Goal: Information Seeking & Learning: Learn about a topic

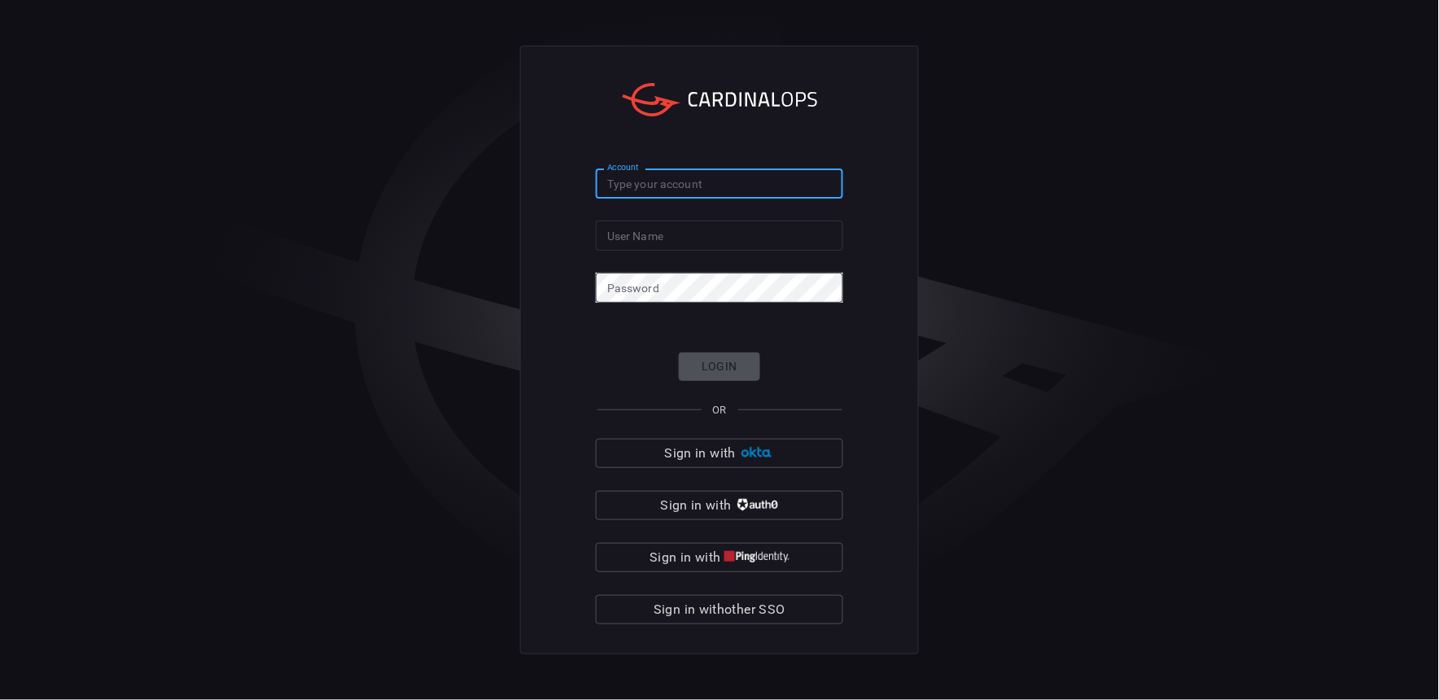
click at [687, 181] on input "Account" at bounding box center [719, 183] width 247 height 30
type input "mediacom"
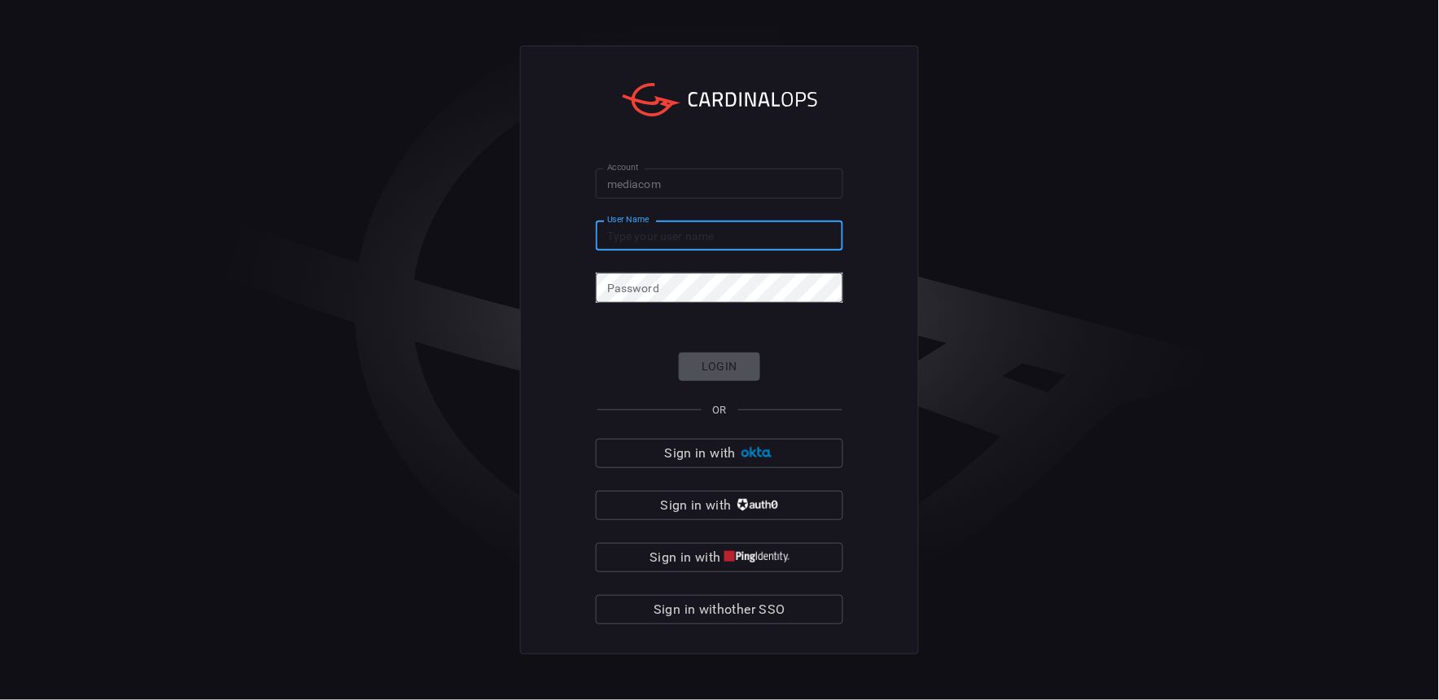
type input "s"
type input "sayed.hashimi@mediacomcc.com"
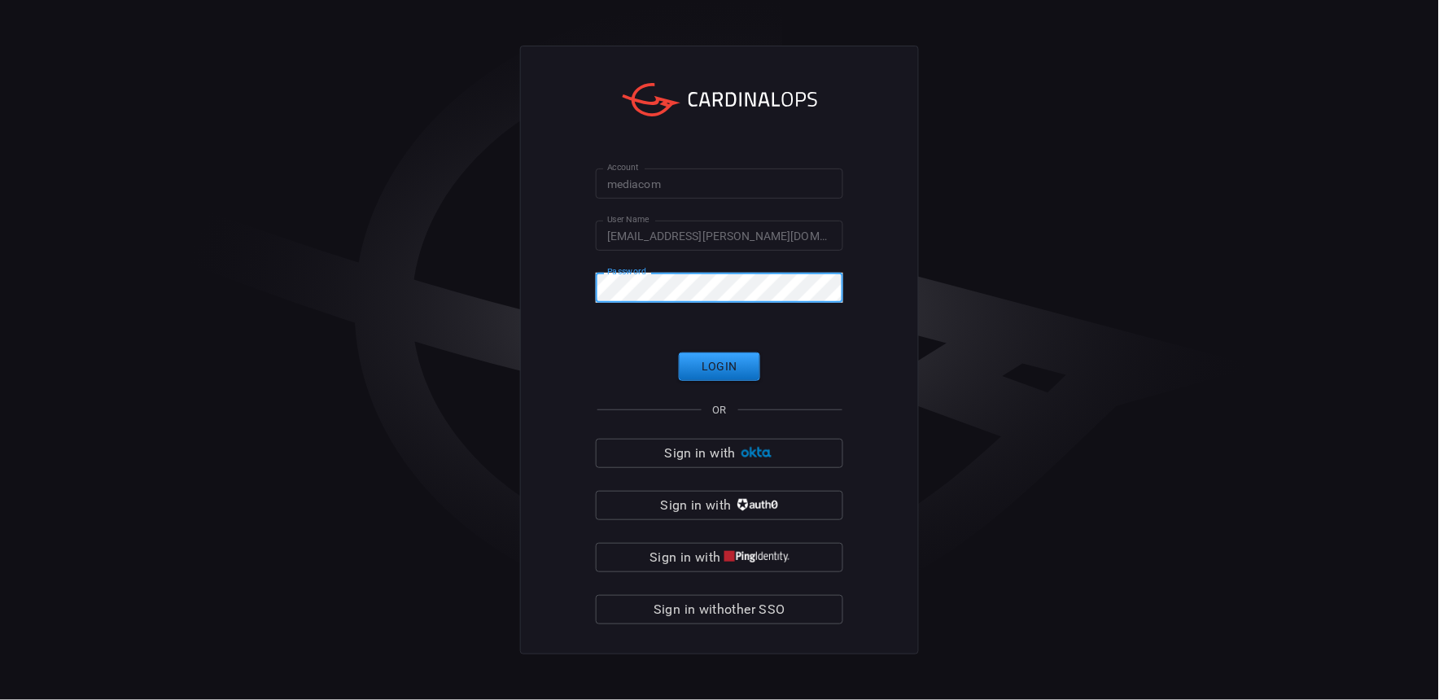
click button "Login" at bounding box center [719, 366] width 81 height 28
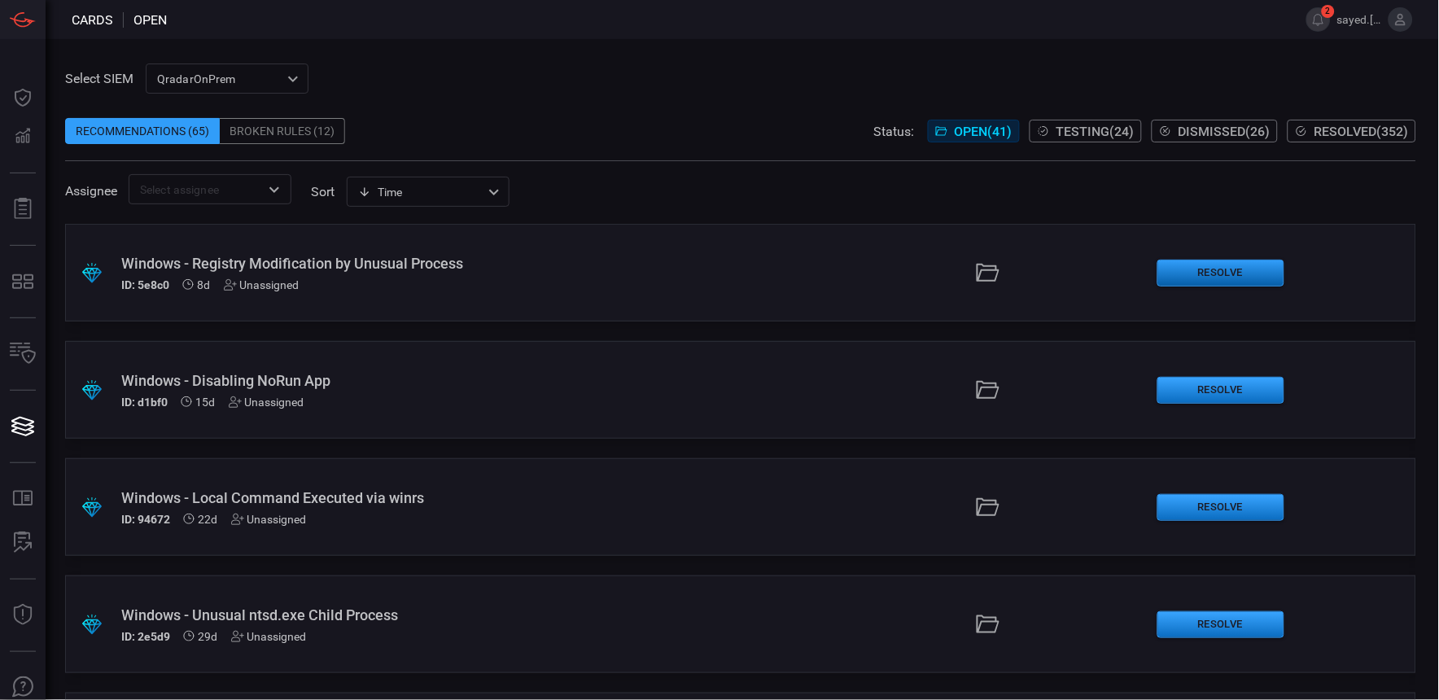
click at [1165, 274] on button "Resolve" at bounding box center [1220, 273] width 127 height 27
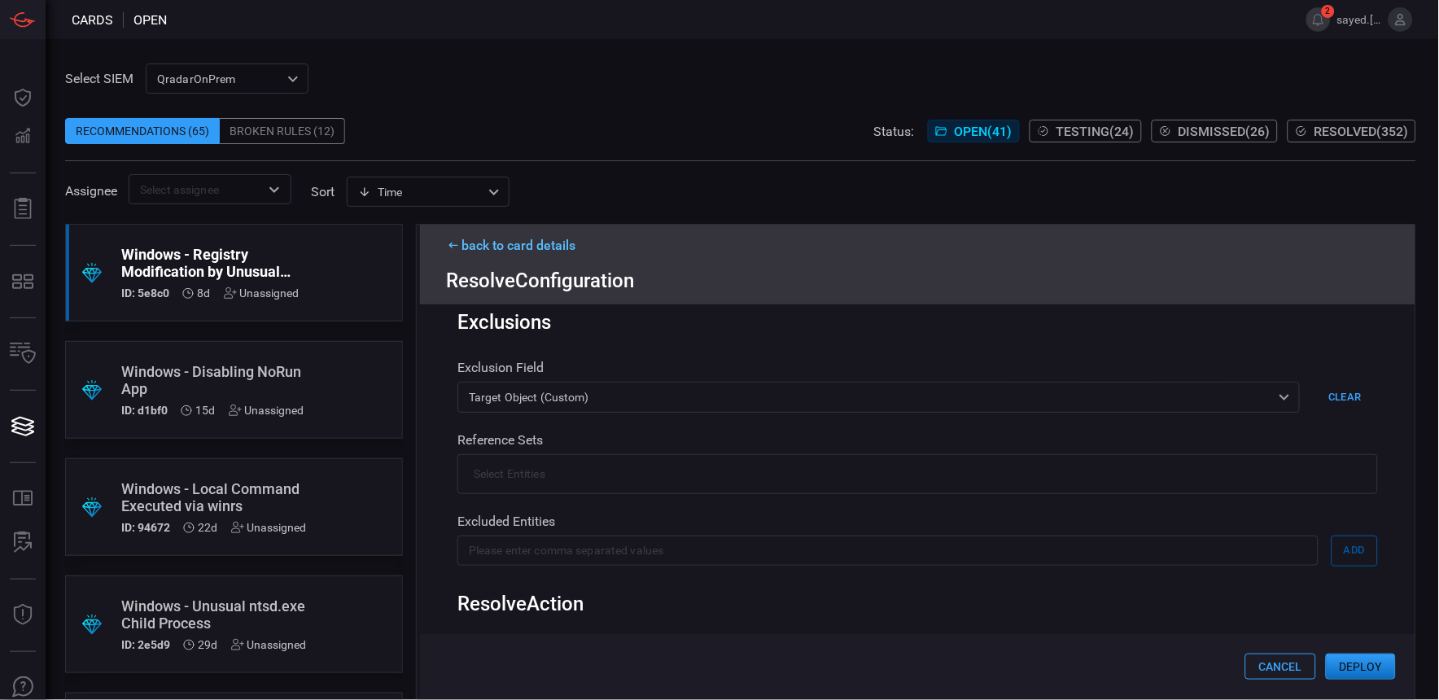
scroll to position [361, 0]
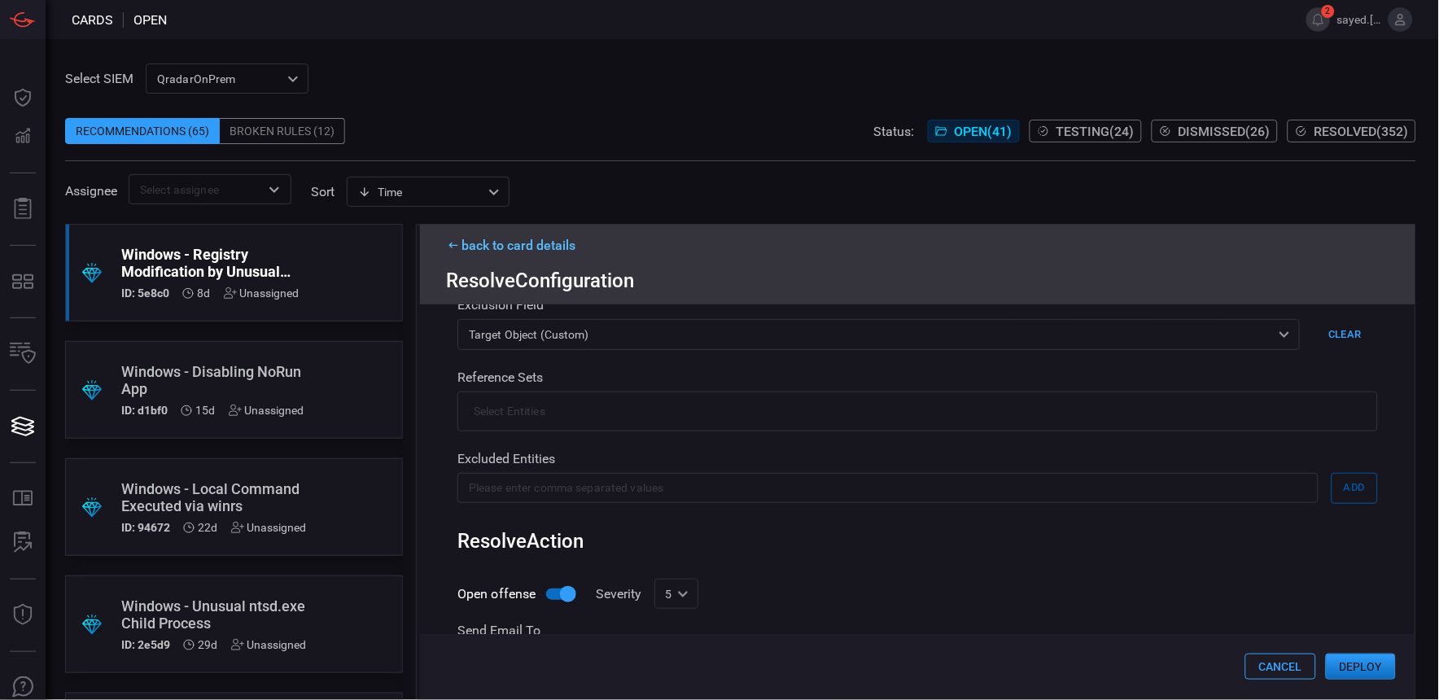
click at [1382, 666] on button "Deploy" at bounding box center [1360, 666] width 70 height 26
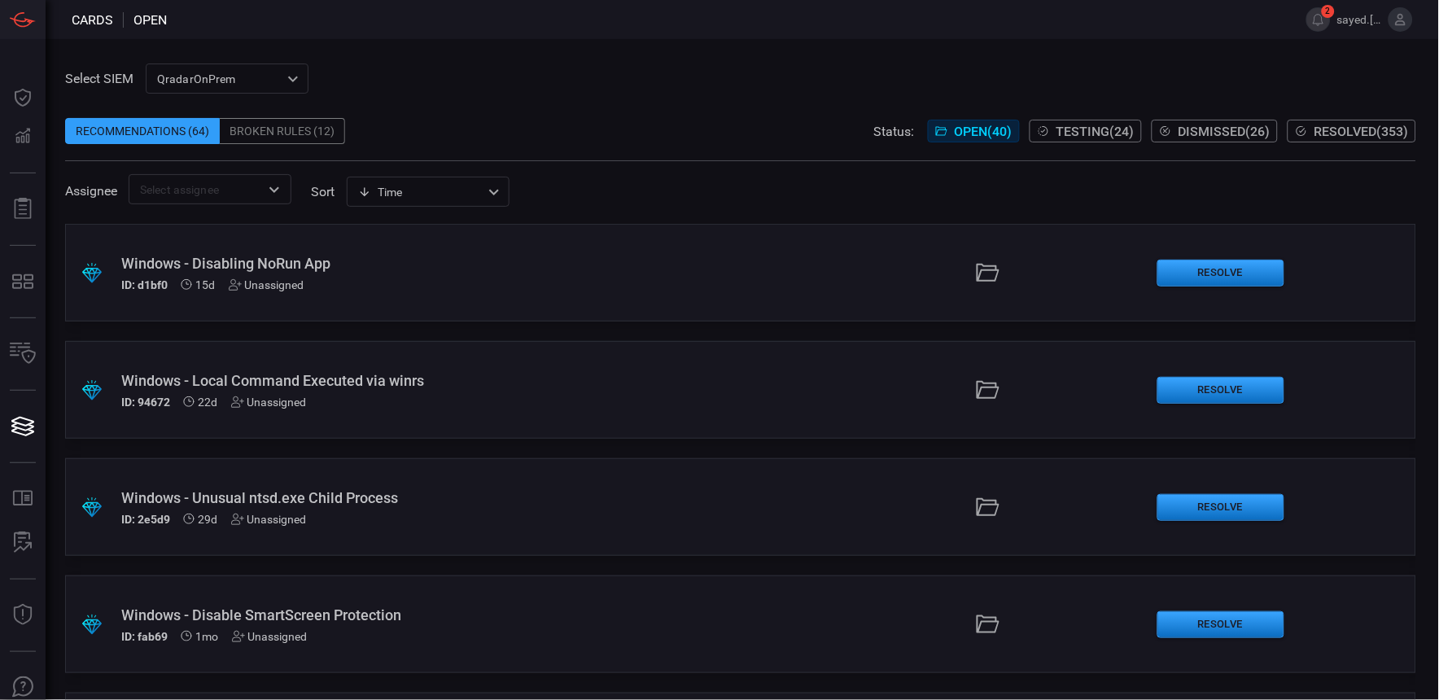
click at [1107, 126] on span "Testing ( 24 )" at bounding box center [1095, 131] width 78 height 15
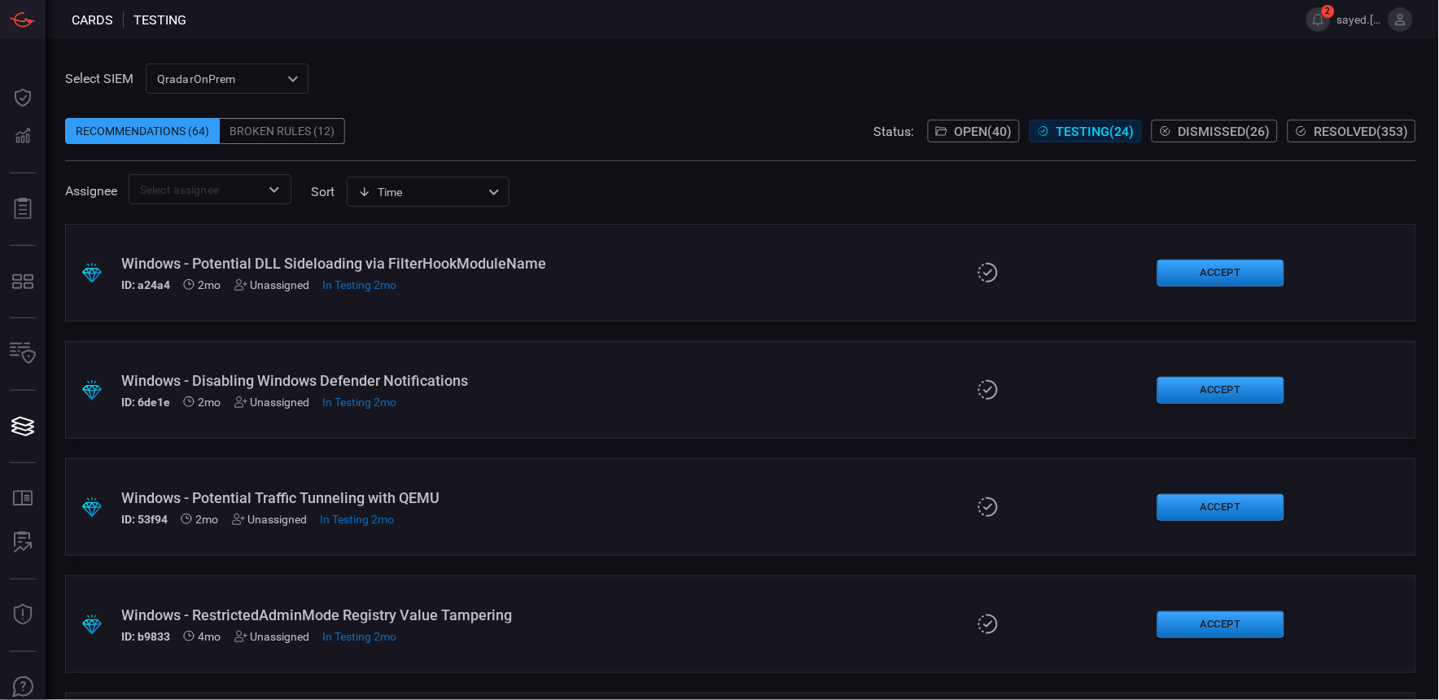
click at [1198, 374] on div ".suggested_cards_icon{fill:url(#suggested_cards_icon);} Windows - Disabling Win…" at bounding box center [740, 390] width 1351 height 98
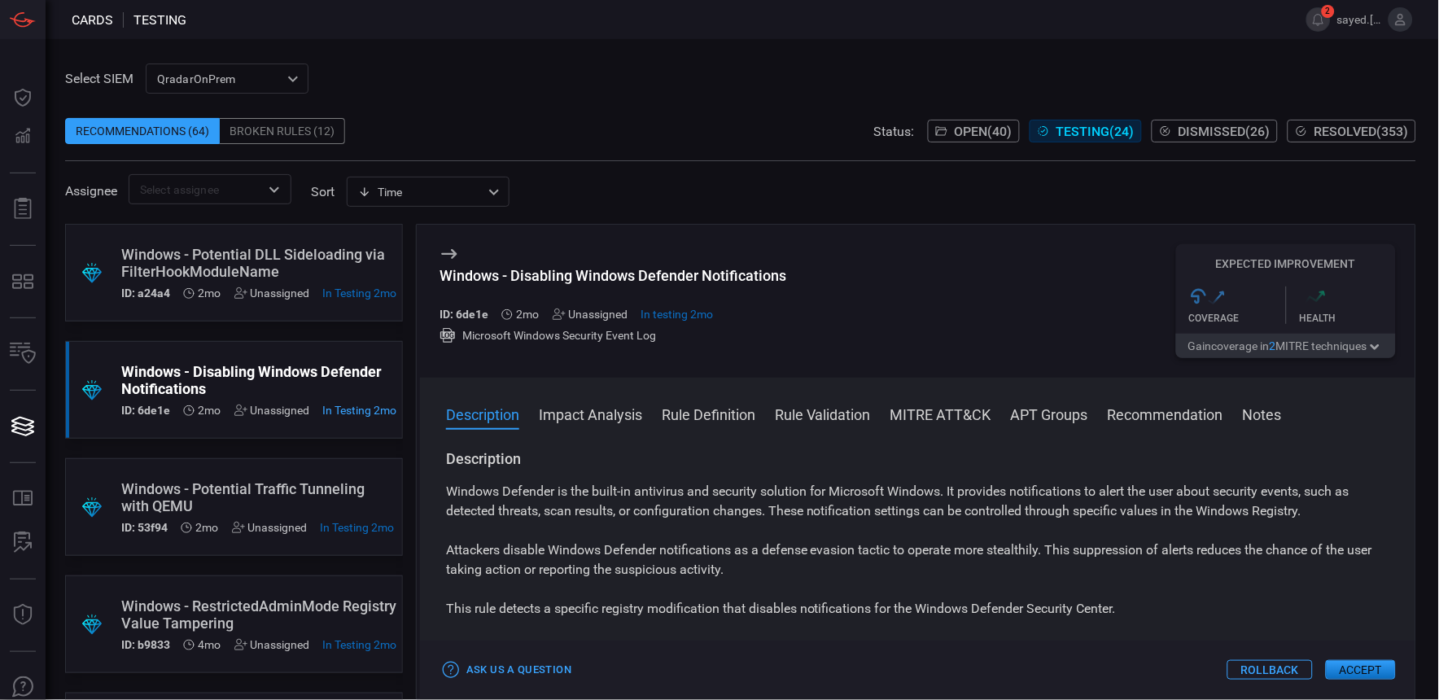
click at [1381, 665] on button "Accept" at bounding box center [1360, 670] width 70 height 20
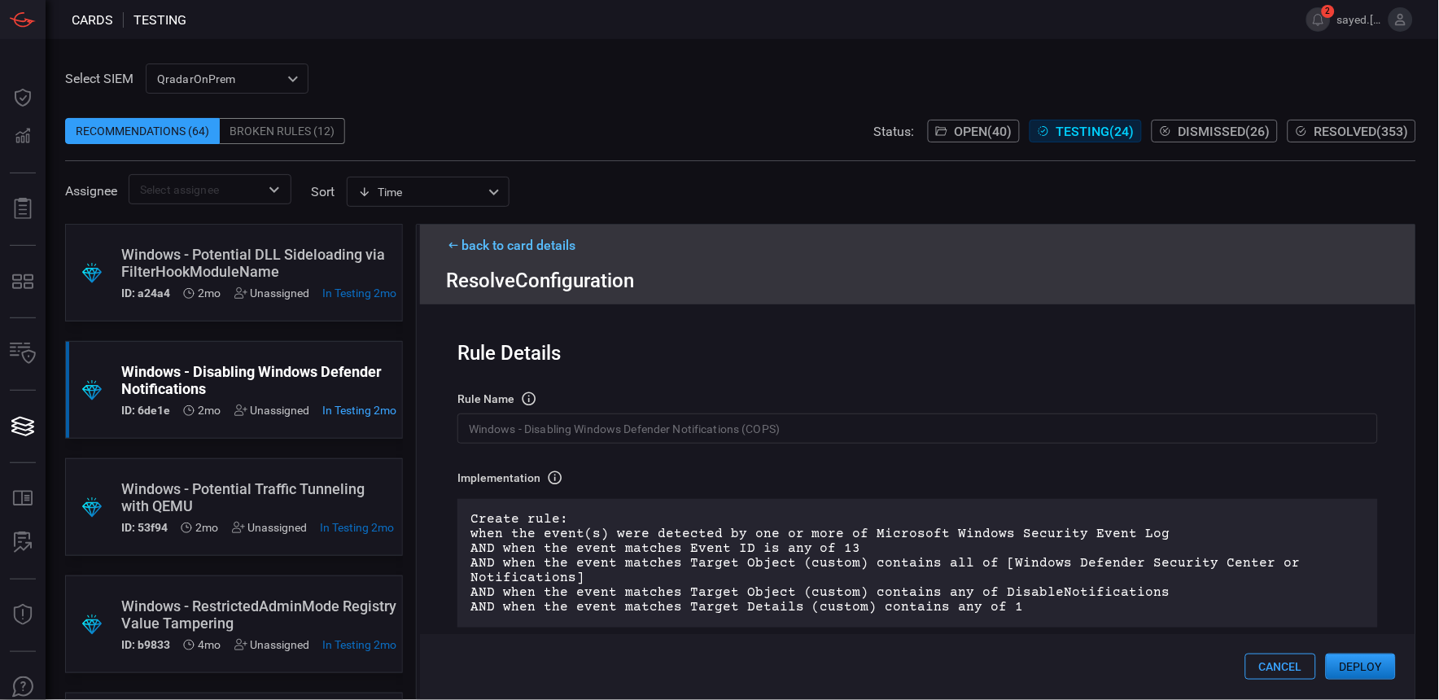
click at [950, 140] on button "Open ( 40 )" at bounding box center [974, 131] width 92 height 23
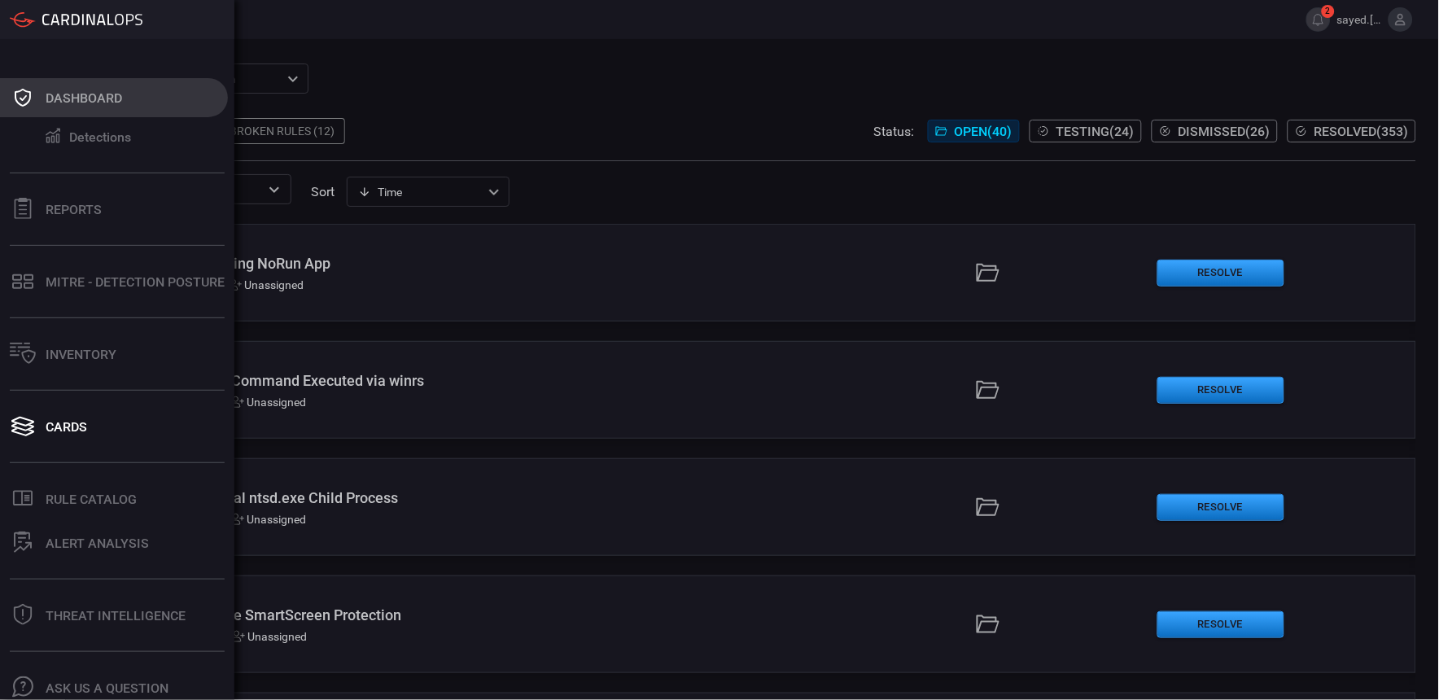
click at [112, 98] on div "Dashboard" at bounding box center [84, 97] width 76 height 15
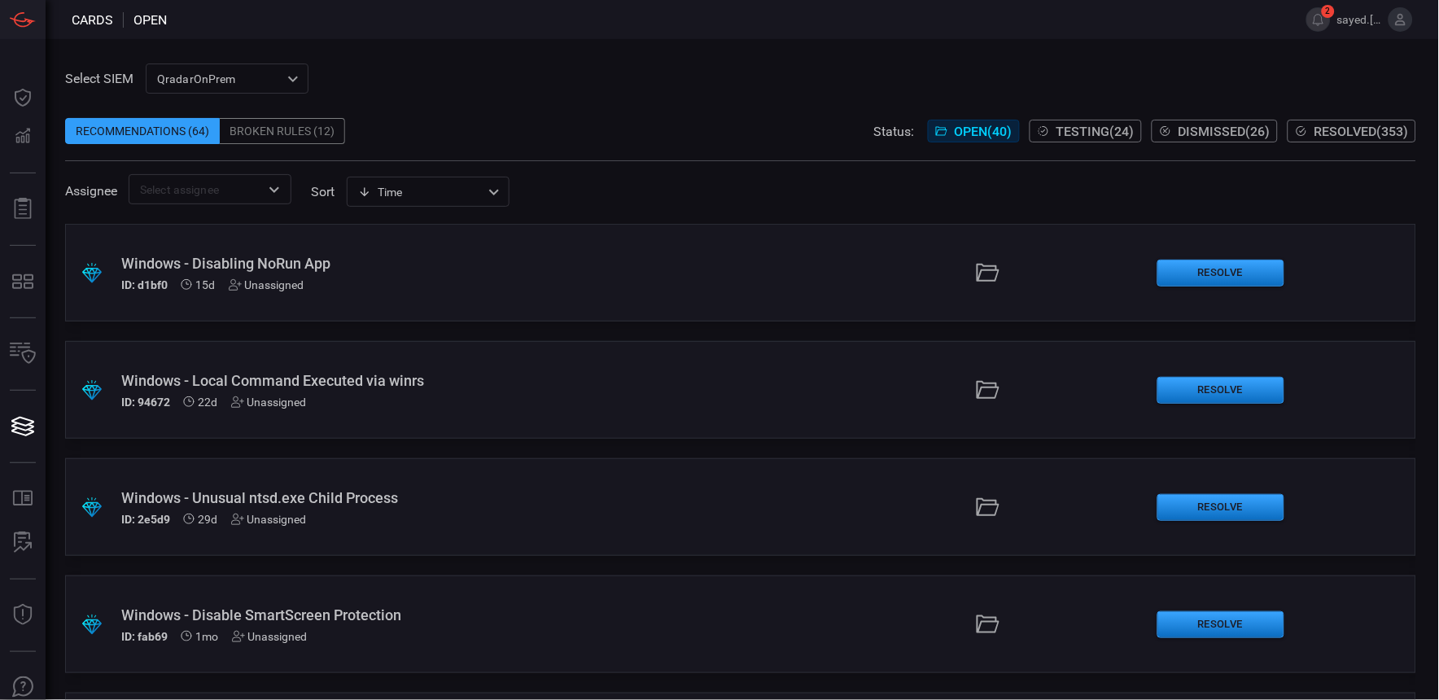
click at [1190, 124] on span "Dismissed ( 26 )" at bounding box center [1224, 131] width 92 height 15
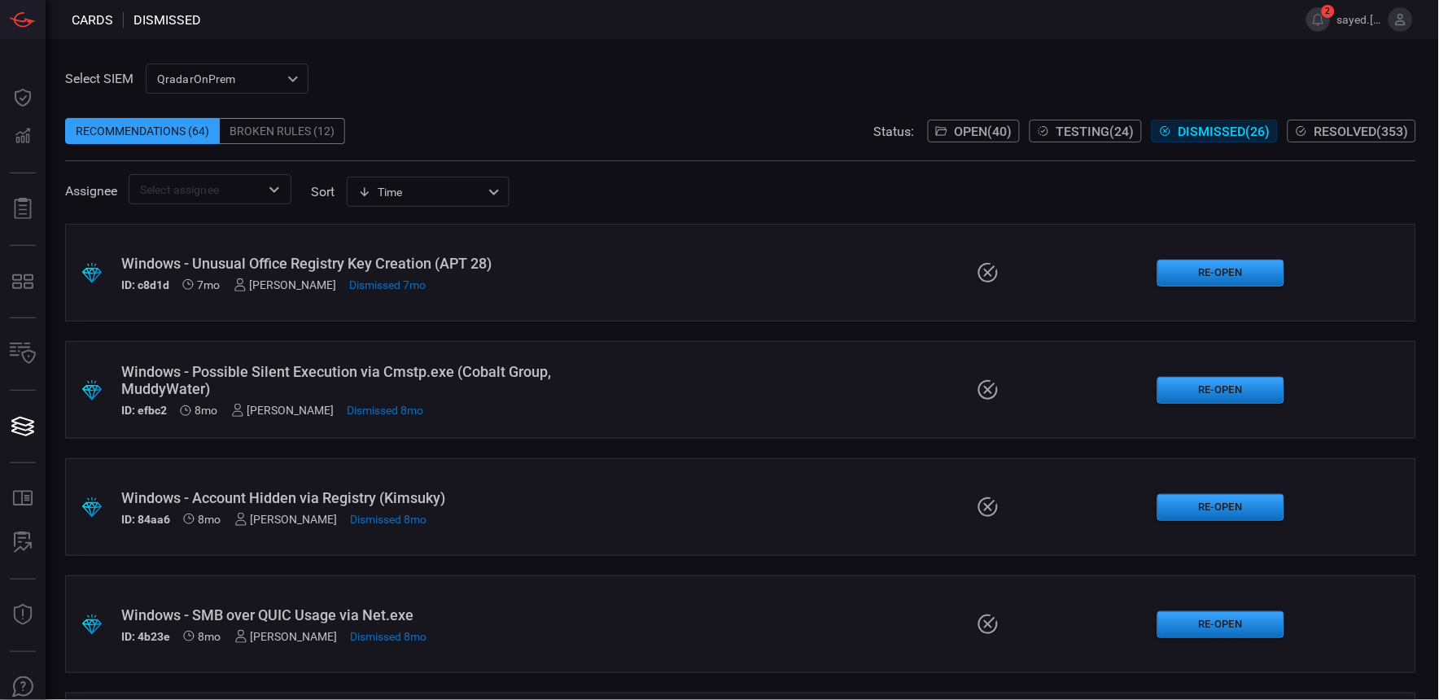
click at [1335, 138] on span "Resolved ( 353 )" at bounding box center [1361, 131] width 94 height 15
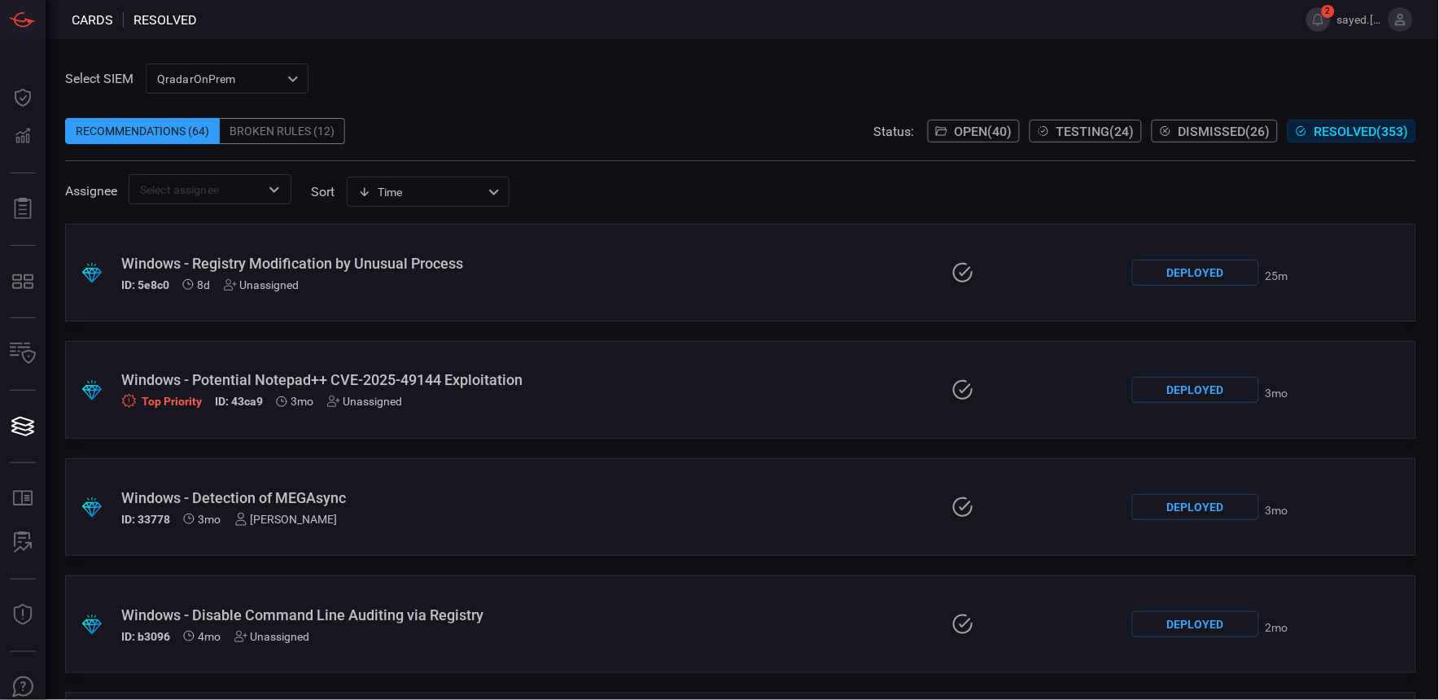
click at [432, 256] on div "Windows - Registry Modification by Unusual Process" at bounding box center [336, 263] width 430 height 17
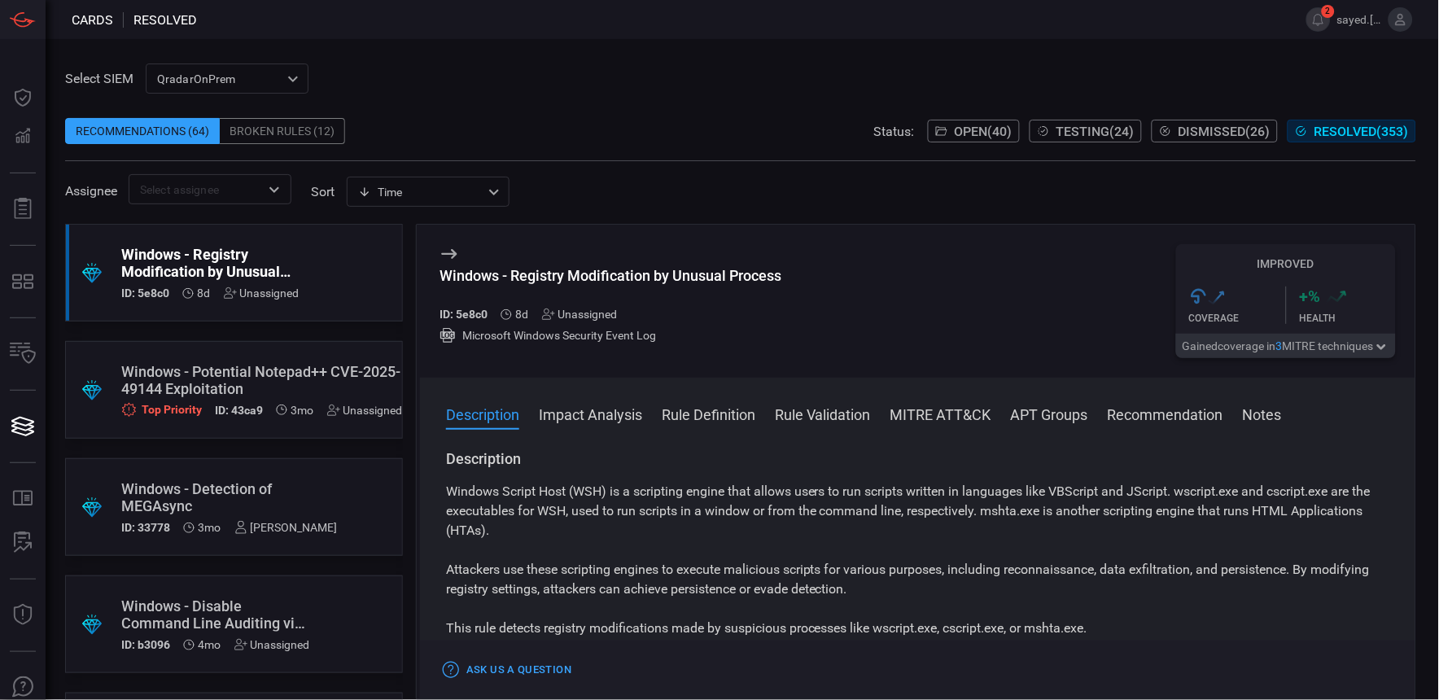
click at [673, 416] on button "Rule Definition" at bounding box center [709, 414] width 94 height 20
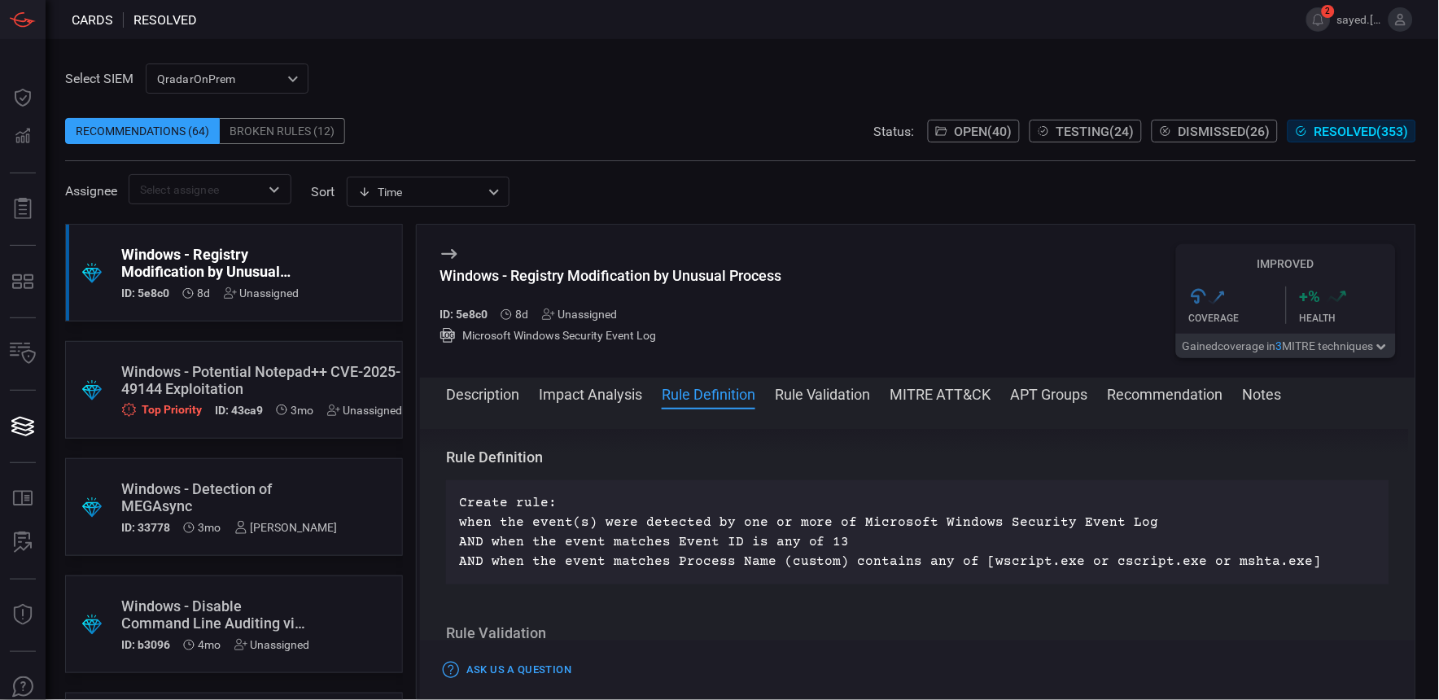
scroll to position [1032, 0]
click at [806, 400] on button "Rule Validation" at bounding box center [823, 393] width 96 height 20
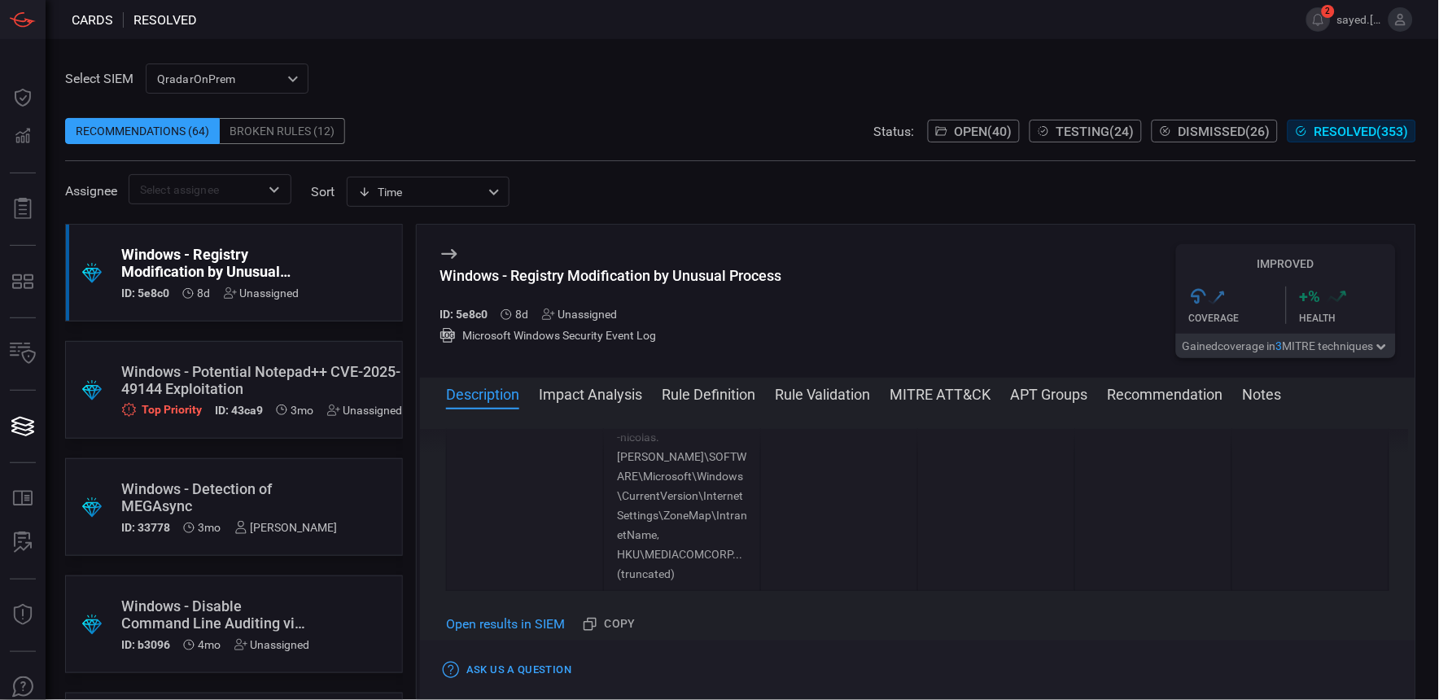
scroll to position [0, 0]
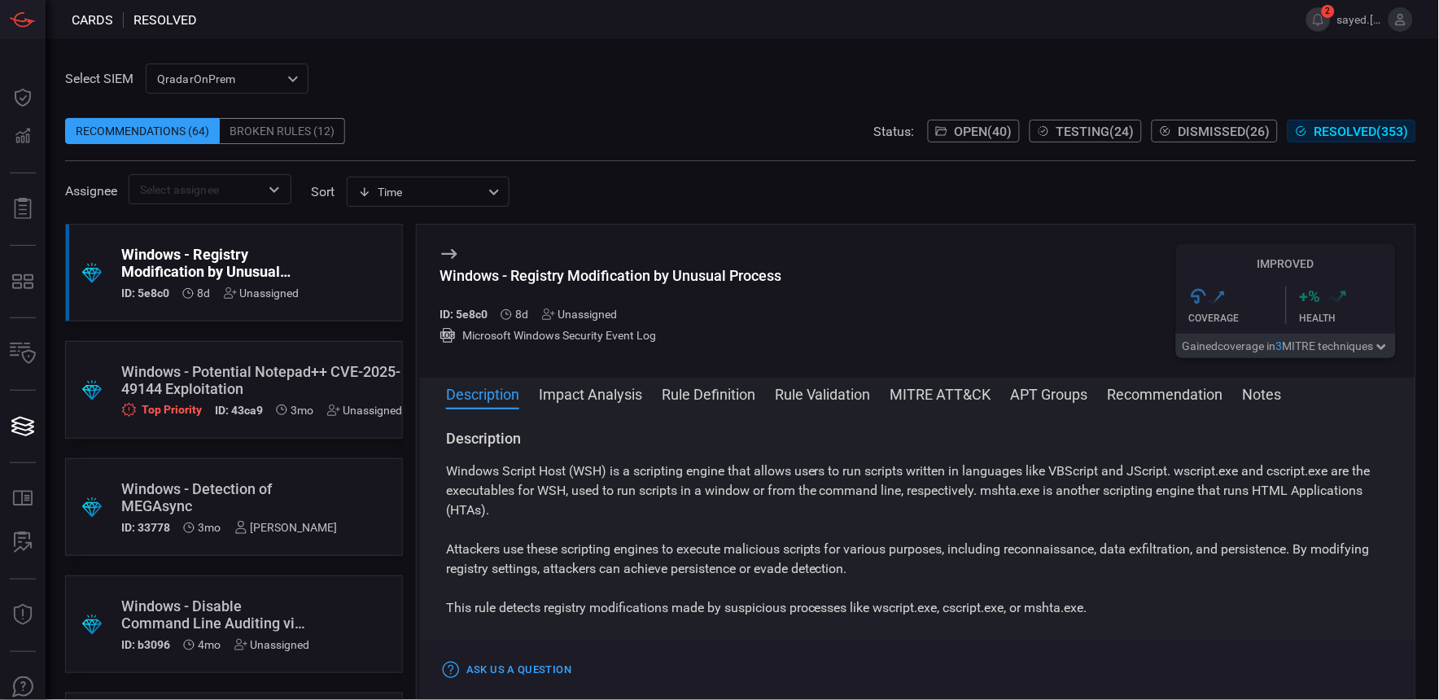
click at [827, 387] on button "Rule Validation" at bounding box center [823, 393] width 96 height 20
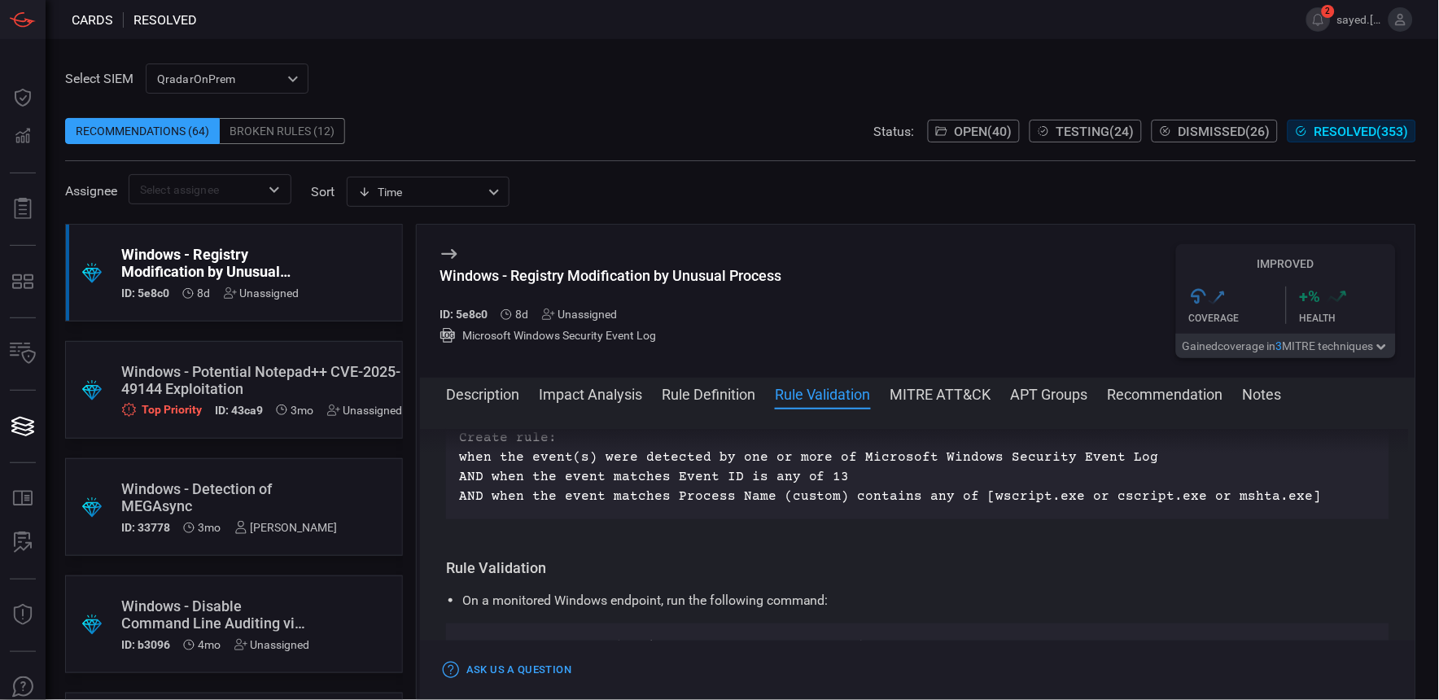
scroll to position [1208, 0]
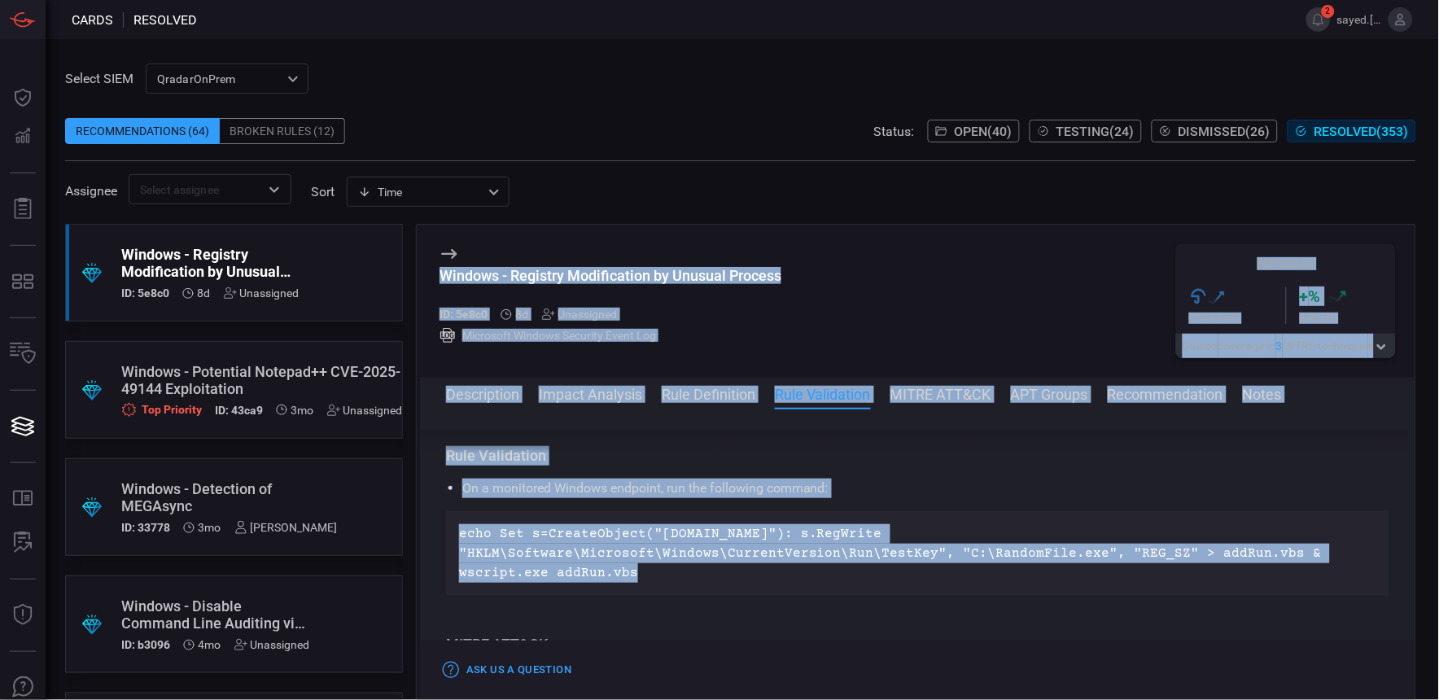
drag, startPoint x: 427, startPoint y: 248, endPoint x: 1078, endPoint y: 554, distance: 719.2
click at [1078, 554] on div "Windows - Registry Modification by Unusual Process ID: 5e8c0 8d Unassigned Micr…" at bounding box center [916, 462] width 1000 height 476
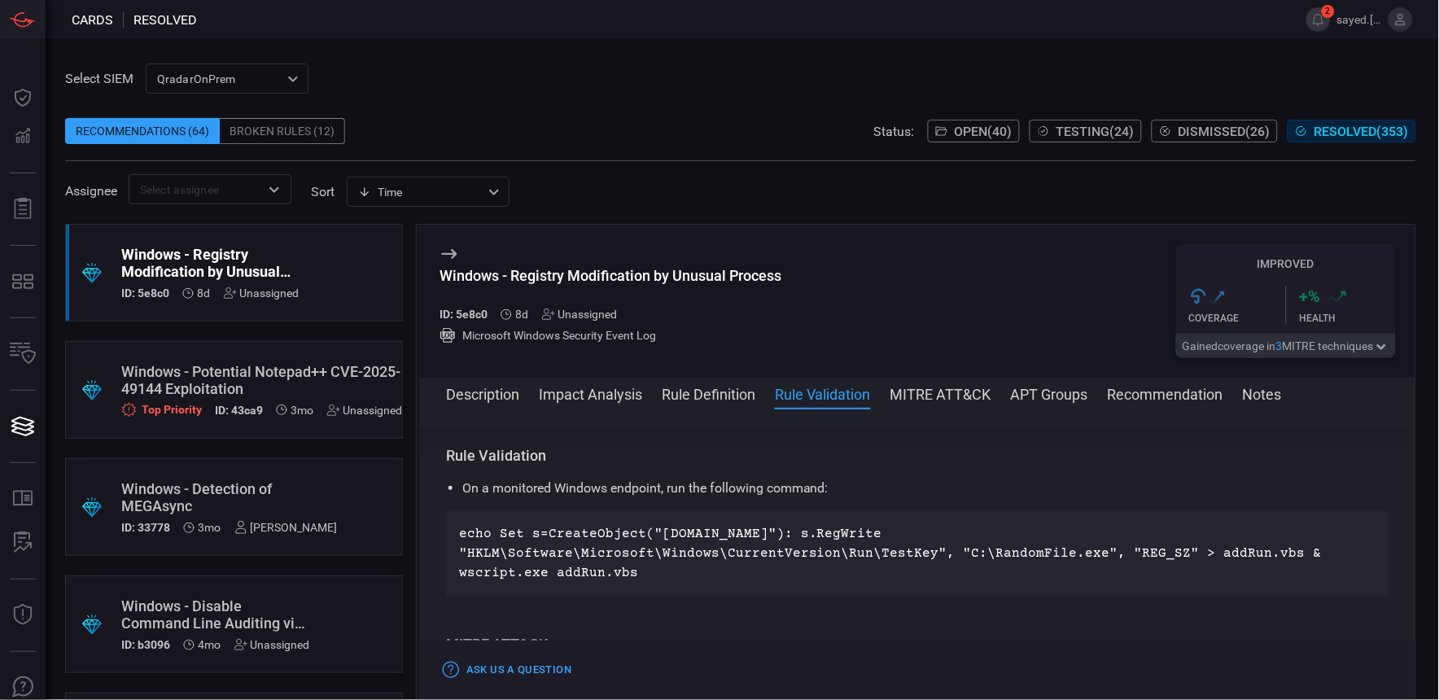
click at [912, 597] on div "Description Windows Script Host (WSH) is a scripting engine that allows users t…" at bounding box center [917, 551] width 995 height 244
click at [171, 277] on div "Windows - Registry Modification by Unusual Process" at bounding box center [210, 263] width 178 height 34
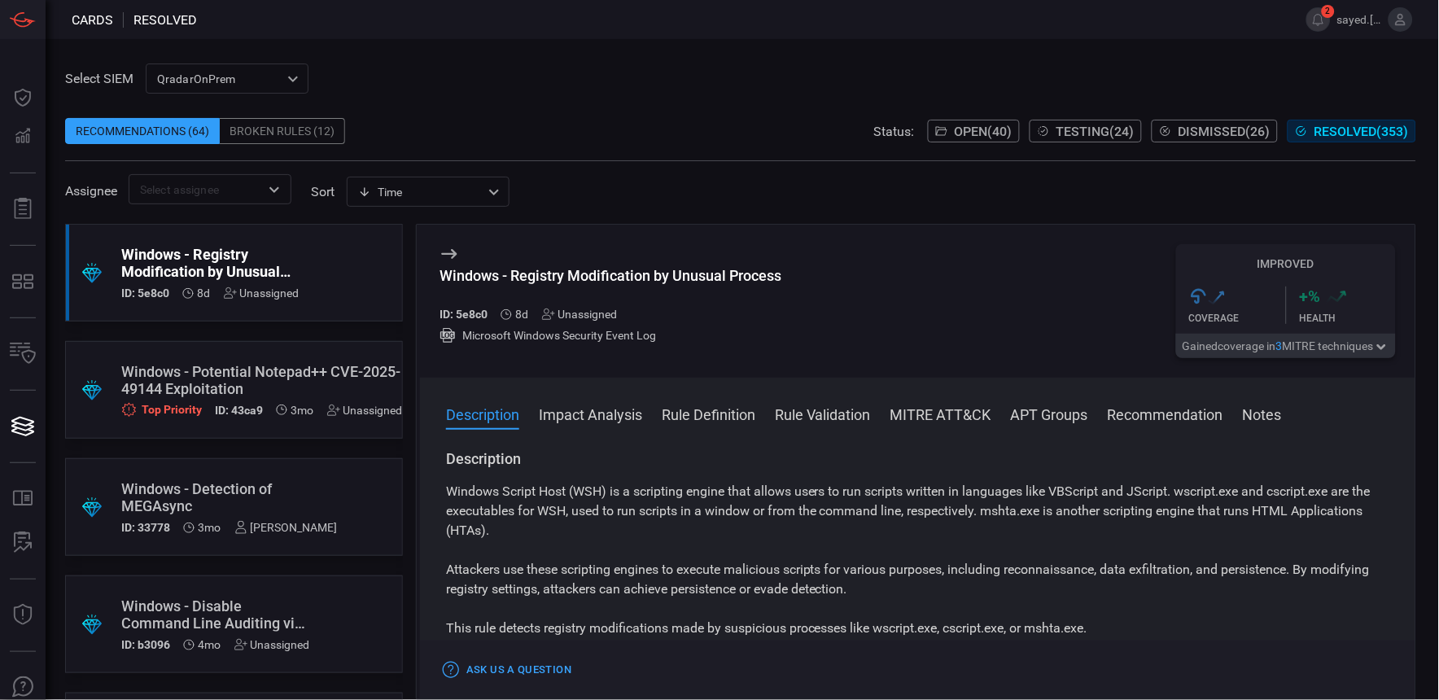
click at [720, 416] on button "Rule Definition" at bounding box center [709, 414] width 94 height 20
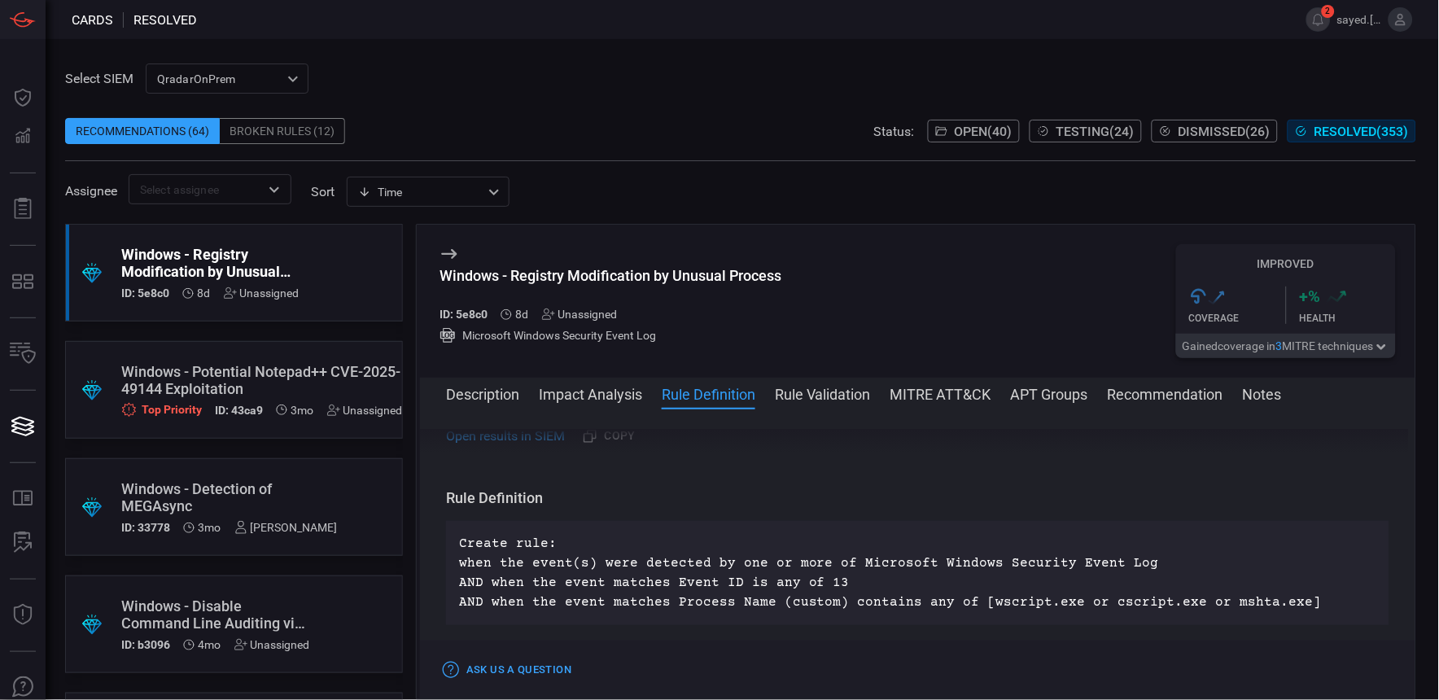
scroll to position [1032, 0]
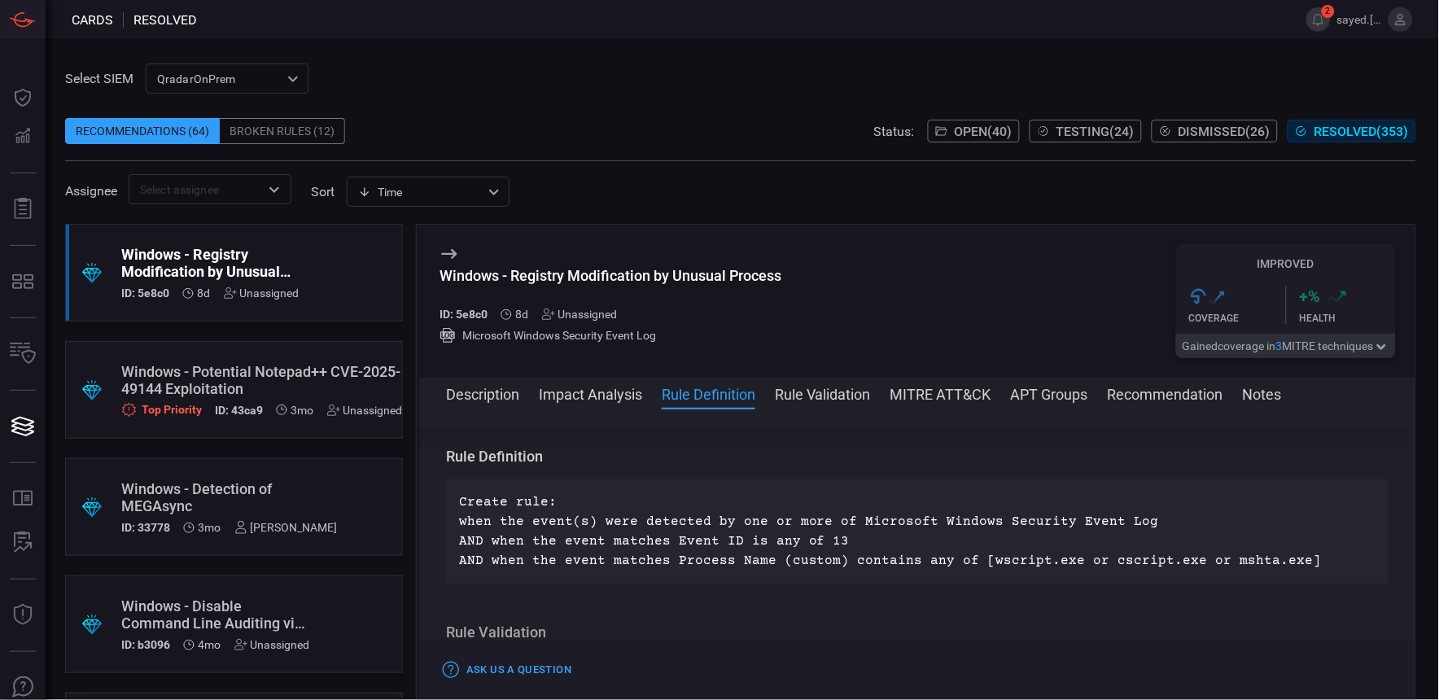
click at [784, 391] on button "Rule Validation" at bounding box center [823, 393] width 96 height 20
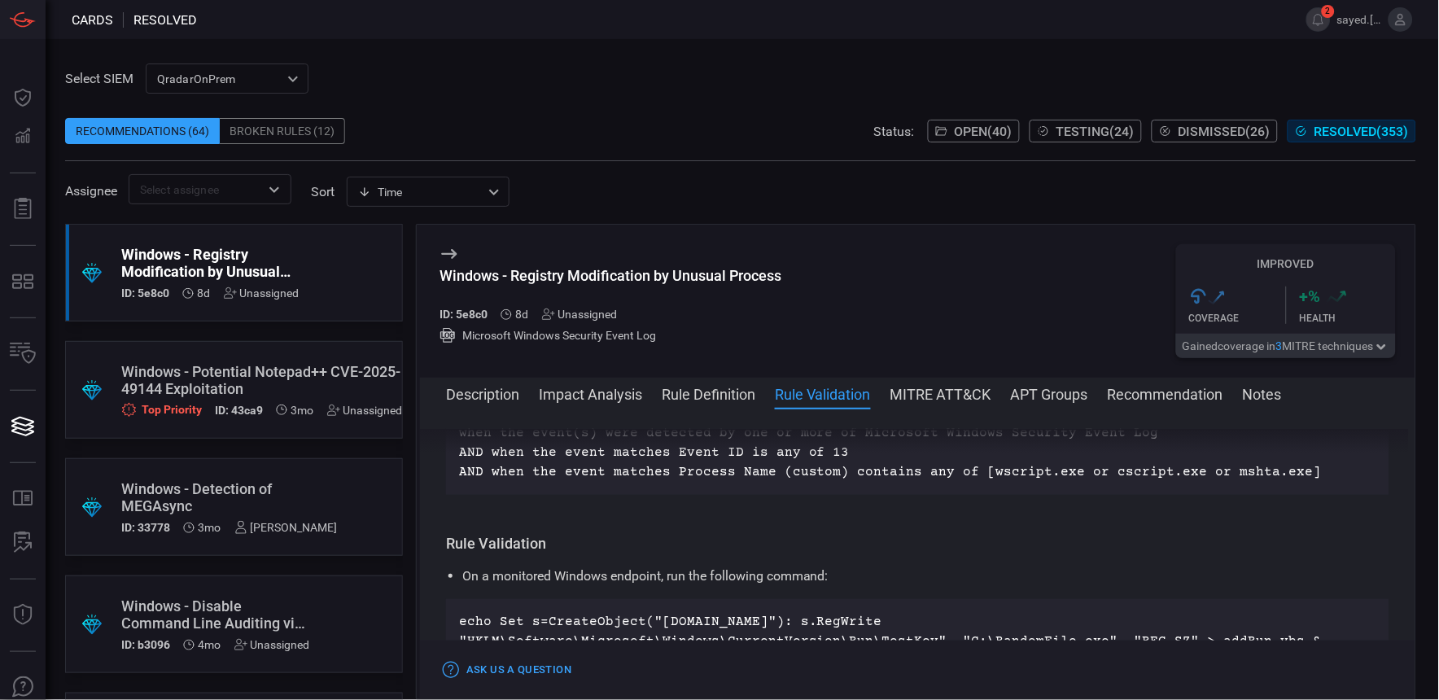
scroll to position [1208, 0]
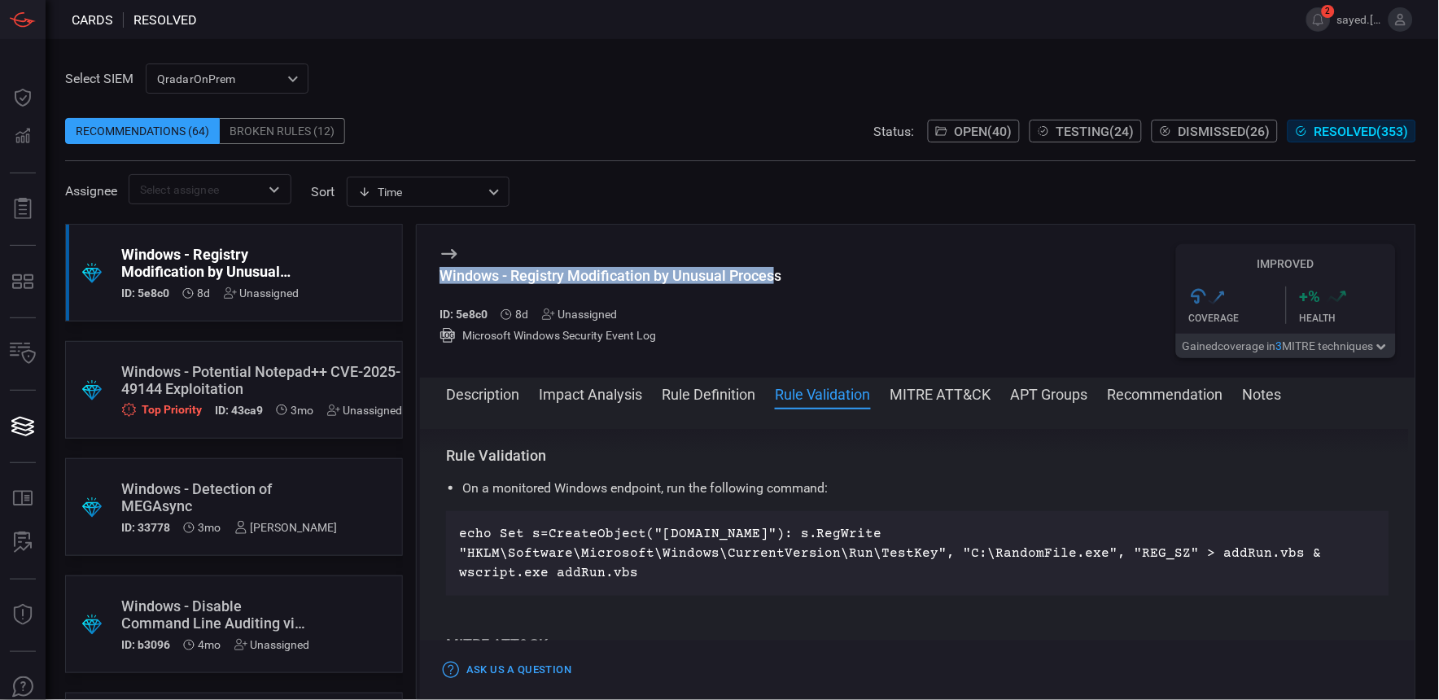
drag, startPoint x: 443, startPoint y: 274, endPoint x: 777, endPoint y: 274, distance: 333.6
click at [777, 274] on div "Windows - Registry Modification by Unusual Process" at bounding box center [610, 275] width 342 height 17
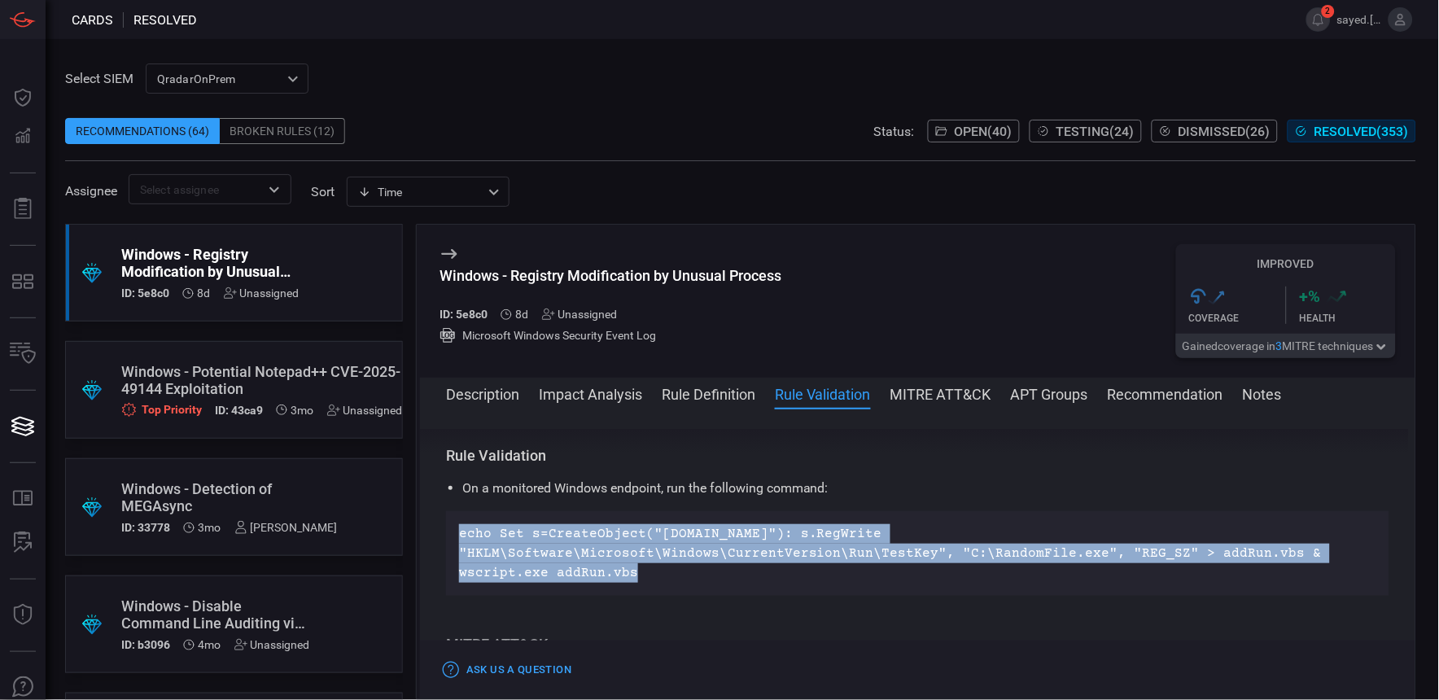
drag, startPoint x: 454, startPoint y: 517, endPoint x: 1011, endPoint y: 546, distance: 557.3
click at [1011, 546] on div "echo Set s=CreateObject("[DOMAIN_NAME]"): s.RegWrite "HKLM\Software\Microsoft\W…" at bounding box center [917, 553] width 943 height 85
copy p "echo Set s=CreateObject("[DOMAIN_NAME]"): s.RegWrite "HKLM\Software\Microsoft\W…"
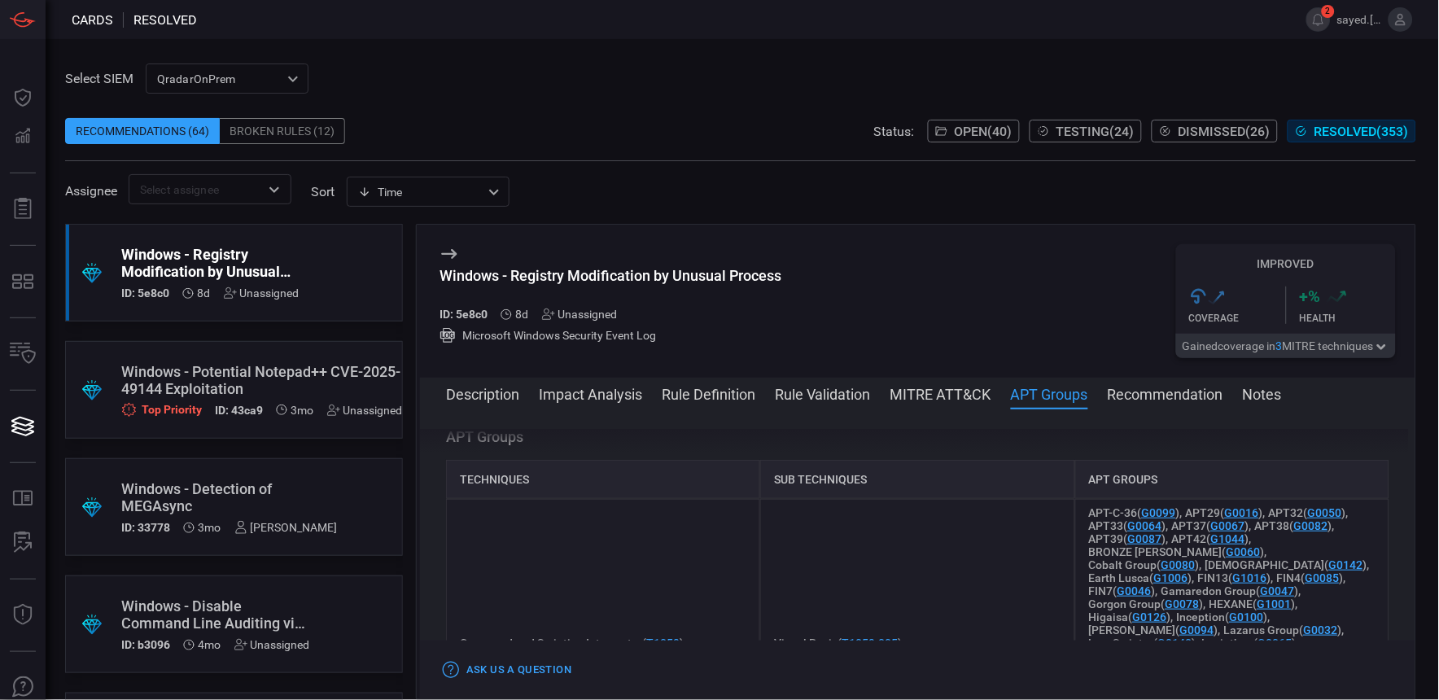
scroll to position [1496, 0]
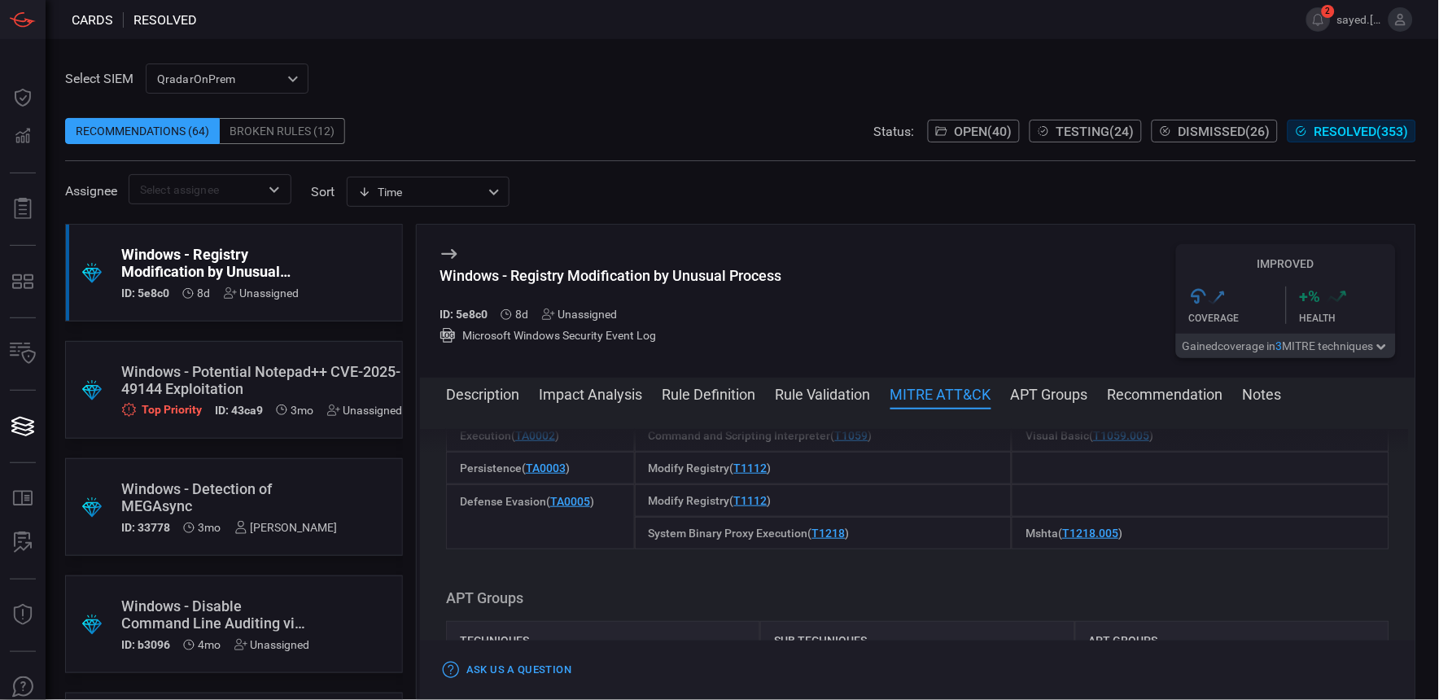
click at [783, 399] on button "Rule Validation" at bounding box center [823, 393] width 96 height 20
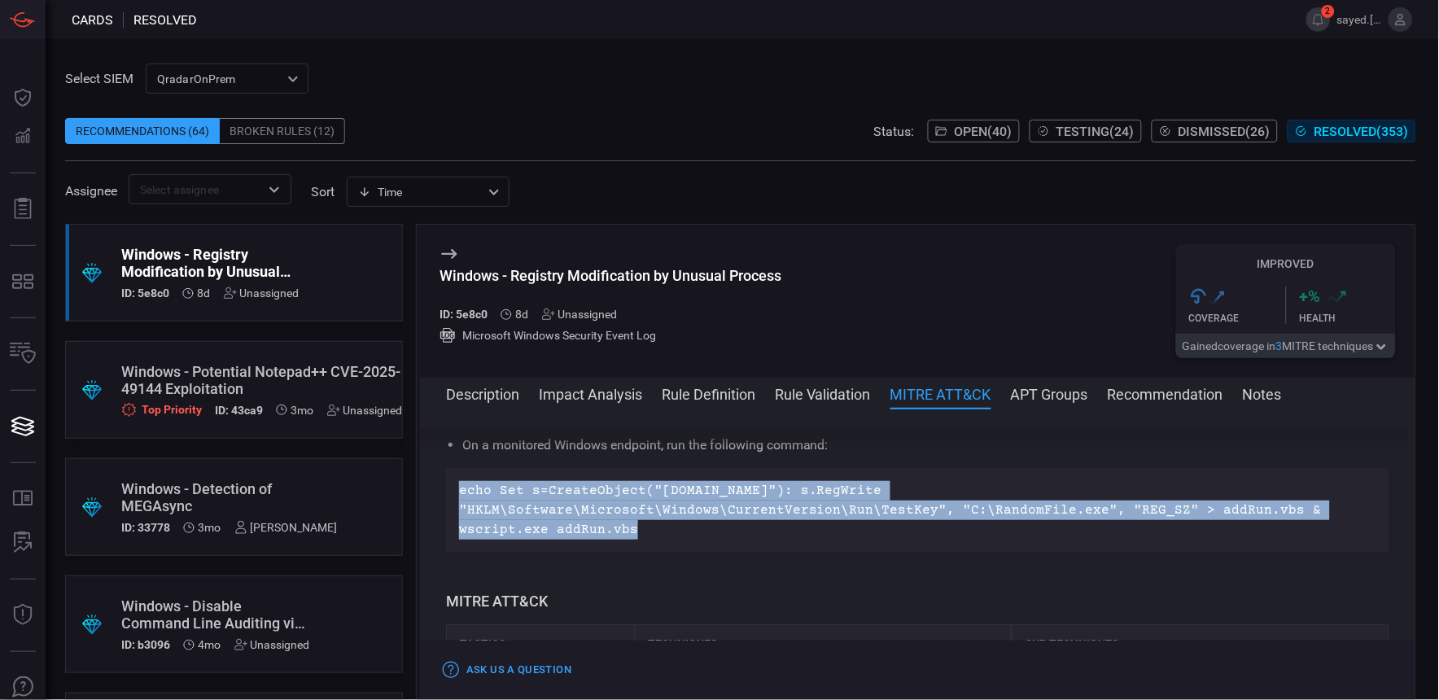
scroll to position [1208, 0]
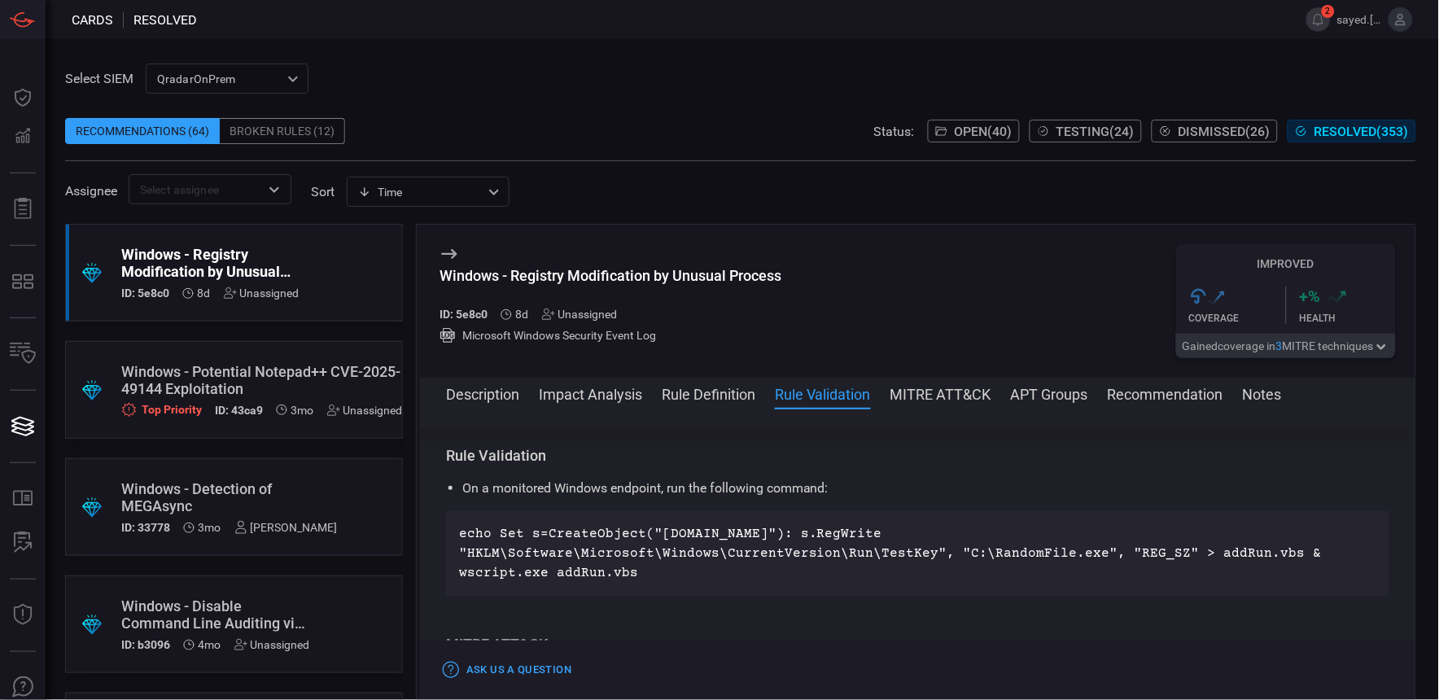
drag, startPoint x: 864, startPoint y: 163, endPoint x: 864, endPoint y: 142, distance: 21.2
click at [864, 163] on span at bounding box center [740, 167] width 1351 height 13
click at [700, 395] on button "Rule Definition" at bounding box center [709, 393] width 94 height 20
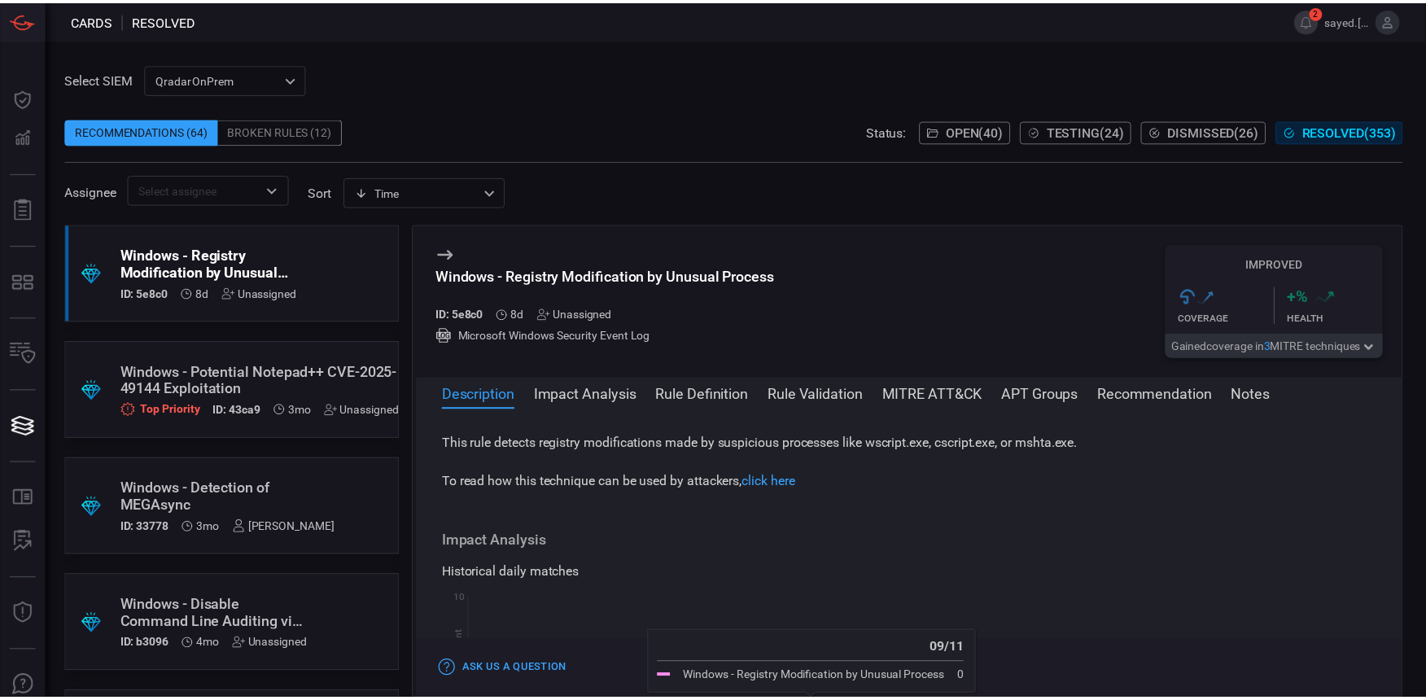
scroll to position [0, 0]
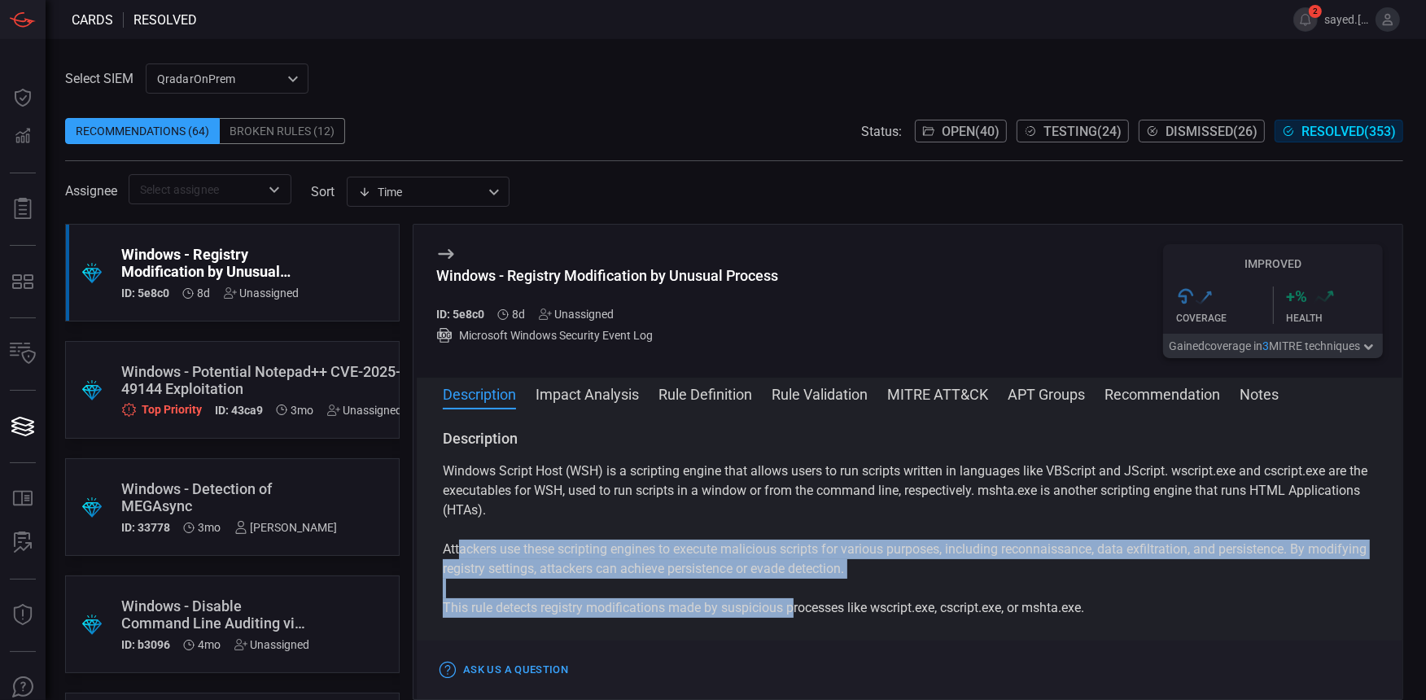
drag, startPoint x: 461, startPoint y: 557, endPoint x: 796, endPoint y: 599, distance: 337.1
click at [796, 599] on div "Windows Script Host (WSH) is a scripting engine that allows users to run script…" at bounding box center [909, 558] width 933 height 195
drag, startPoint x: 796, startPoint y: 599, endPoint x: 769, endPoint y: 565, distance: 43.5
click at [769, 565] on p "Attackers use these scripting engines to execute malicious scripts for various …" at bounding box center [909, 558] width 933 height 39
click at [680, 567] on p "Attackers use these scripting engines to execute malicious scripts for various …" at bounding box center [909, 558] width 933 height 39
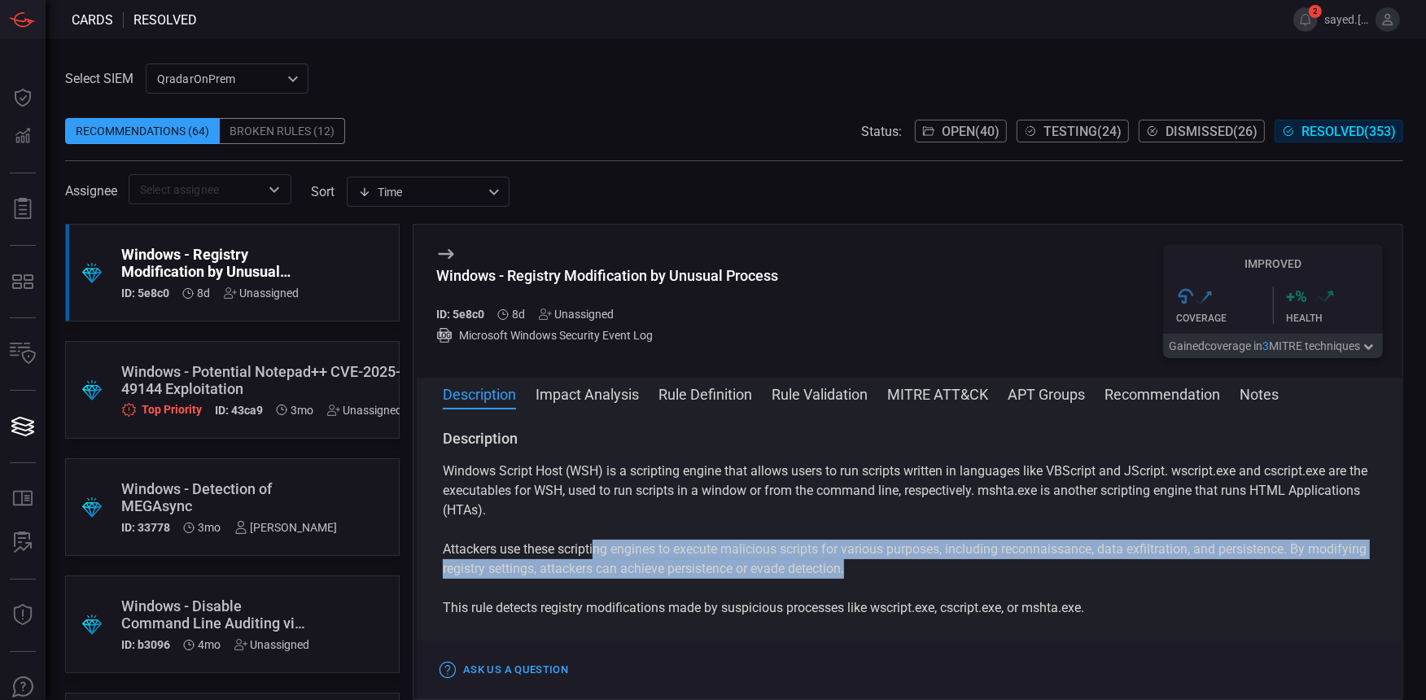
drag, startPoint x: 598, startPoint y: 553, endPoint x: 1117, endPoint y: 560, distance: 519.2
click at [1117, 560] on p "Attackers use these scripting engines to execute malicious scripts for various …" at bounding box center [909, 558] width 933 height 39
drag, startPoint x: 452, startPoint y: 542, endPoint x: 1021, endPoint y: 574, distance: 570.5
click at [1021, 574] on p "Attackers use these scripting engines to execute malicious scripts for various …" at bounding box center [909, 558] width 933 height 39
drag, startPoint x: 1021, startPoint y: 574, endPoint x: 929, endPoint y: 575, distance: 91.9
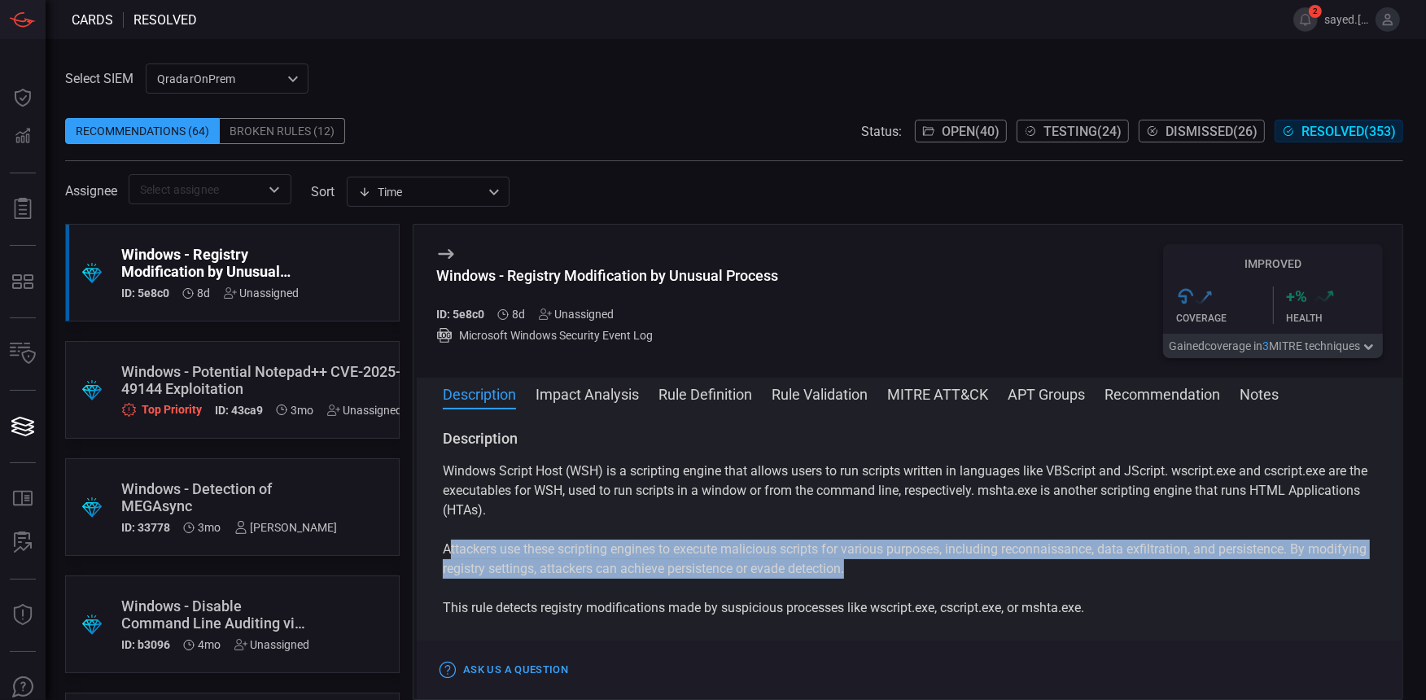
click at [929, 575] on p "Attackers use these scripting engines to execute malicious scripts for various …" at bounding box center [909, 558] width 933 height 39
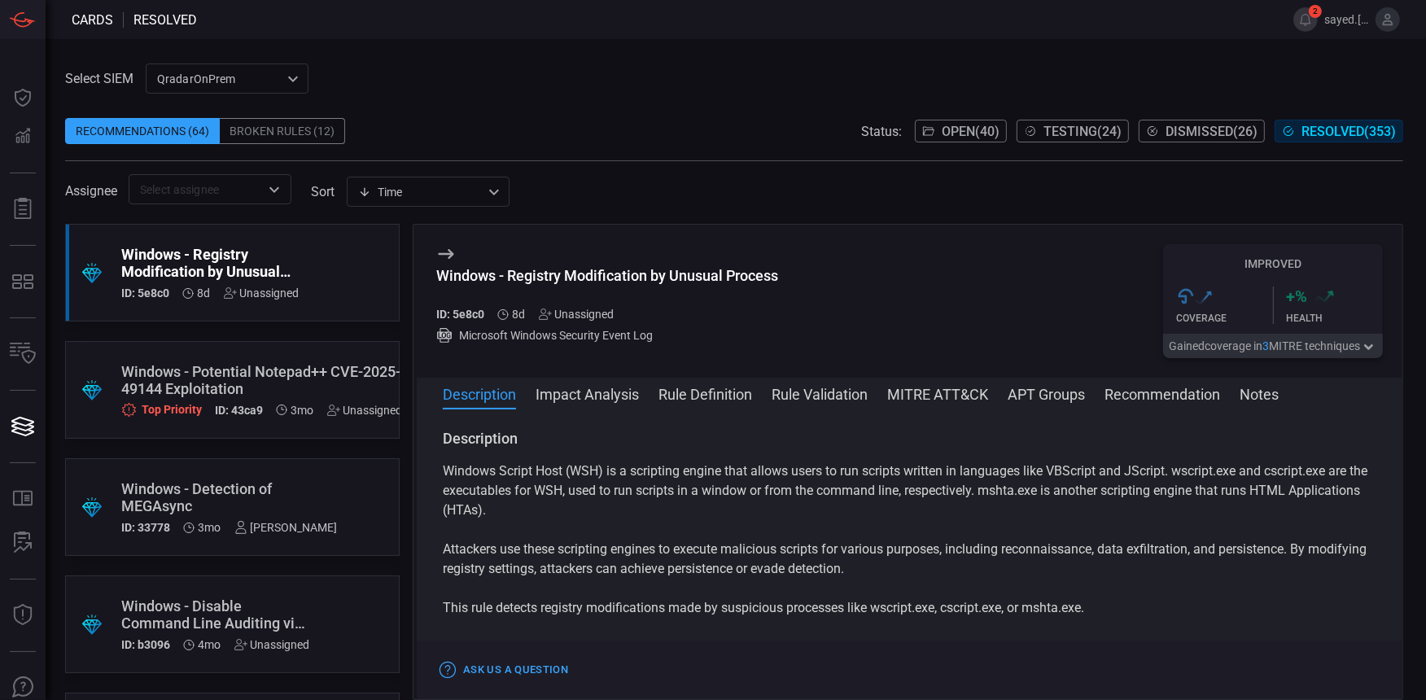
click at [1321, 133] on span "Resolved ( 353 )" at bounding box center [1348, 131] width 94 height 15
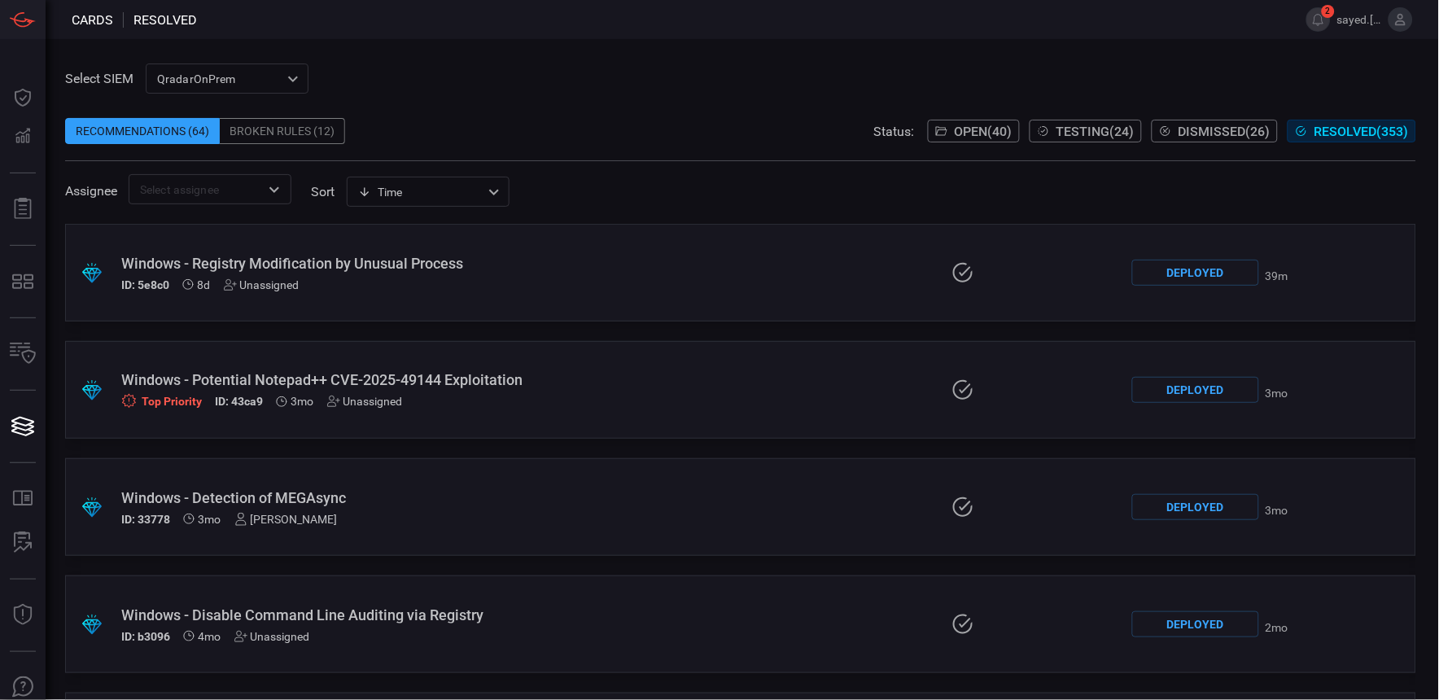
click at [1158, 265] on div "Deployed" at bounding box center [1195, 273] width 127 height 26
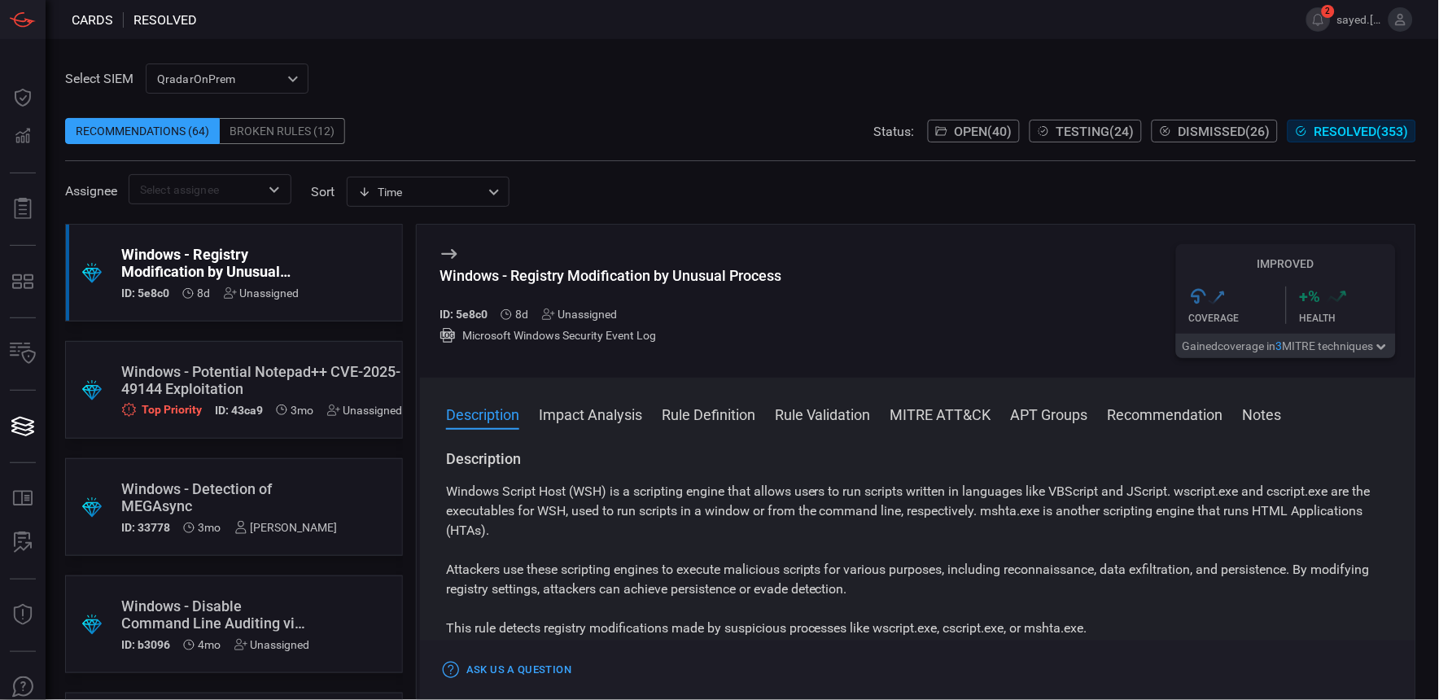
click at [1199, 127] on span "Dismissed ( 26 )" at bounding box center [1224, 131] width 92 height 15
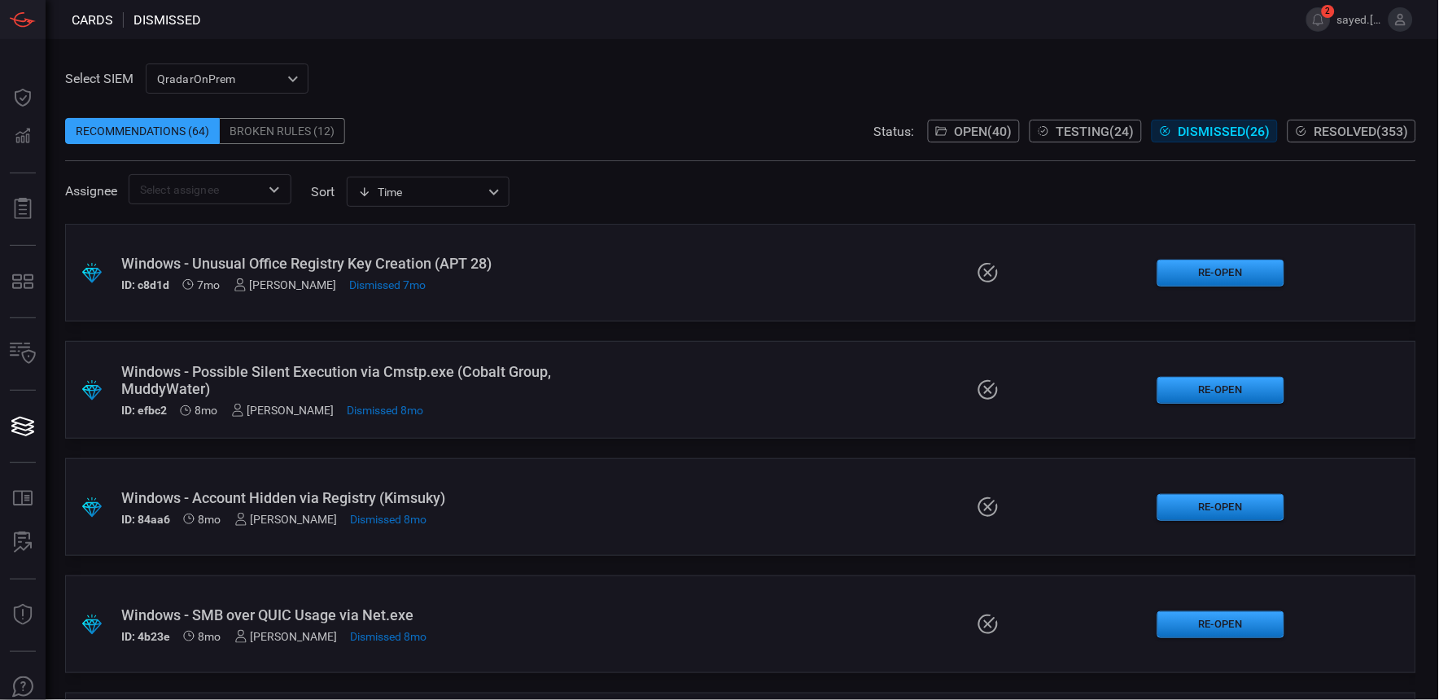
click at [1335, 124] on span "Resolved ( 353 )" at bounding box center [1361, 131] width 94 height 15
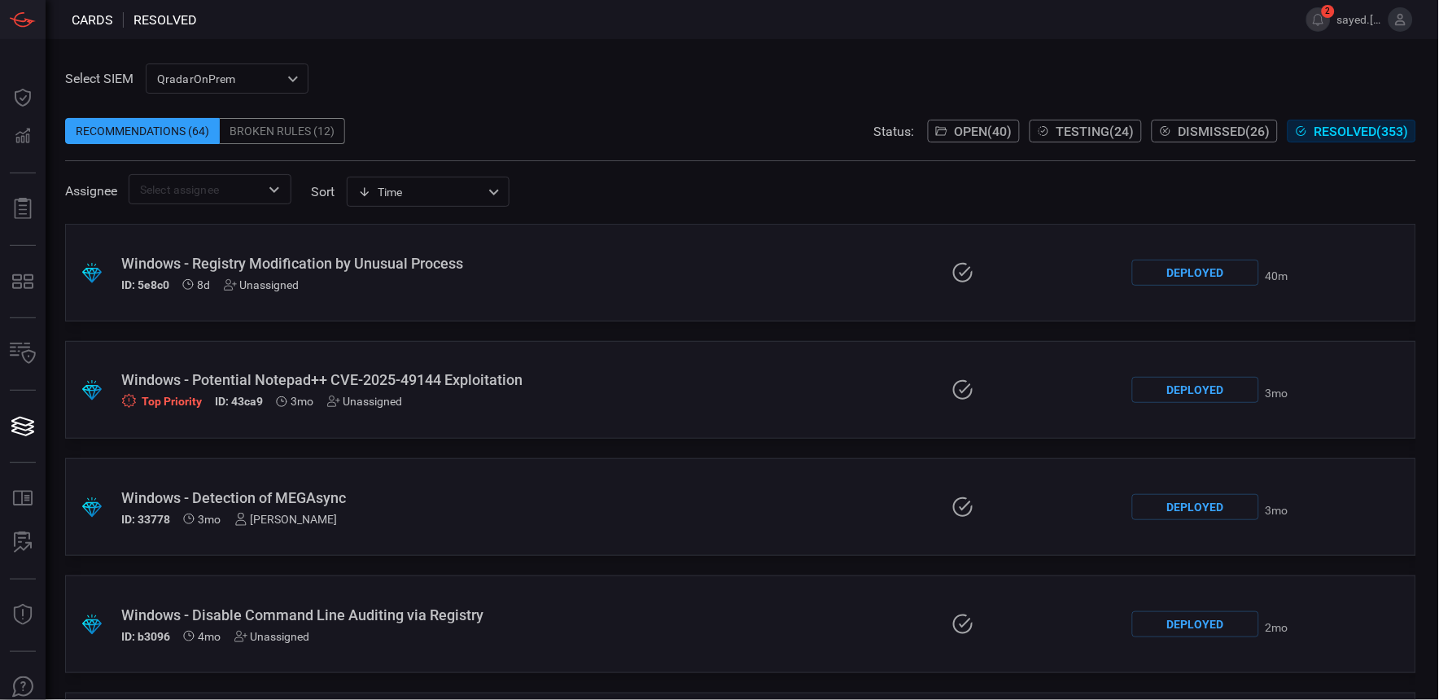
drag, startPoint x: 1378, startPoint y: 286, endPoint x: 1365, endPoint y: 266, distance: 23.5
click at [1365, 266] on div ".suggested_cards_icon{fill:url(#suggested_cards_icon);} Windows - Registry Modi…" at bounding box center [740, 273] width 1351 height 98
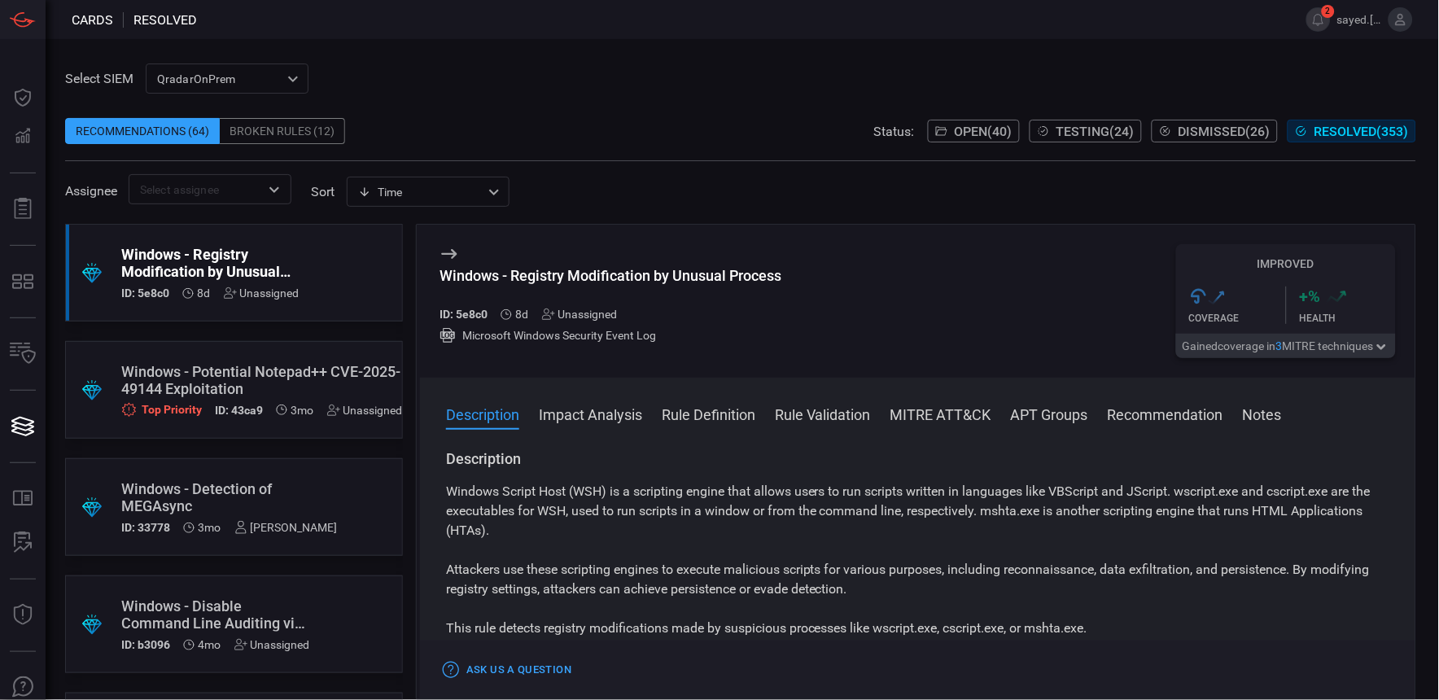
click at [253, 272] on div "Windows - Registry Modification by Unusual Process" at bounding box center [210, 263] width 178 height 34
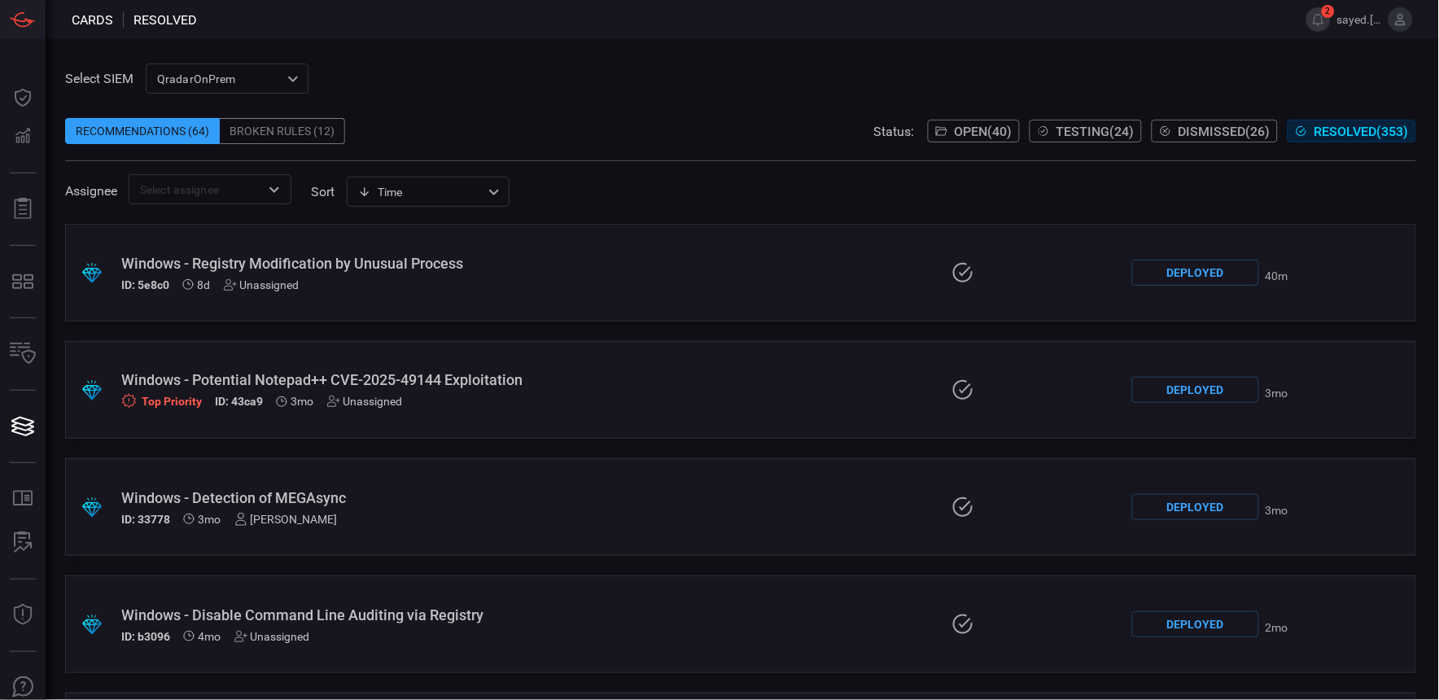
click at [1209, 124] on span "Dismissed ( 26 )" at bounding box center [1224, 131] width 92 height 15
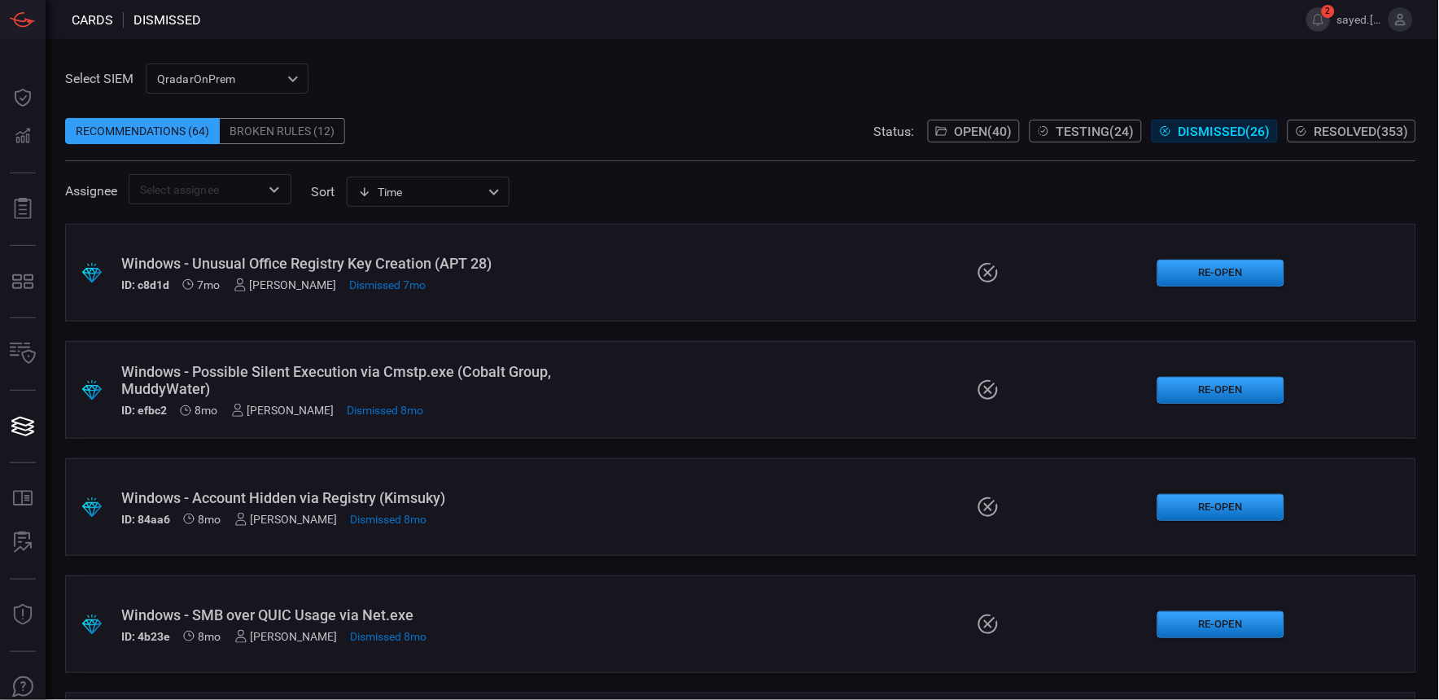
click at [939, 133] on button "Open ( 40 )" at bounding box center [974, 131] width 92 height 23
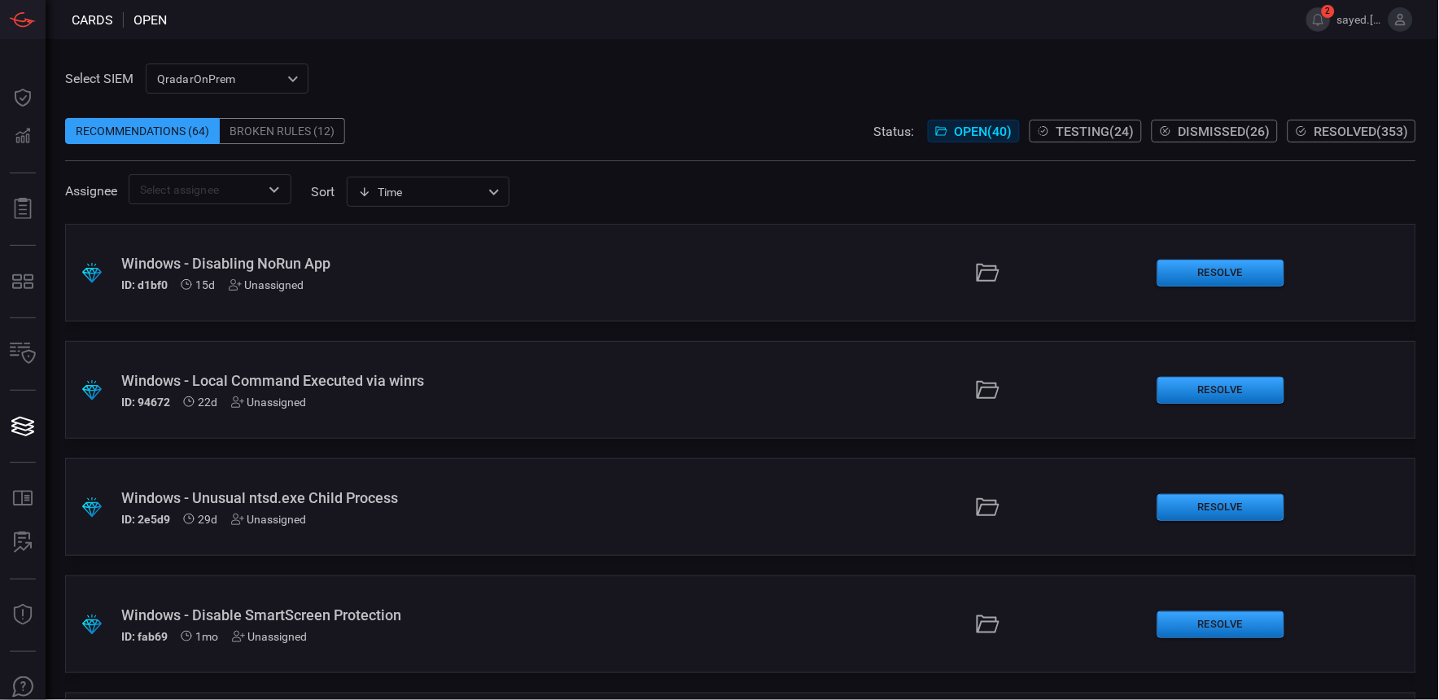
click at [266, 130] on div "Broken Rules (12)" at bounding box center [282, 131] width 125 height 26
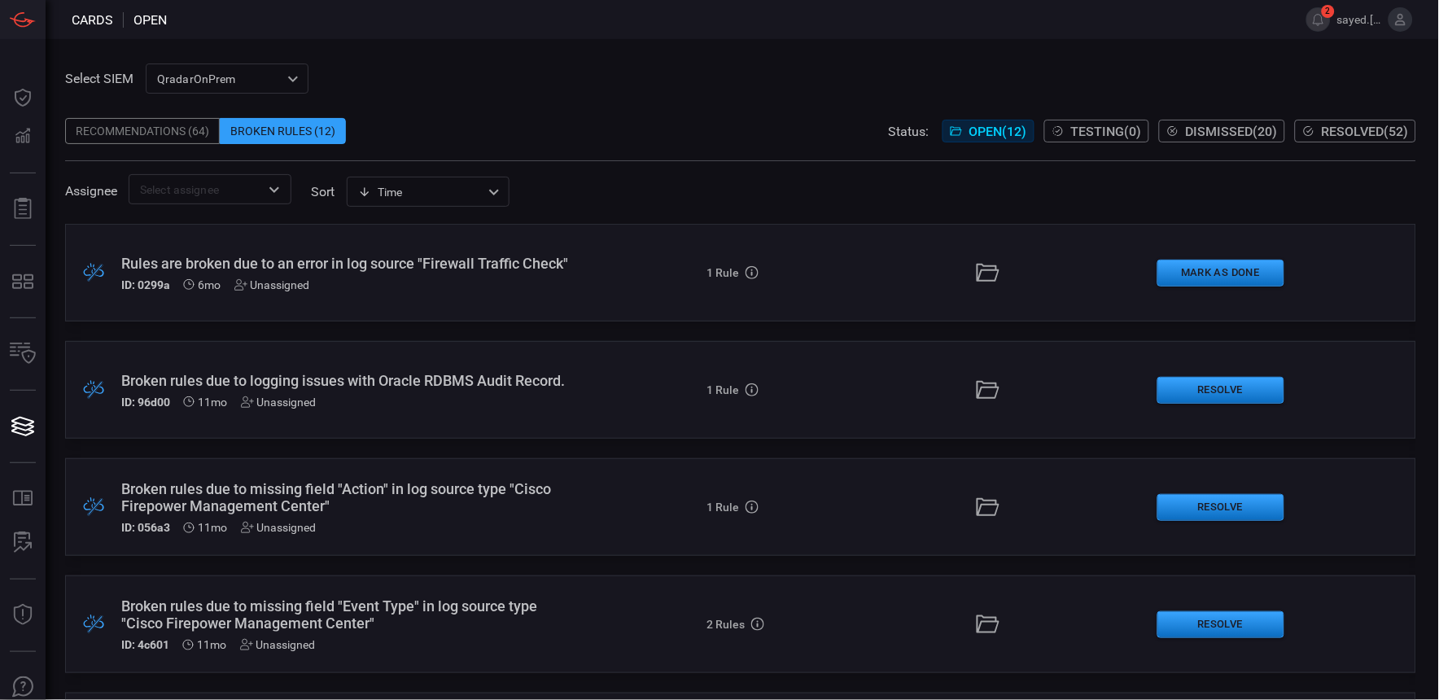
click at [1238, 139] on button "Dismissed ( 20 )" at bounding box center [1222, 131] width 126 height 23
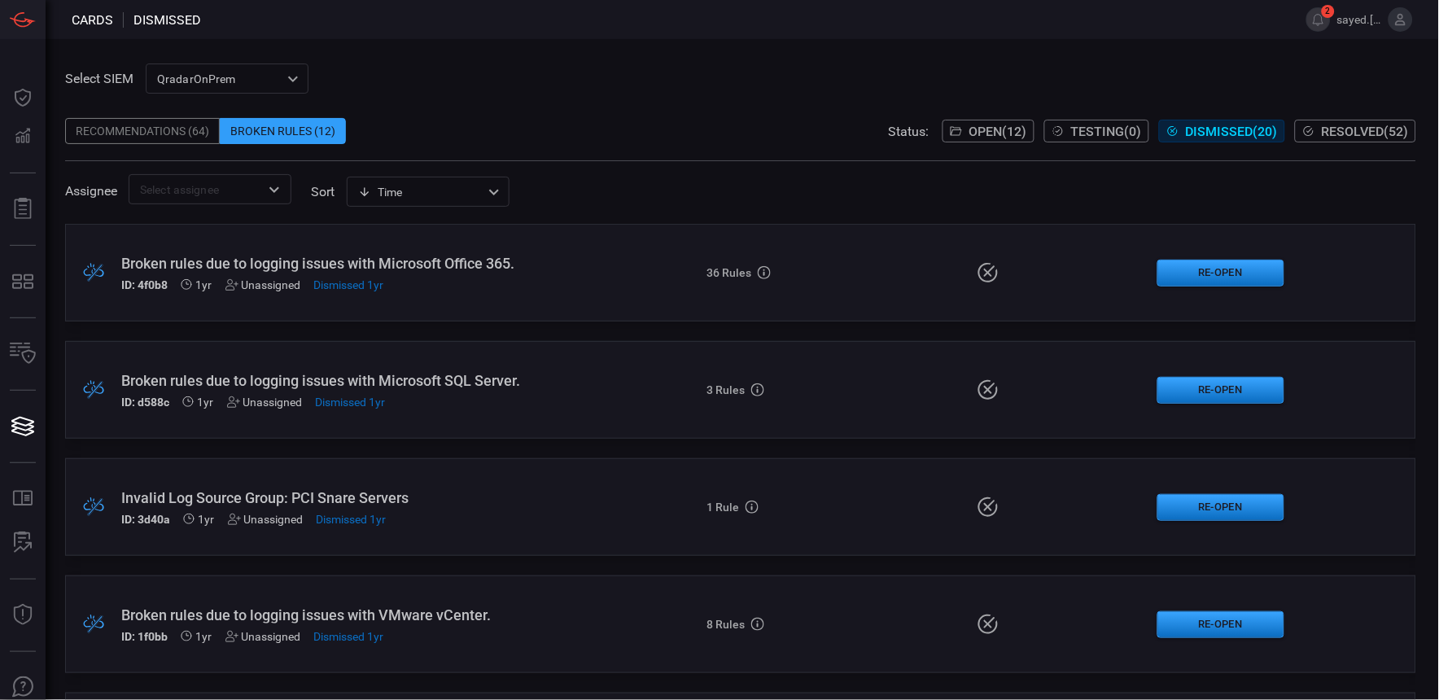
click at [1336, 134] on span "Resolved ( 52 )" at bounding box center [1364, 131] width 87 height 15
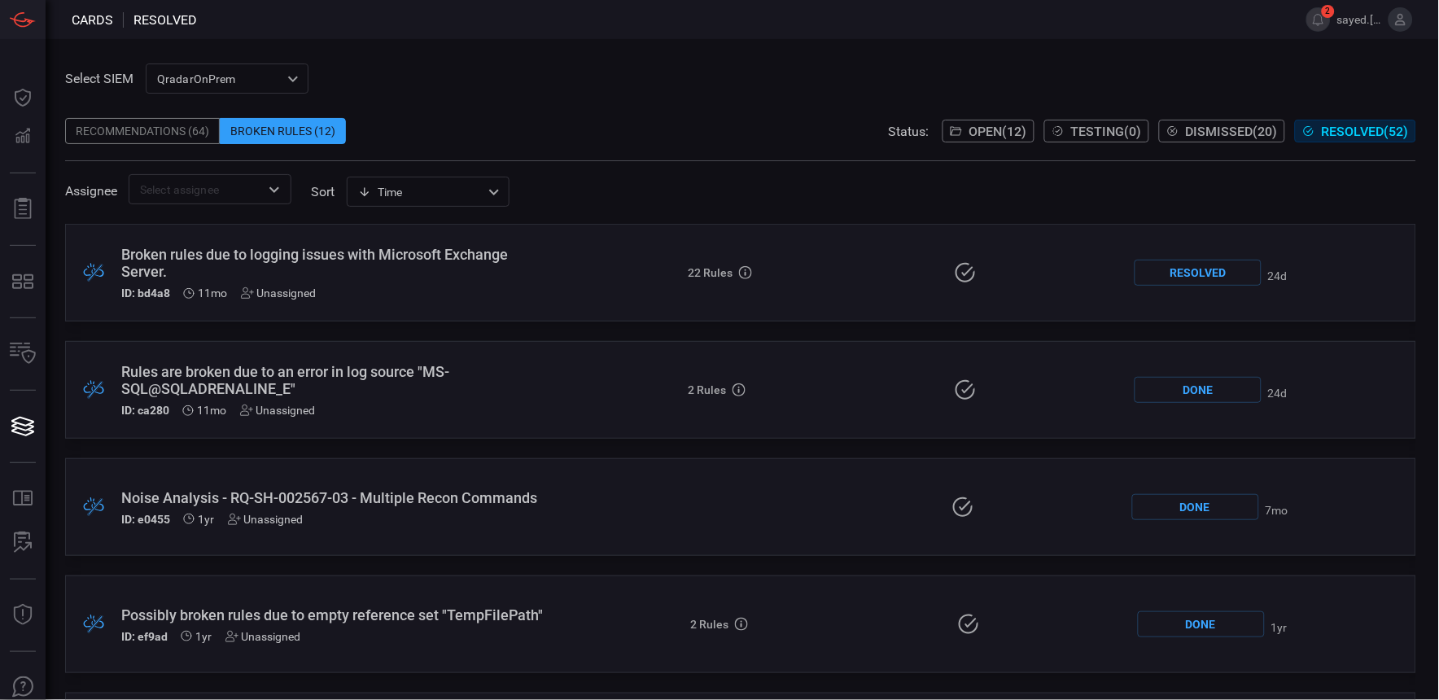
click at [1111, 124] on span "Testing ( 0 )" at bounding box center [1106, 131] width 71 height 15
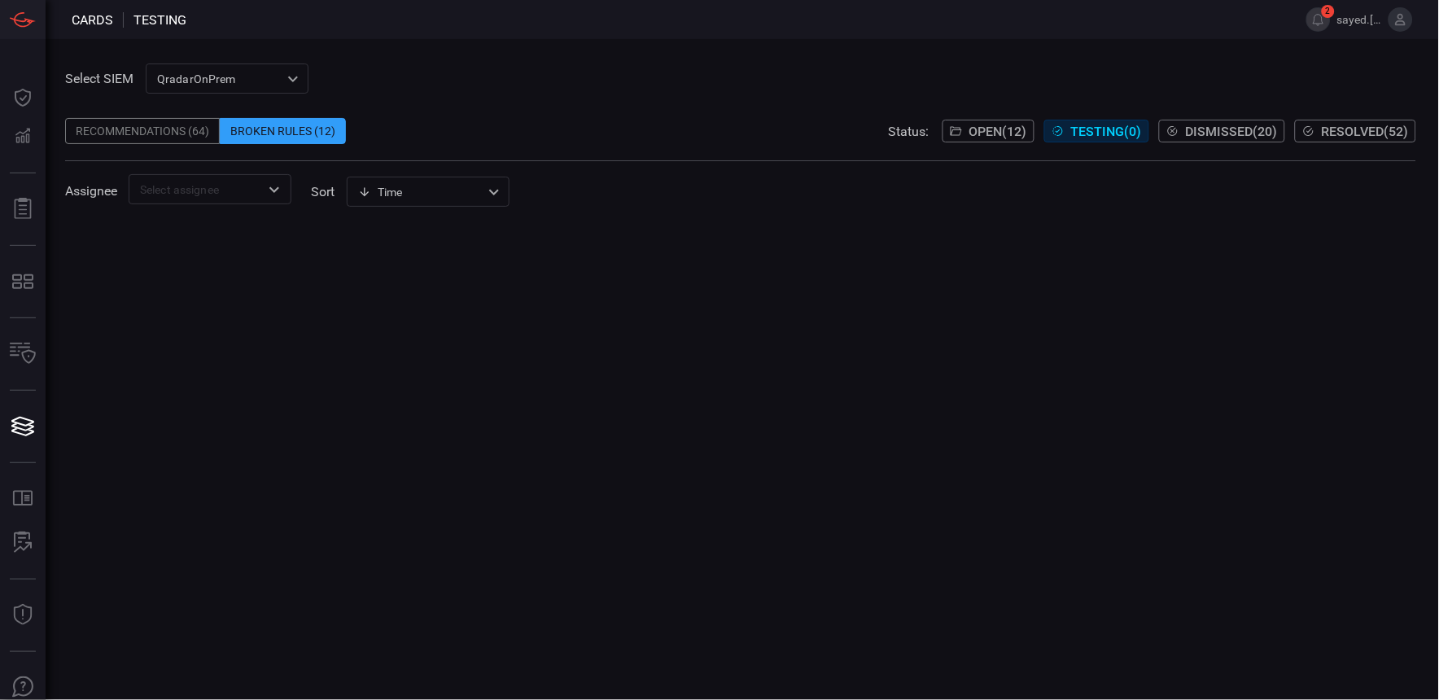
click at [1209, 131] on span "Dismissed ( 20 )" at bounding box center [1232, 131] width 92 height 15
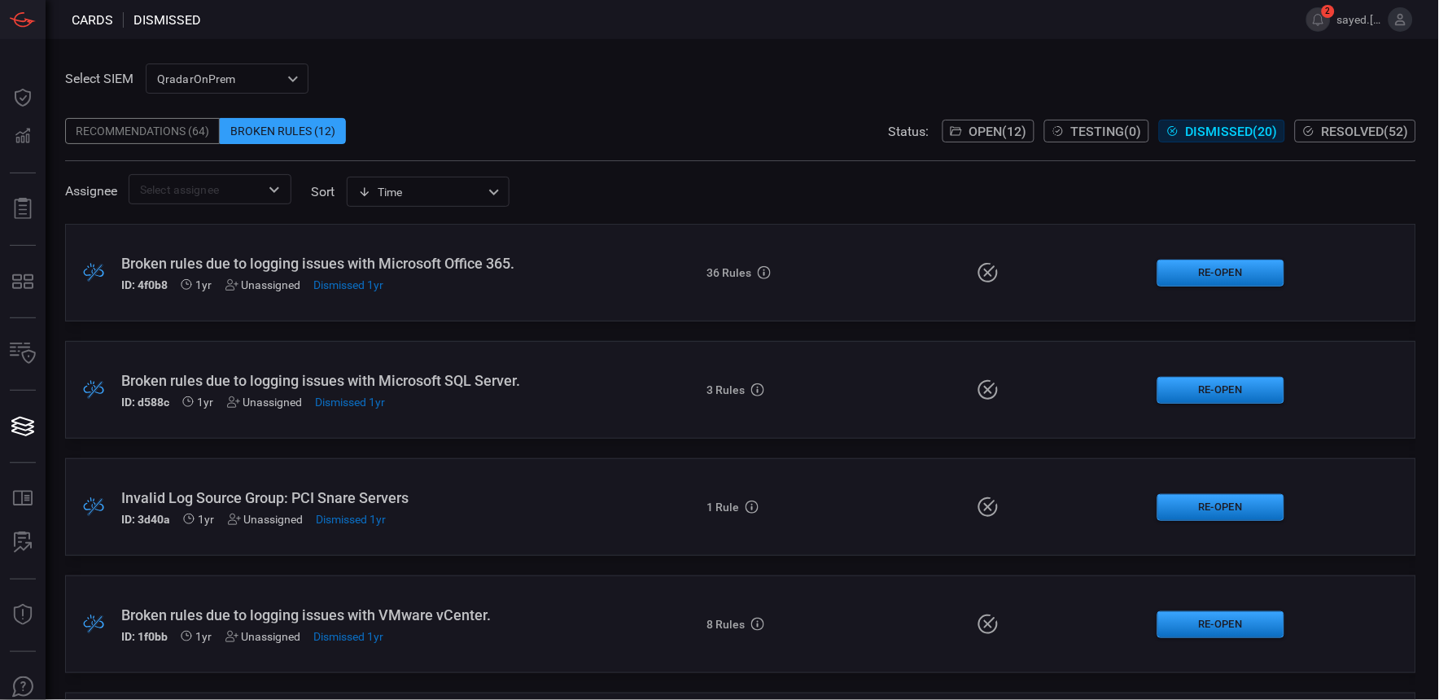
click at [1117, 135] on span "Testing ( 0 )" at bounding box center [1106, 131] width 71 height 15
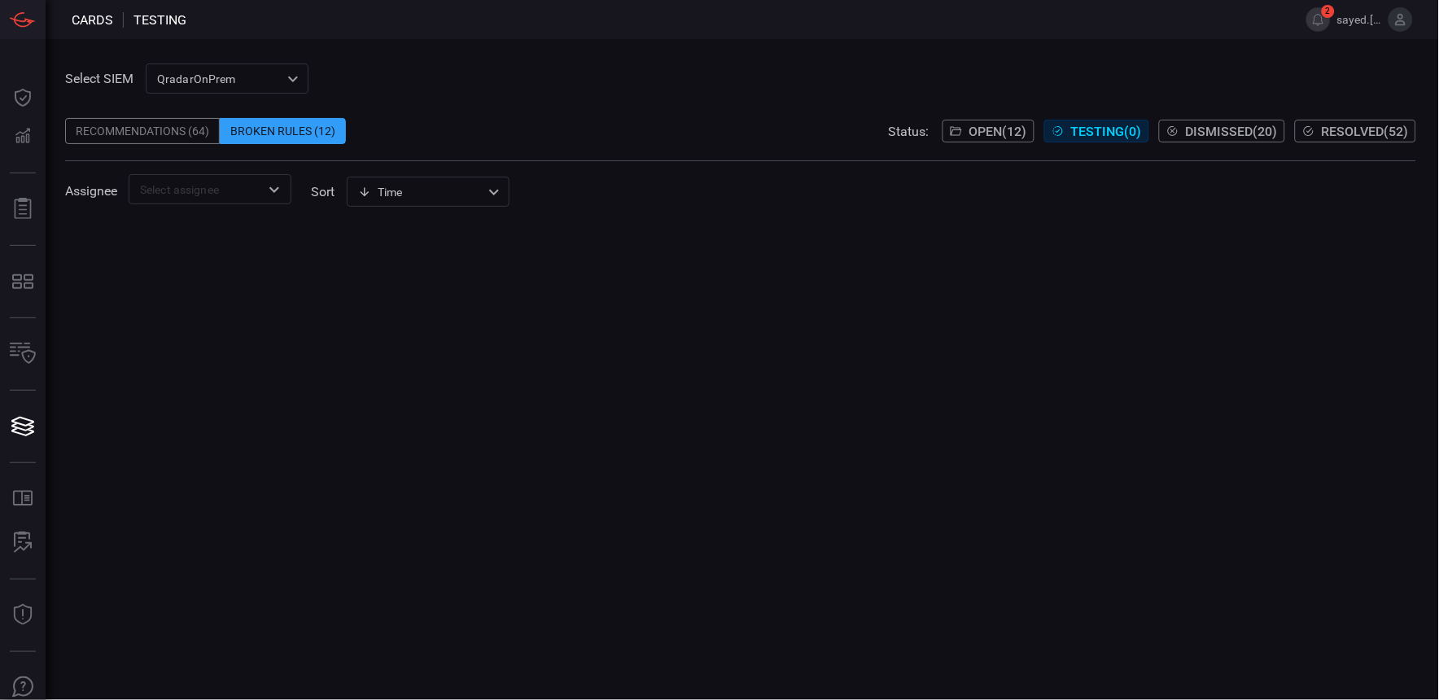
click at [190, 133] on div "Recommendations (64)" at bounding box center [142, 131] width 155 height 26
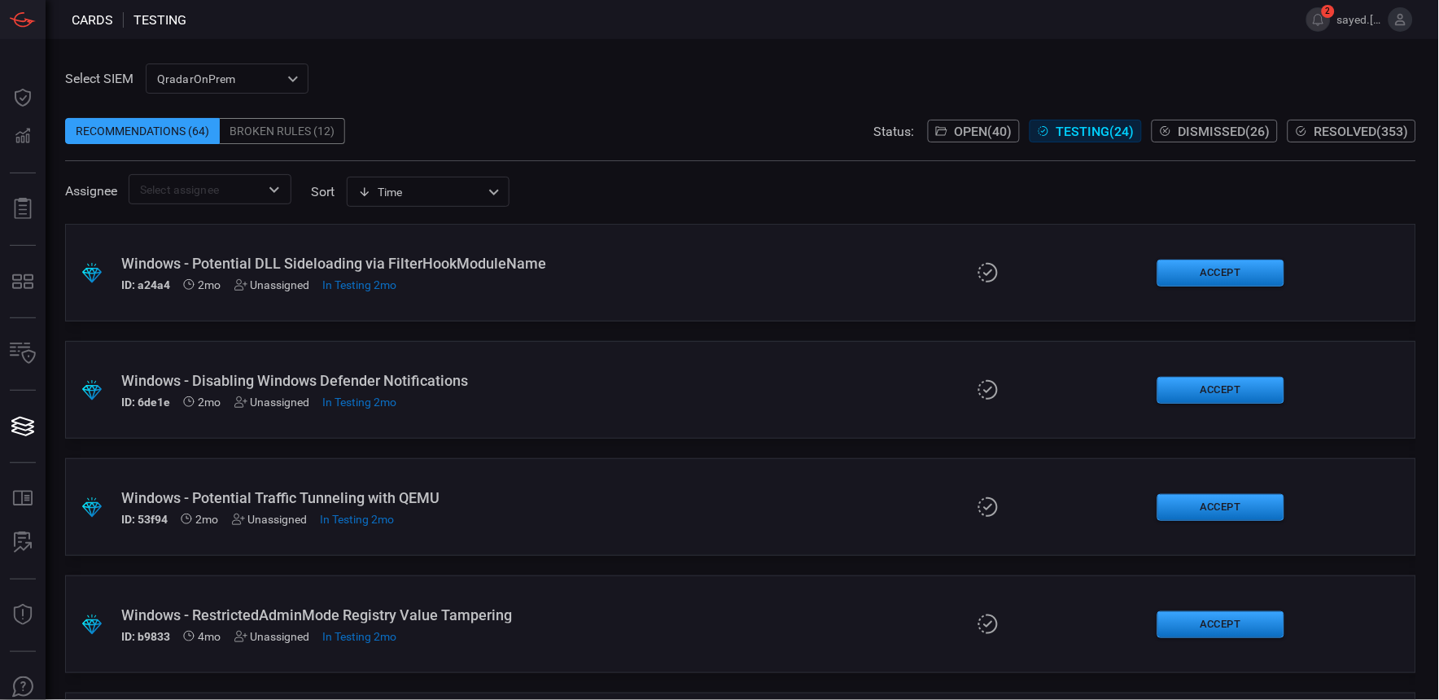
click at [395, 257] on div "Windows - Potential DLL Sideloading via FilterHookModuleName" at bounding box center [345, 263] width 448 height 17
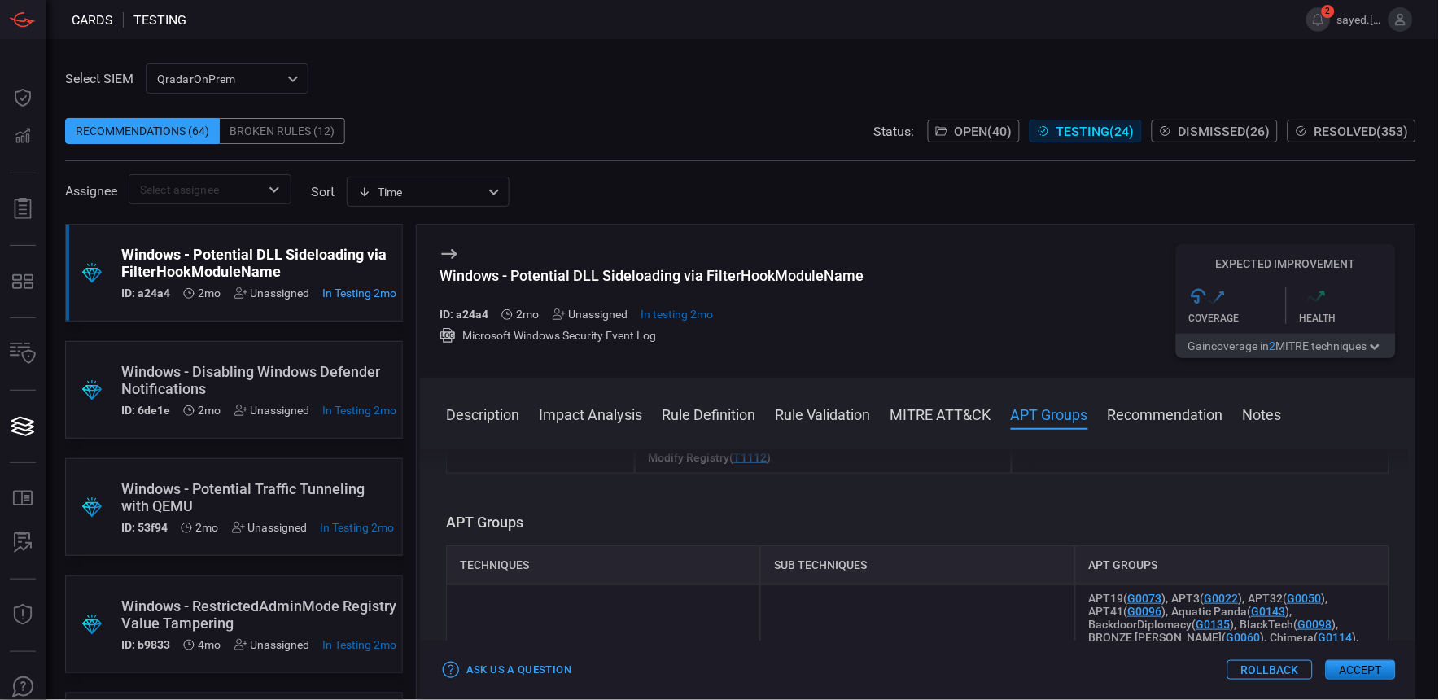
scroll to position [1175, 0]
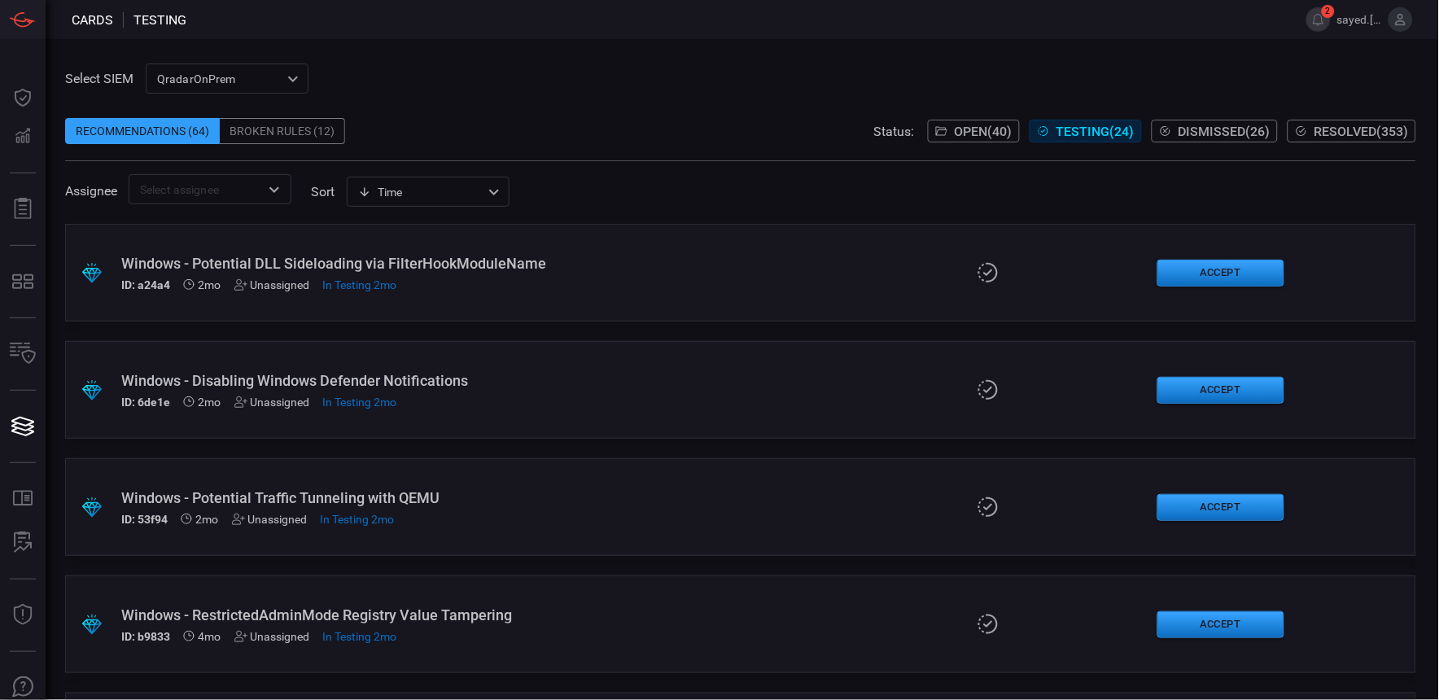
click at [1227, 125] on span "Dismissed ( 26 )" at bounding box center [1224, 131] width 92 height 15
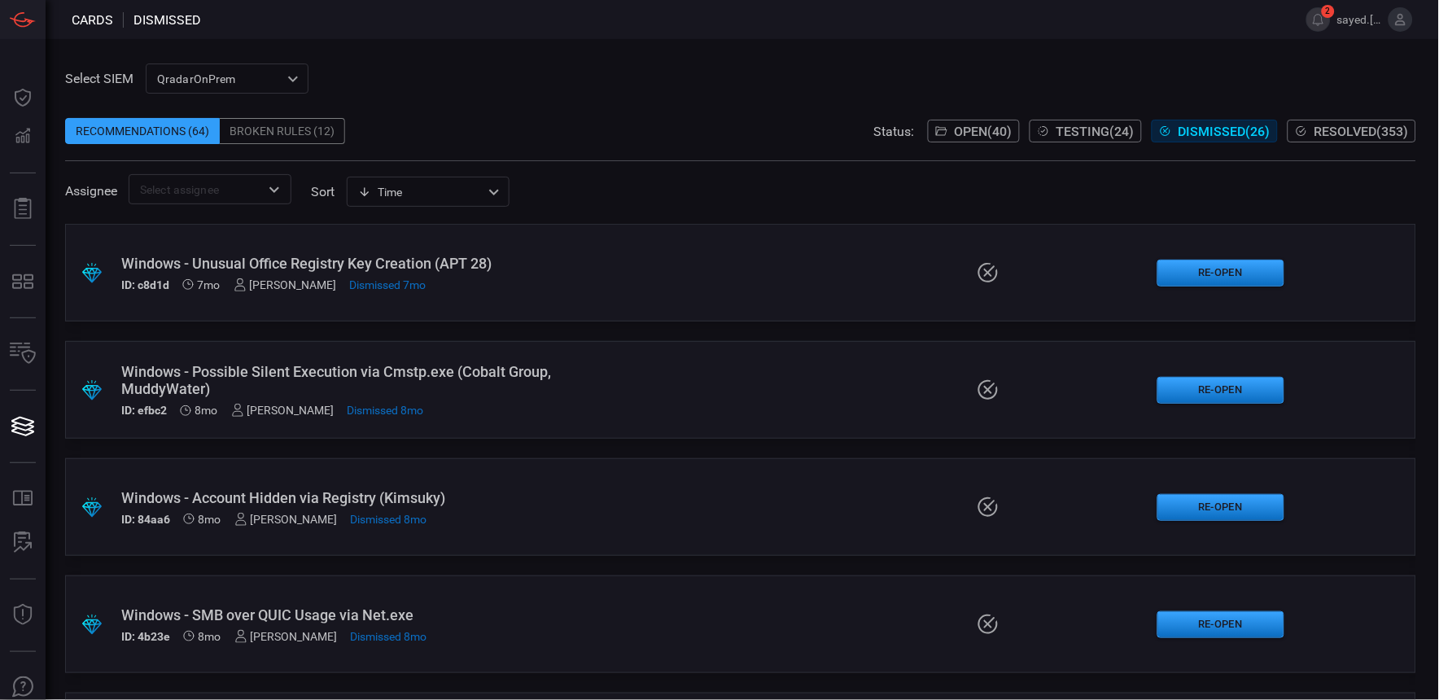
click at [1365, 127] on span "Resolved ( 353 )" at bounding box center [1361, 131] width 94 height 15
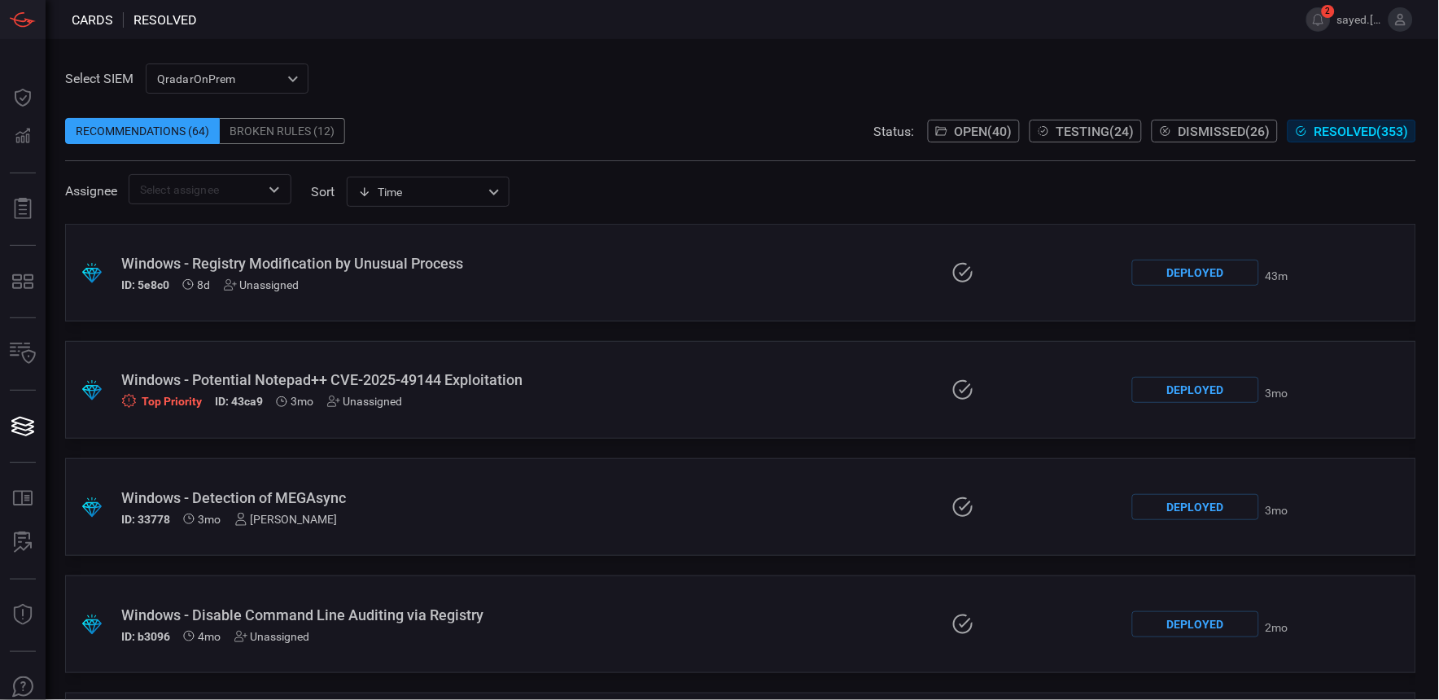
click at [425, 263] on div "Windows - Registry Modification by Unusual Process" at bounding box center [336, 263] width 430 height 17
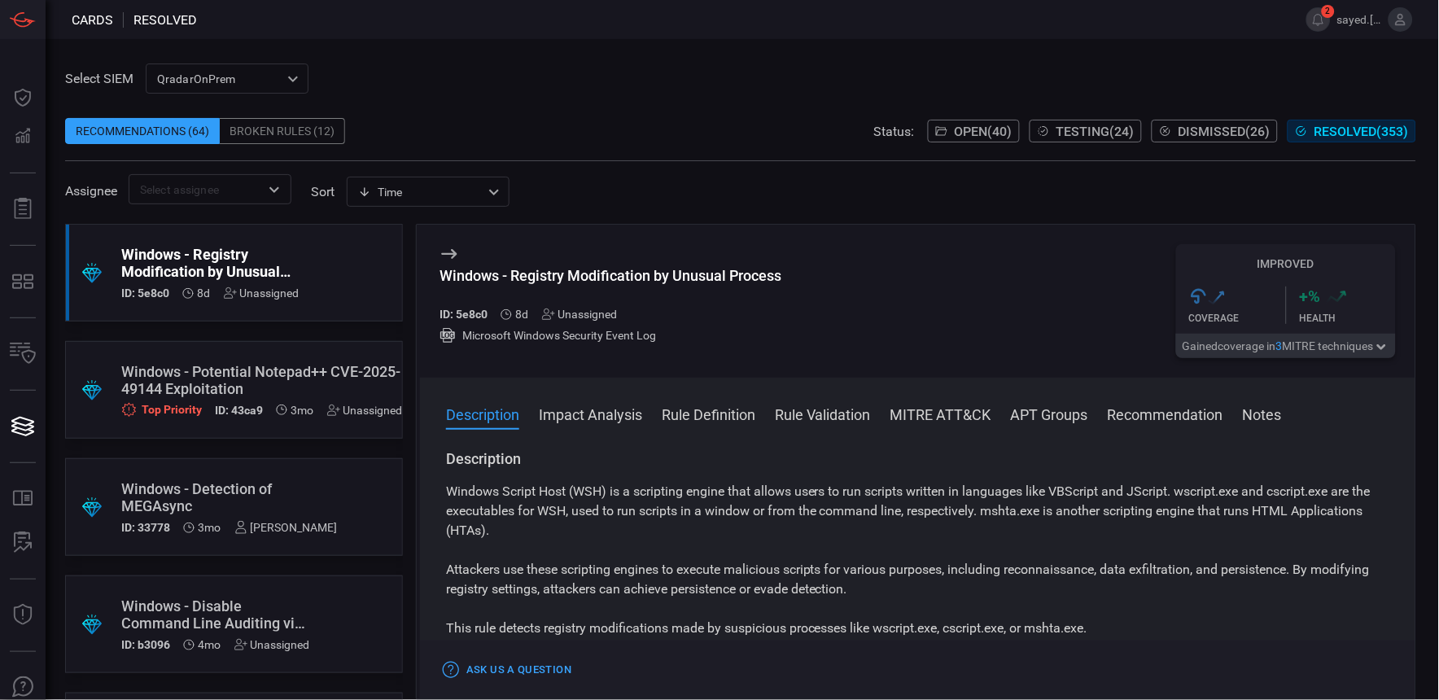
click at [932, 379] on div "Description Impact Analysis Rule Definition Rule Validation MITRE ATT&CK APT Gr…" at bounding box center [917, 538] width 995 height 321
click at [841, 413] on button "Rule Validation" at bounding box center [823, 414] width 96 height 20
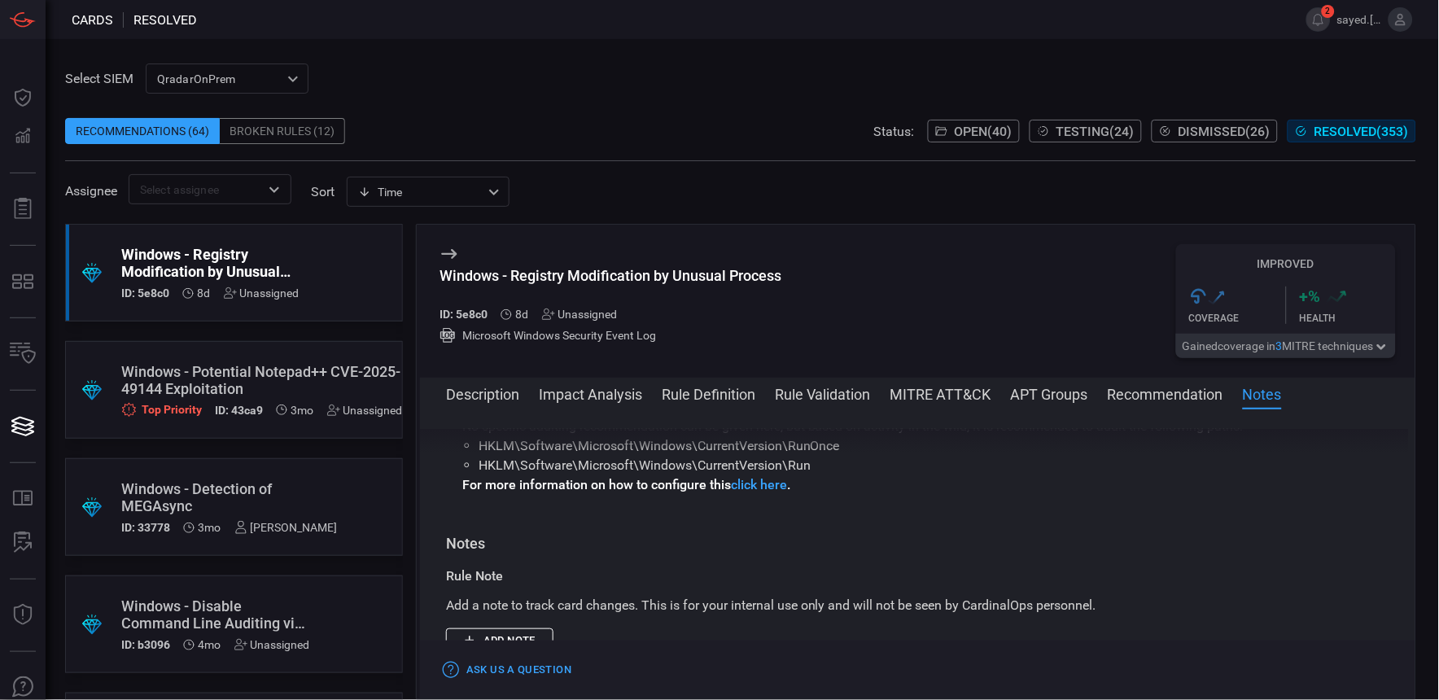
scroll to position [2491, 0]
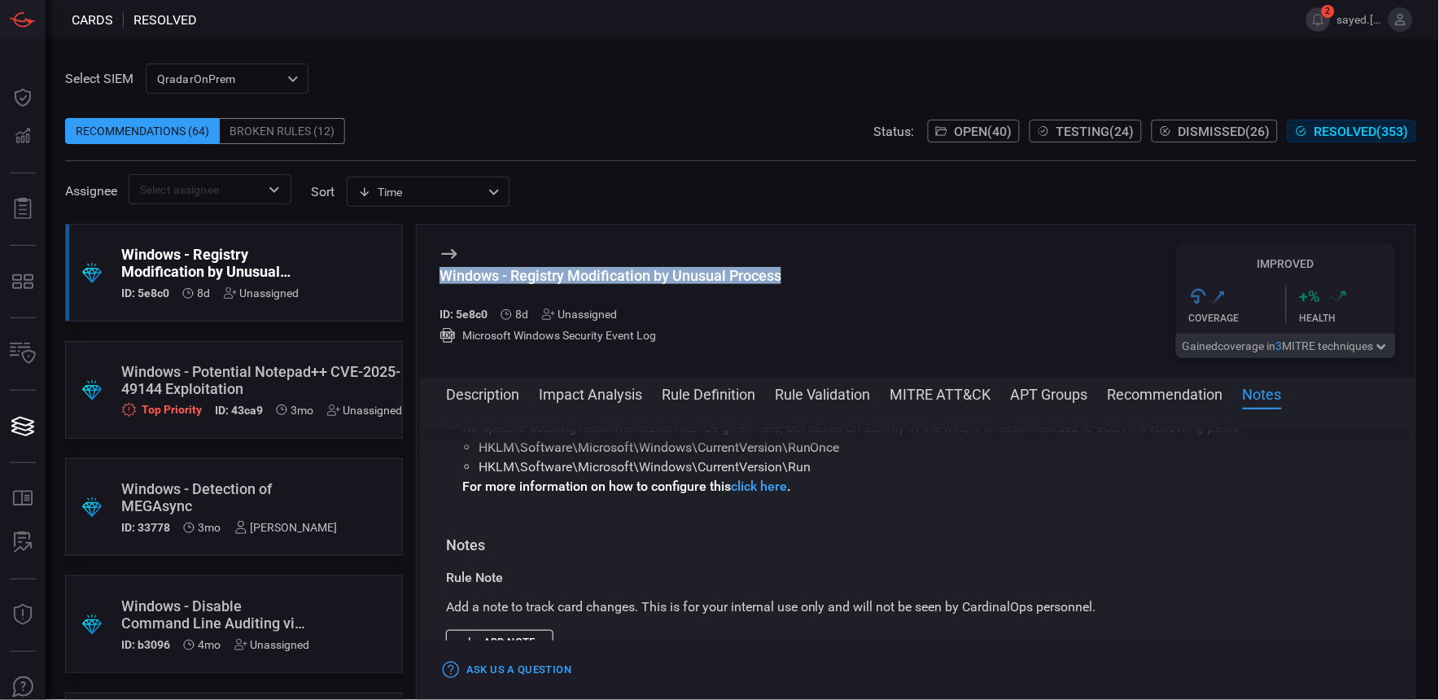
drag, startPoint x: 809, startPoint y: 281, endPoint x: 437, endPoint y: 277, distance: 371.9
click at [437, 277] on div "Windows - Registry Modification by Unusual Process ID: 5e8c0 8d Unassigned Micr…" at bounding box center [917, 301] width 995 height 153
drag, startPoint x: 437, startPoint y: 277, endPoint x: 452, endPoint y: 271, distance: 16.8
copy div "Windows - Registry Modification by Unusual Process"
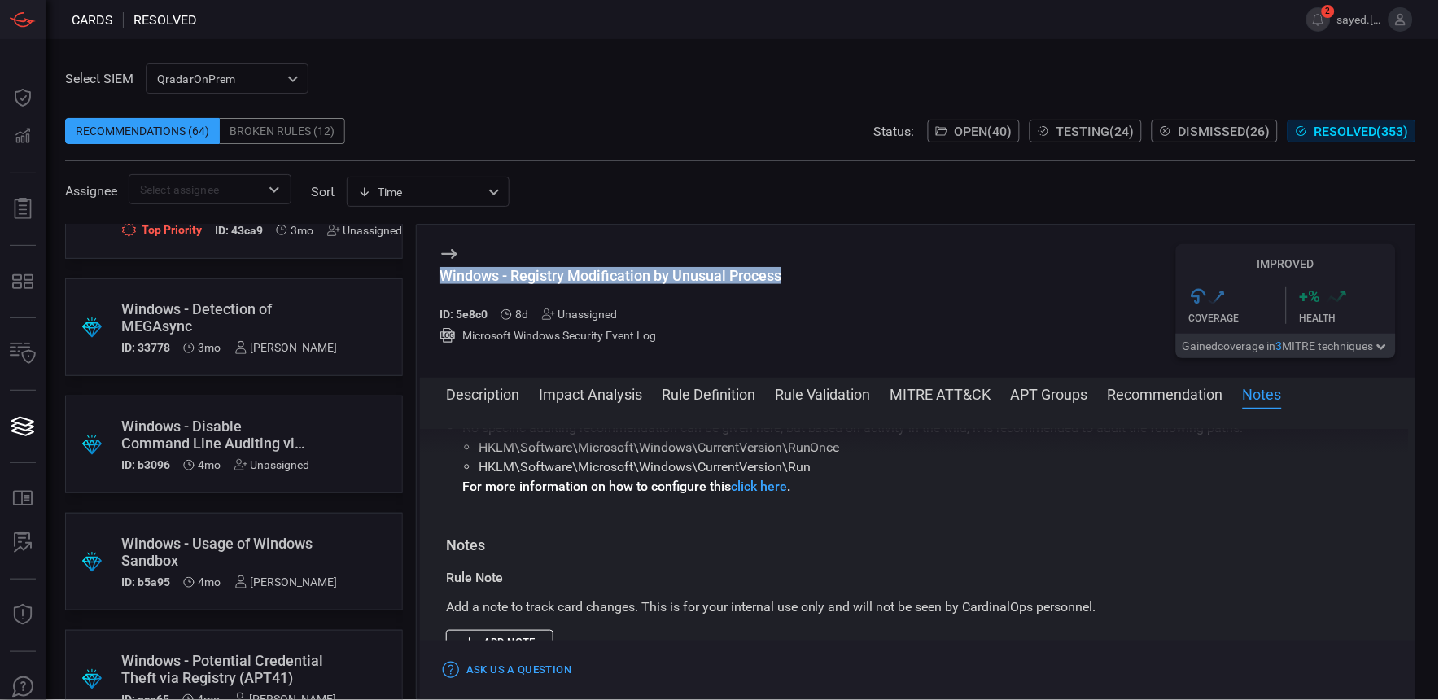
scroll to position [181, 0]
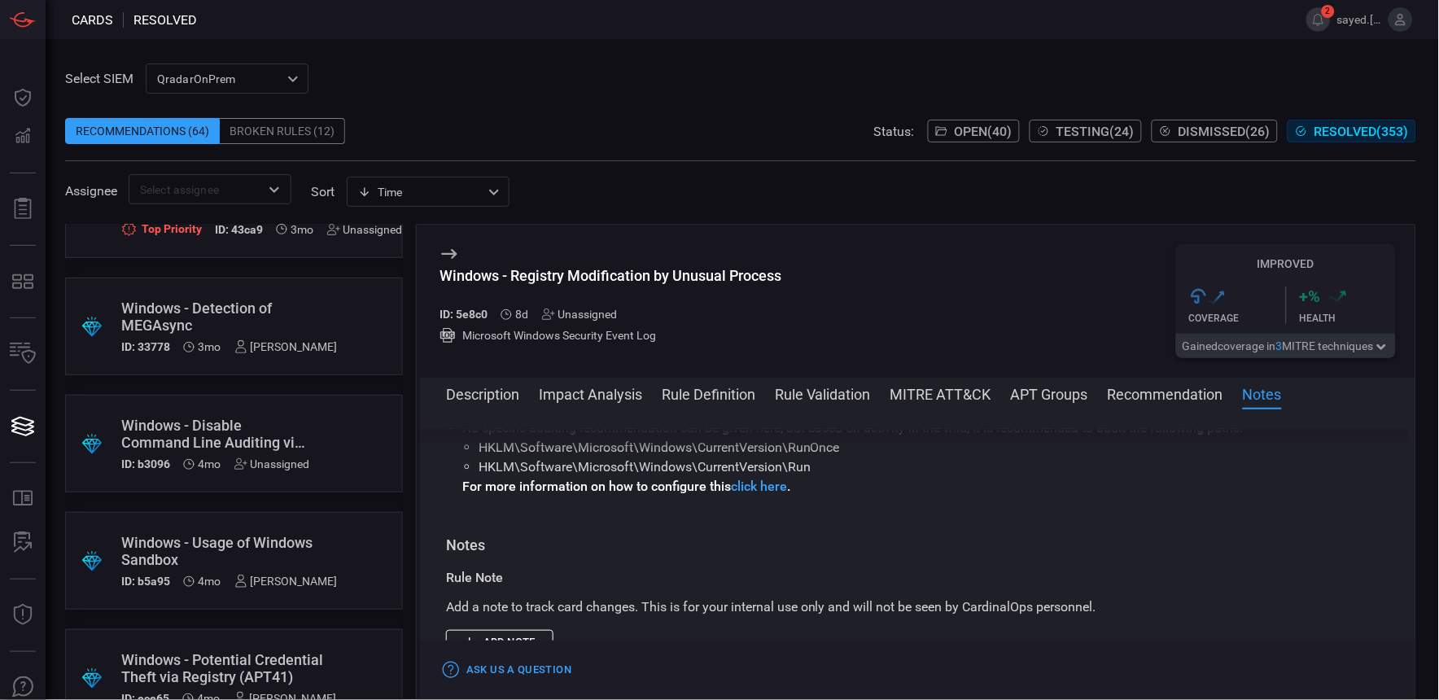
click at [286, 449] on div "Windows - Disable Command Line Auditing via Registry" at bounding box center [215, 434] width 189 height 34
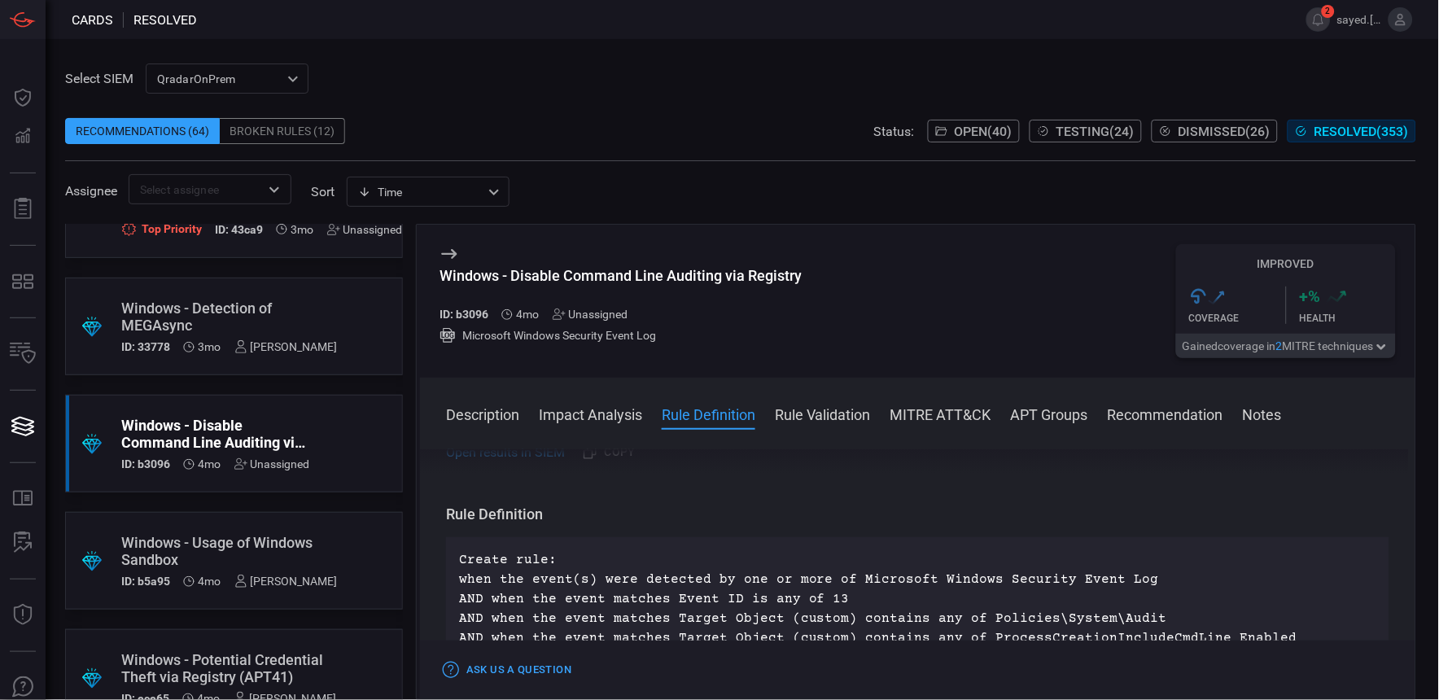
scroll to position [542, 0]
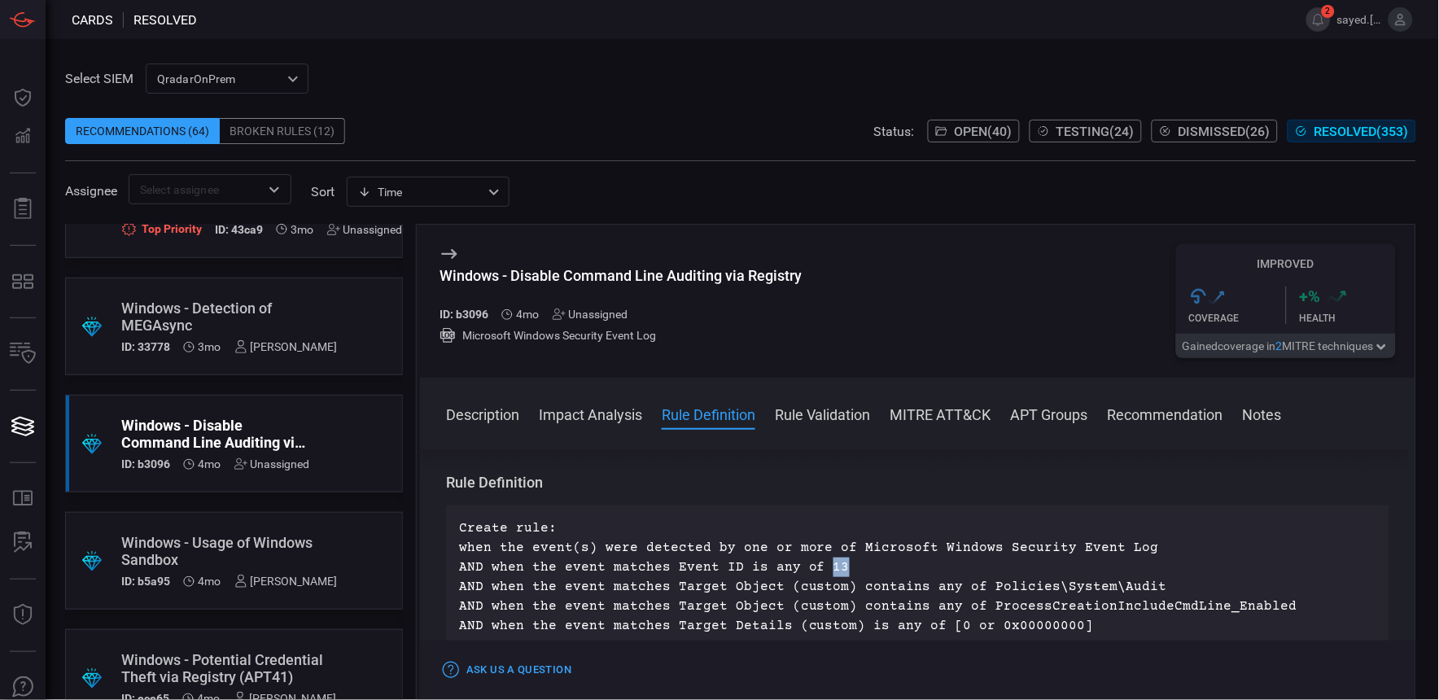
drag, startPoint x: 818, startPoint y: 566, endPoint x: 833, endPoint y: 564, distance: 15.7
click at [833, 564] on p "Create rule: when the event(s) were detected by one or more of Microsoft Window…" at bounding box center [917, 576] width 917 height 117
click at [255, 541] on div "Windows - Usage of Windows Sandbox" at bounding box center [229, 551] width 216 height 34
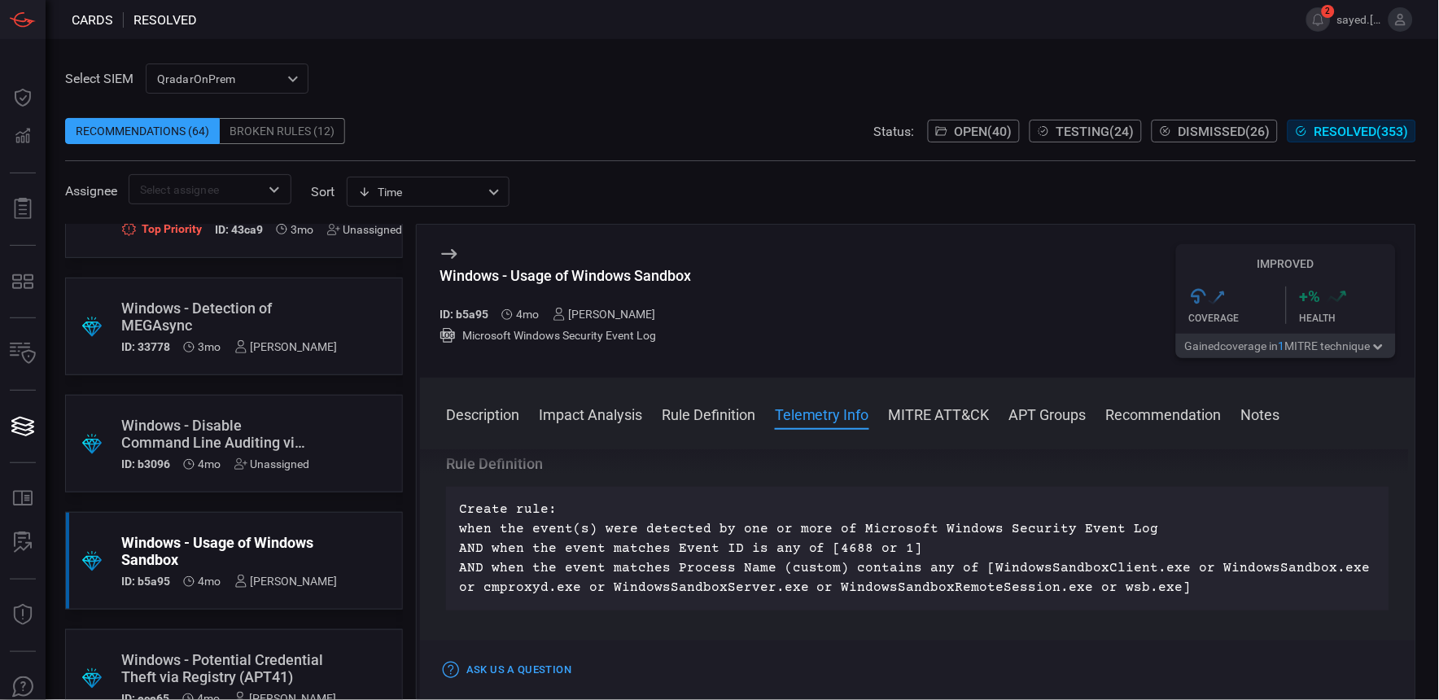
scroll to position [632, 0]
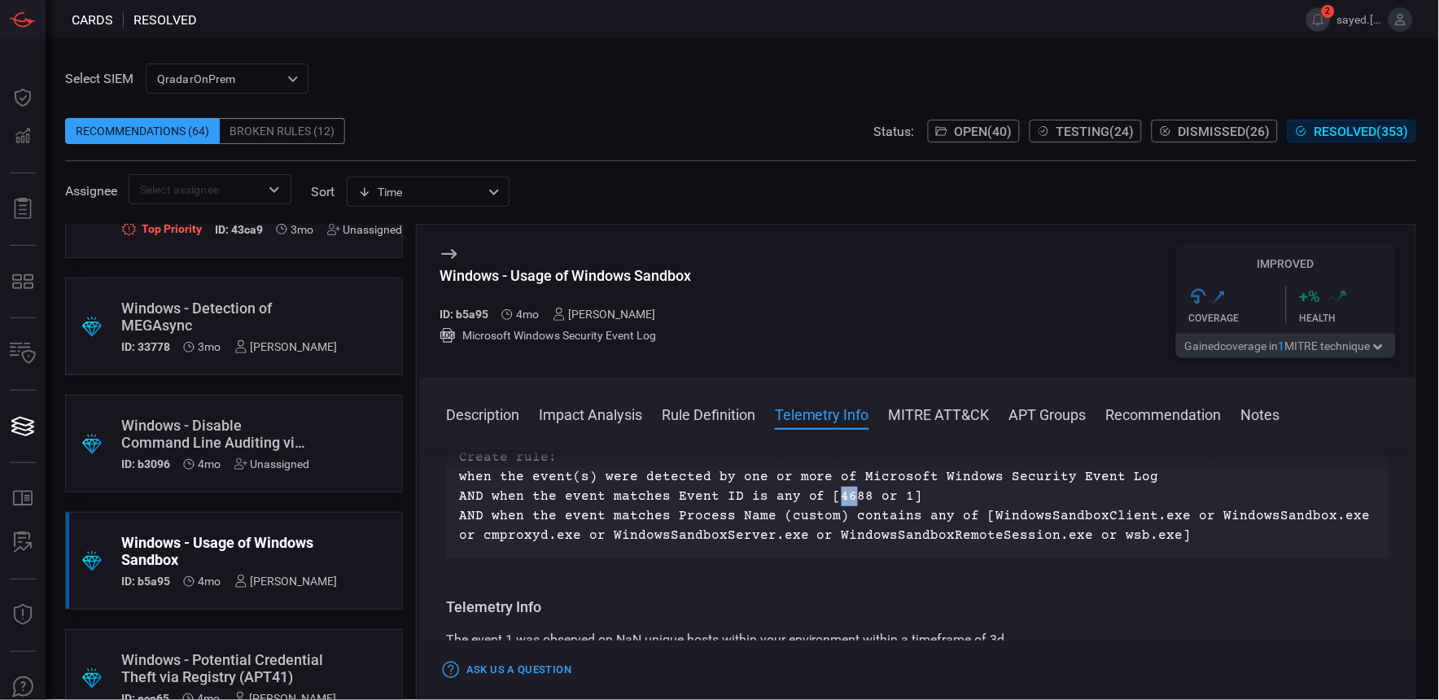
drag, startPoint x: 826, startPoint y: 492, endPoint x: 839, endPoint y: 491, distance: 13.0
click at [839, 491] on p "Create rule: when the event(s) were detected by one or more of Microsoft Window…" at bounding box center [917, 497] width 917 height 98
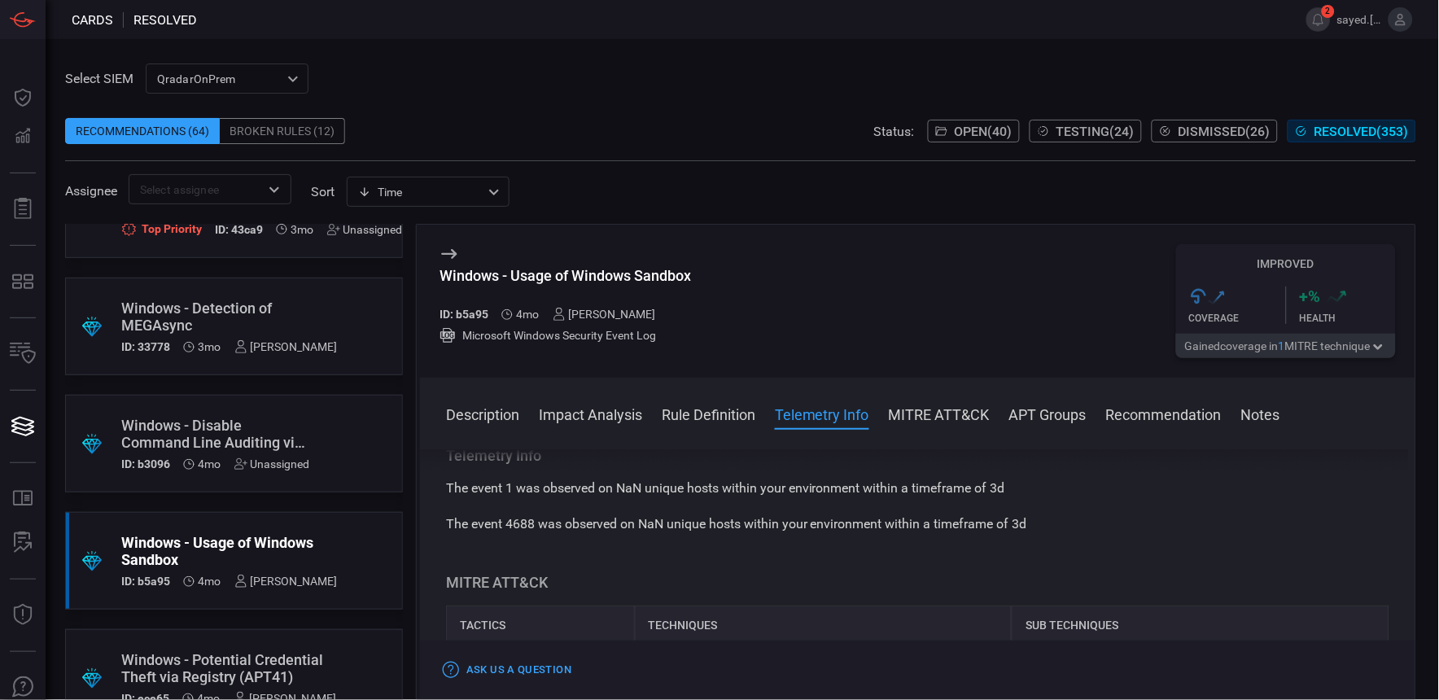
scroll to position [814, 0]
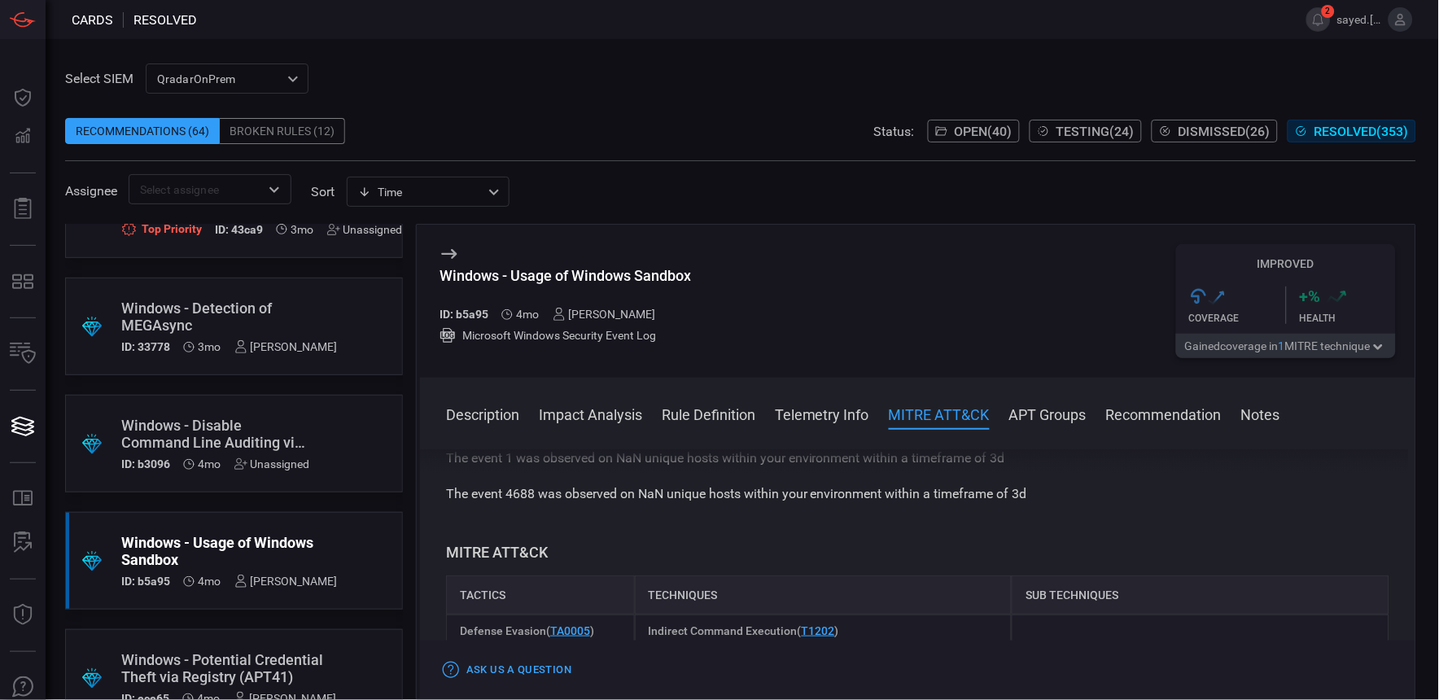
click at [264, 538] on div "Windows - Usage of Windows Sandbox" at bounding box center [229, 551] width 216 height 34
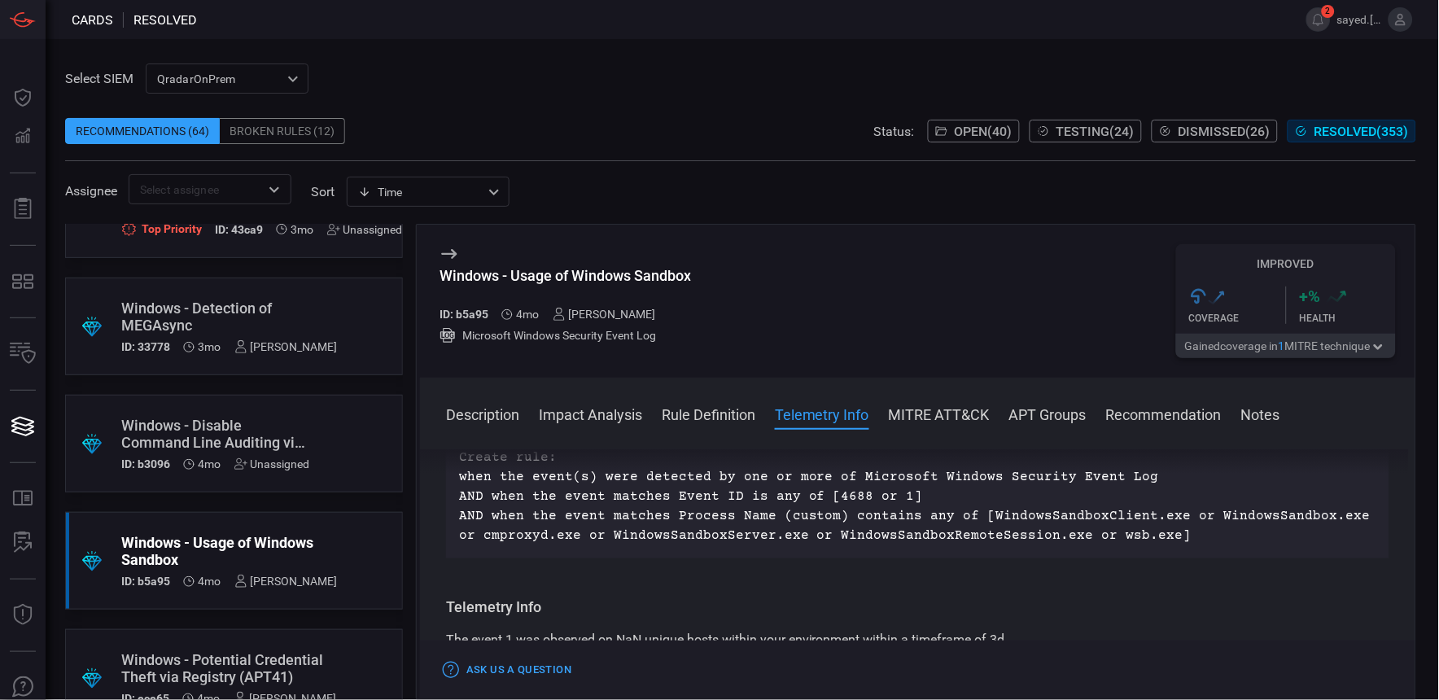
scroll to position [542, 0]
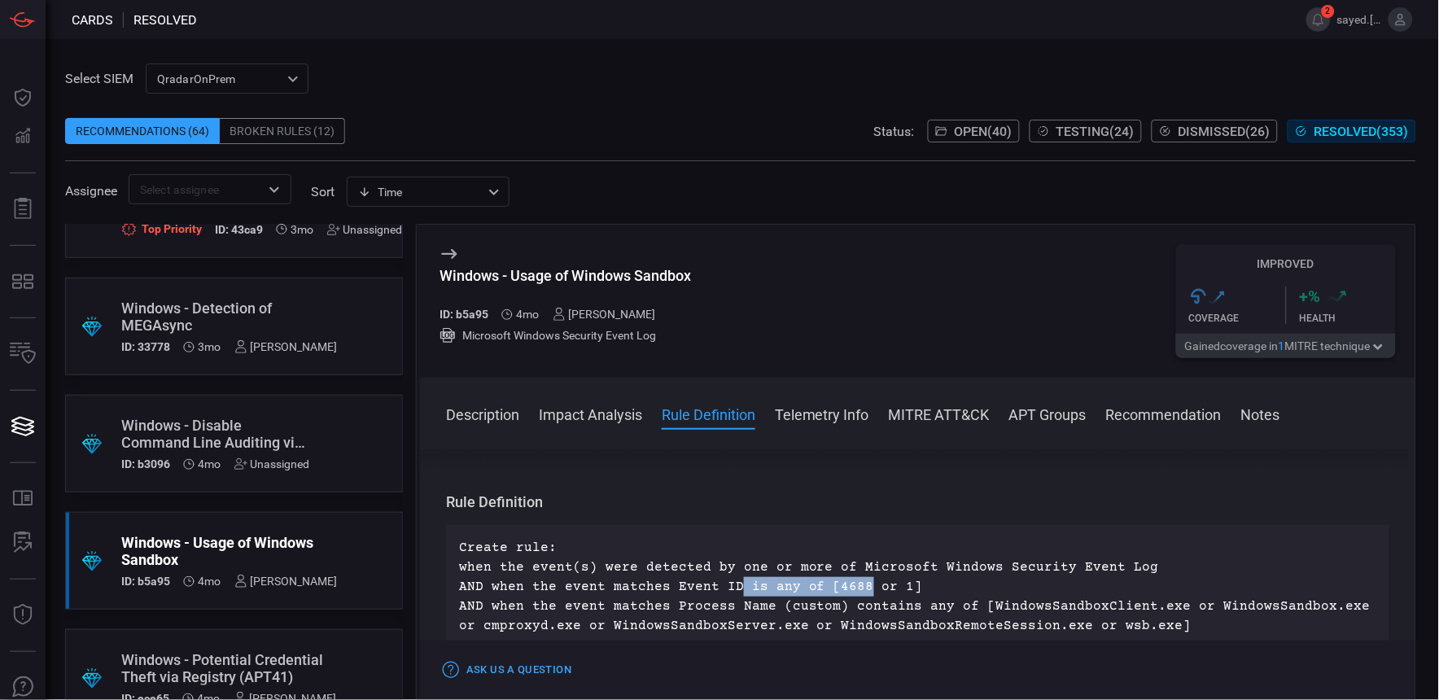
drag, startPoint x: 858, startPoint y: 586, endPoint x: 733, endPoint y: 592, distance: 124.7
click at [733, 592] on p "Create rule: when the event(s) were detected by one or more of Microsoft Window…" at bounding box center [917, 587] width 917 height 98
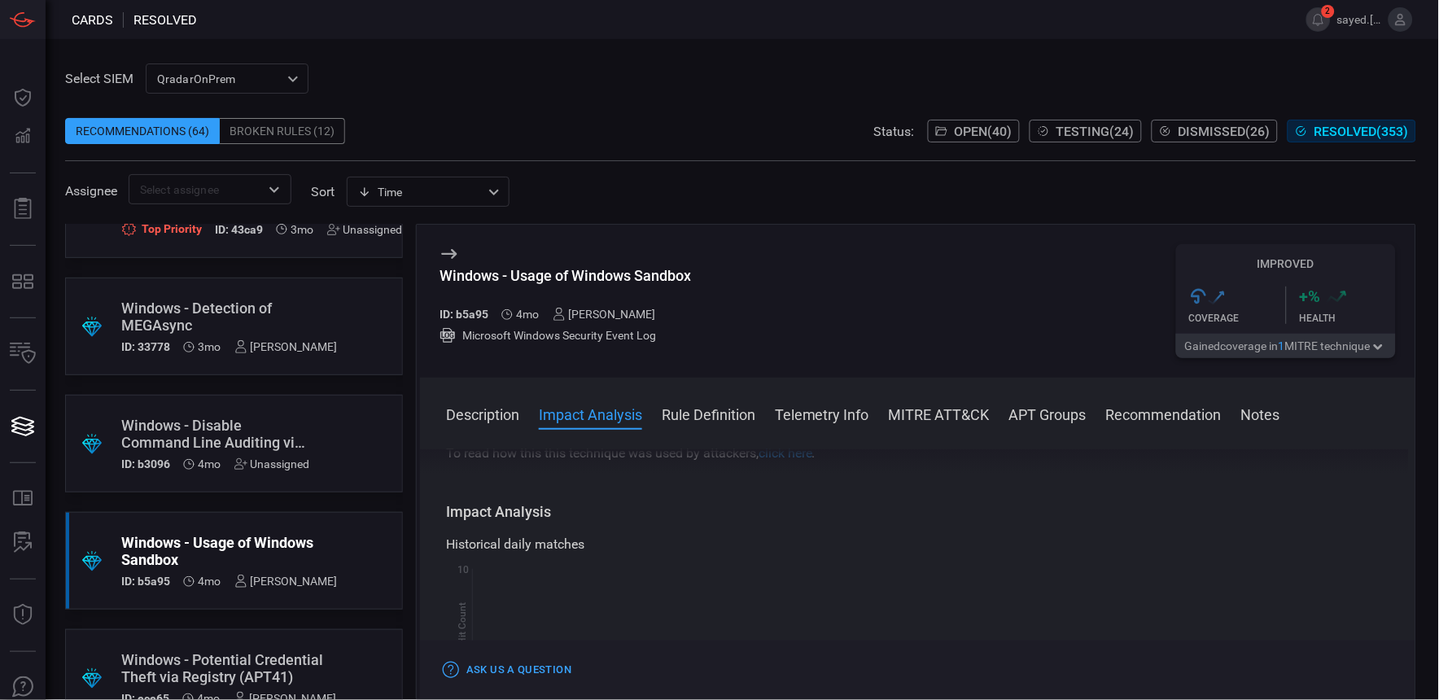
scroll to position [271, 0]
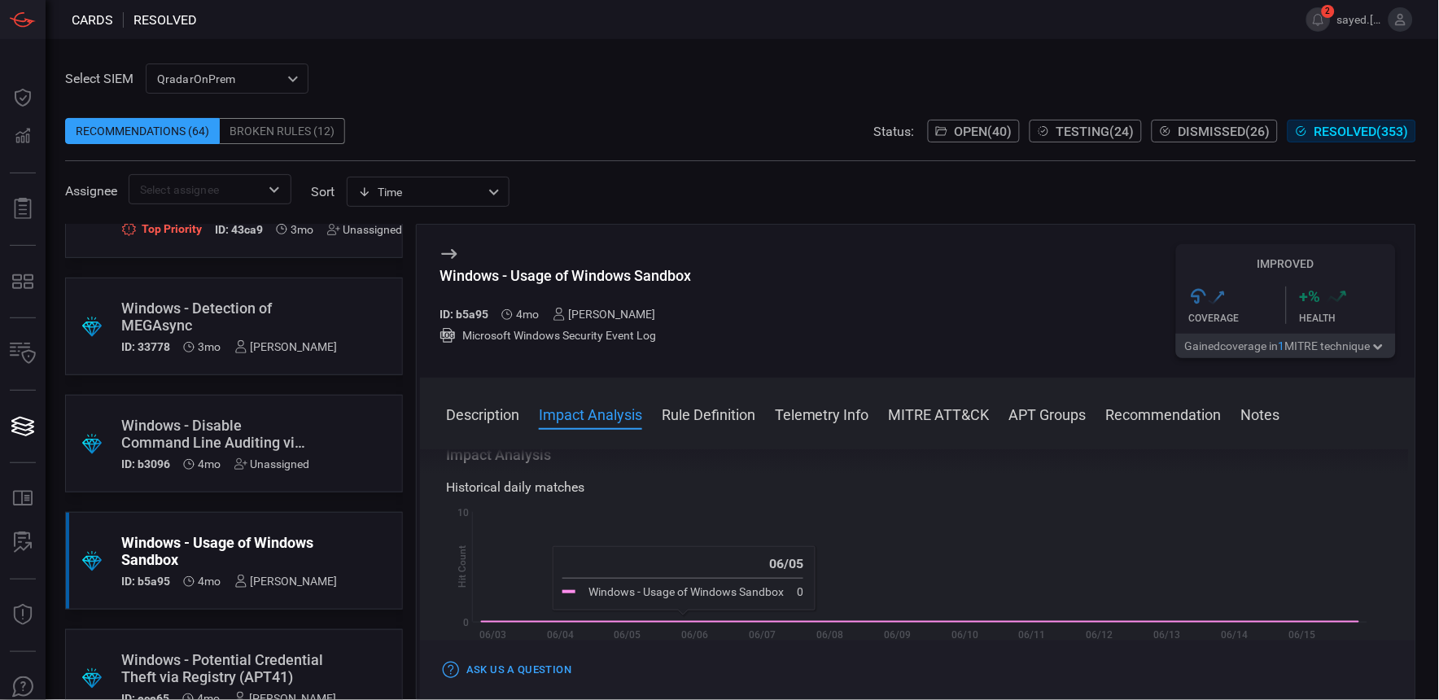
click at [301, 542] on div "Windows - Usage of Windows Sandbox" at bounding box center [229, 551] width 216 height 34
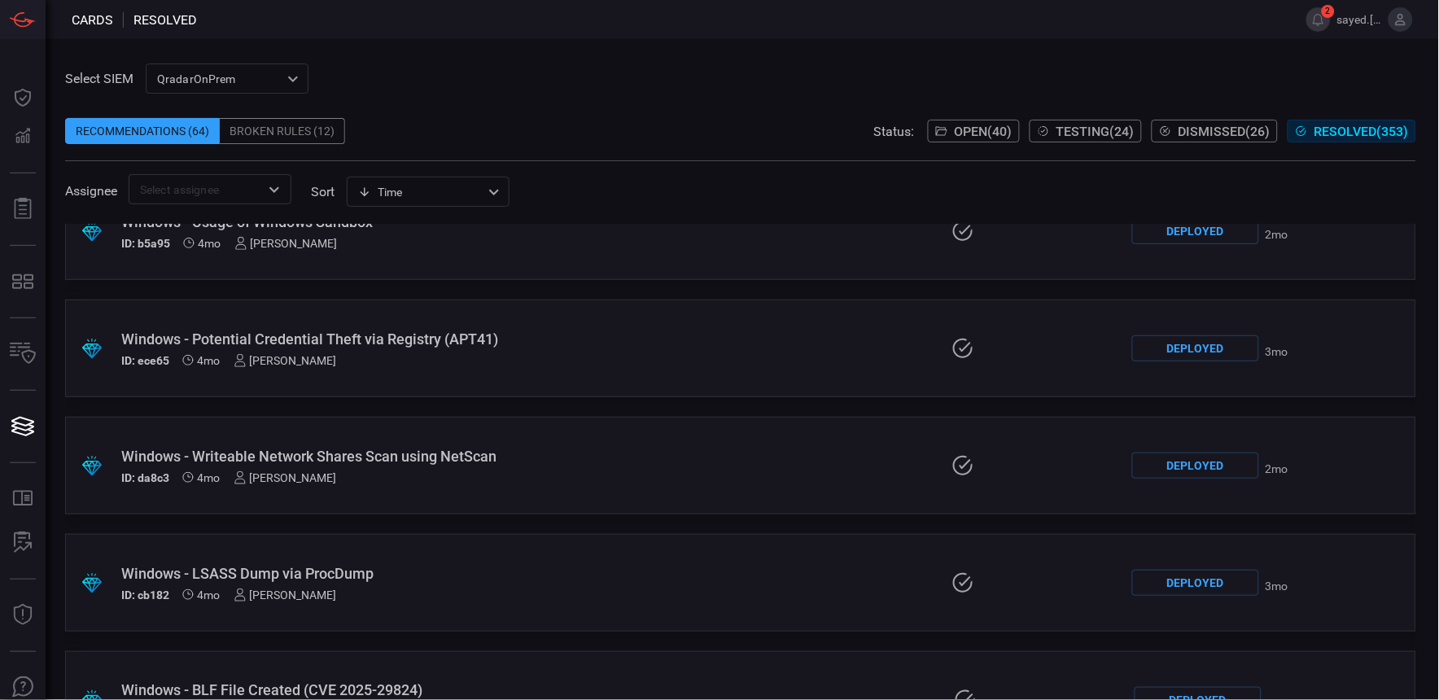
scroll to position [542, 0]
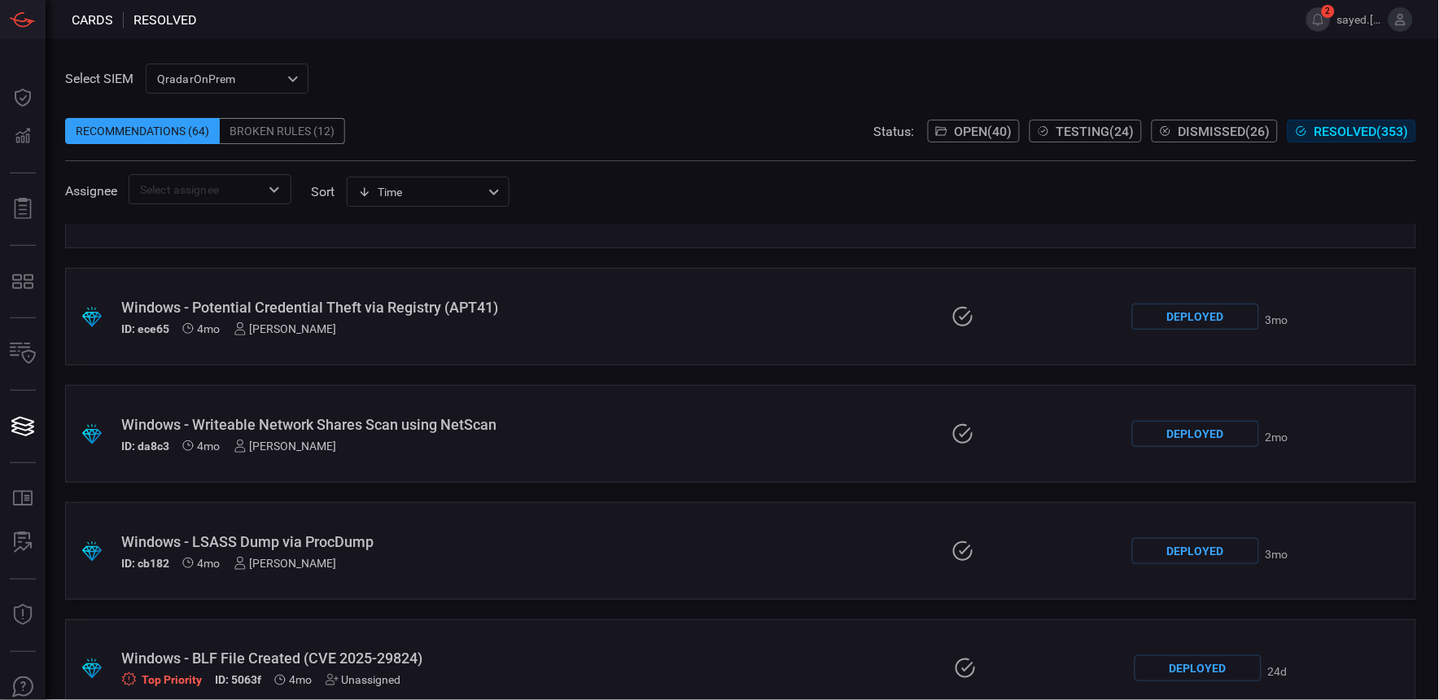
click at [343, 543] on div "Windows - LSASS Dump via ProcDump" at bounding box center [336, 541] width 430 height 17
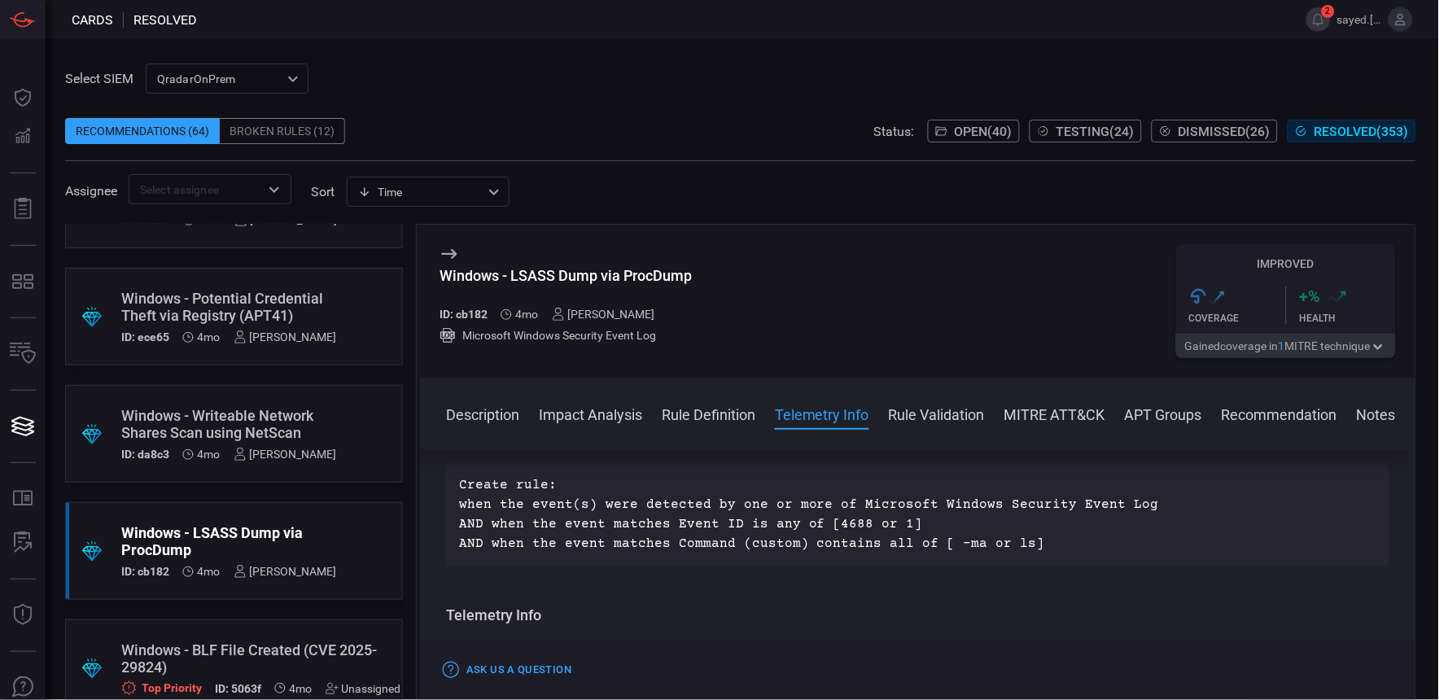
scroll to position [632, 0]
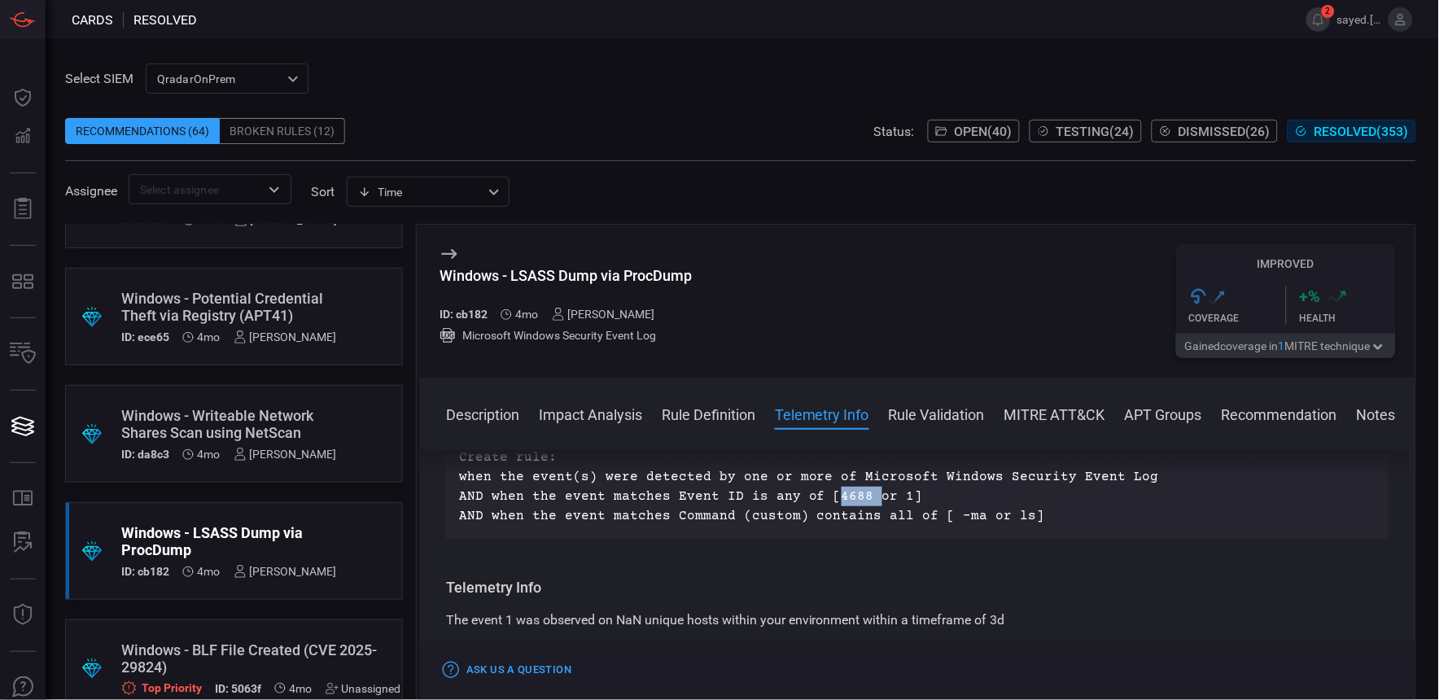
drag, startPoint x: 827, startPoint y: 496, endPoint x: 862, endPoint y: 489, distance: 35.7
click at [862, 489] on p "Create rule: when the event(s) were detected by one or more of Microsoft Window…" at bounding box center [917, 487] width 917 height 78
drag, startPoint x: 862, startPoint y: 489, endPoint x: 899, endPoint y: 490, distance: 36.6
click at [899, 490] on p "Create rule: when the event(s) were detected by one or more of Microsoft Window…" at bounding box center [917, 487] width 917 height 78
drag, startPoint x: 823, startPoint y: 490, endPoint x: 917, endPoint y: 491, distance: 94.4
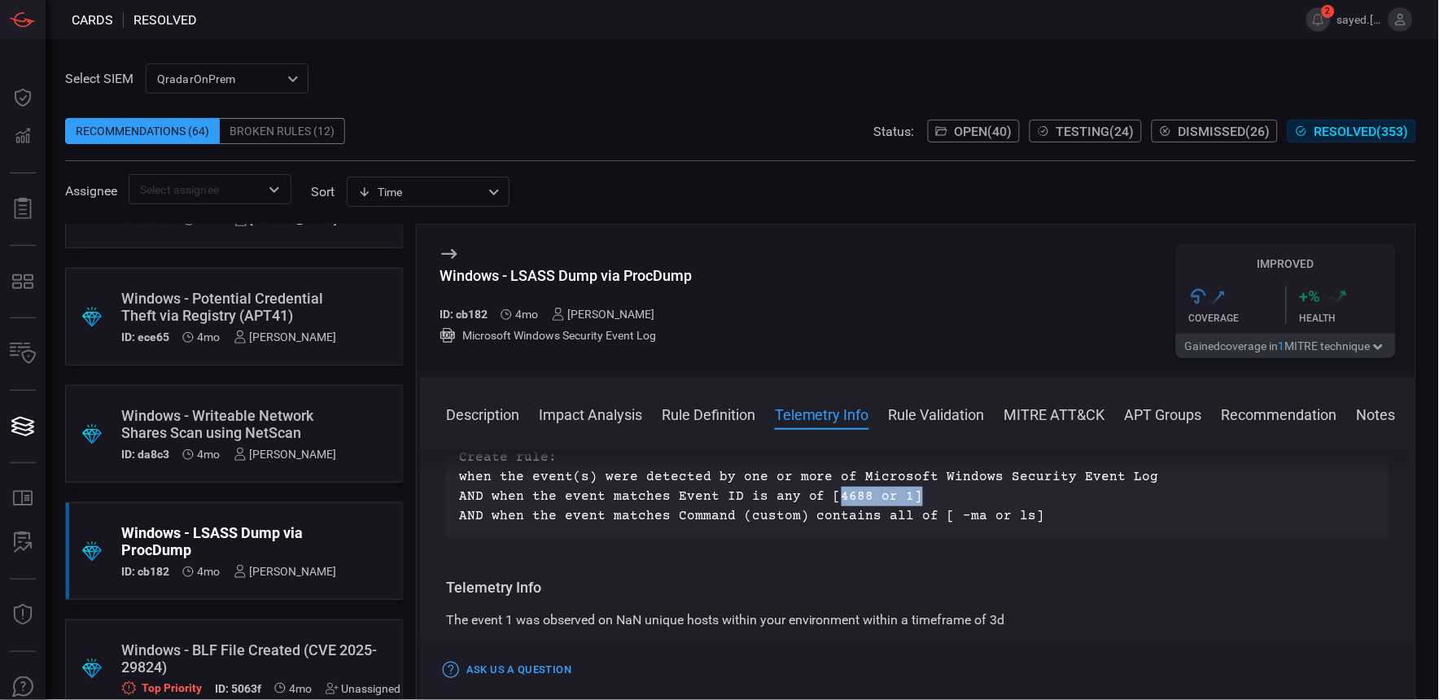
click at [917, 491] on p "Create rule: when the event(s) were detected by one or more of Microsoft Window…" at bounding box center [917, 487] width 917 height 78
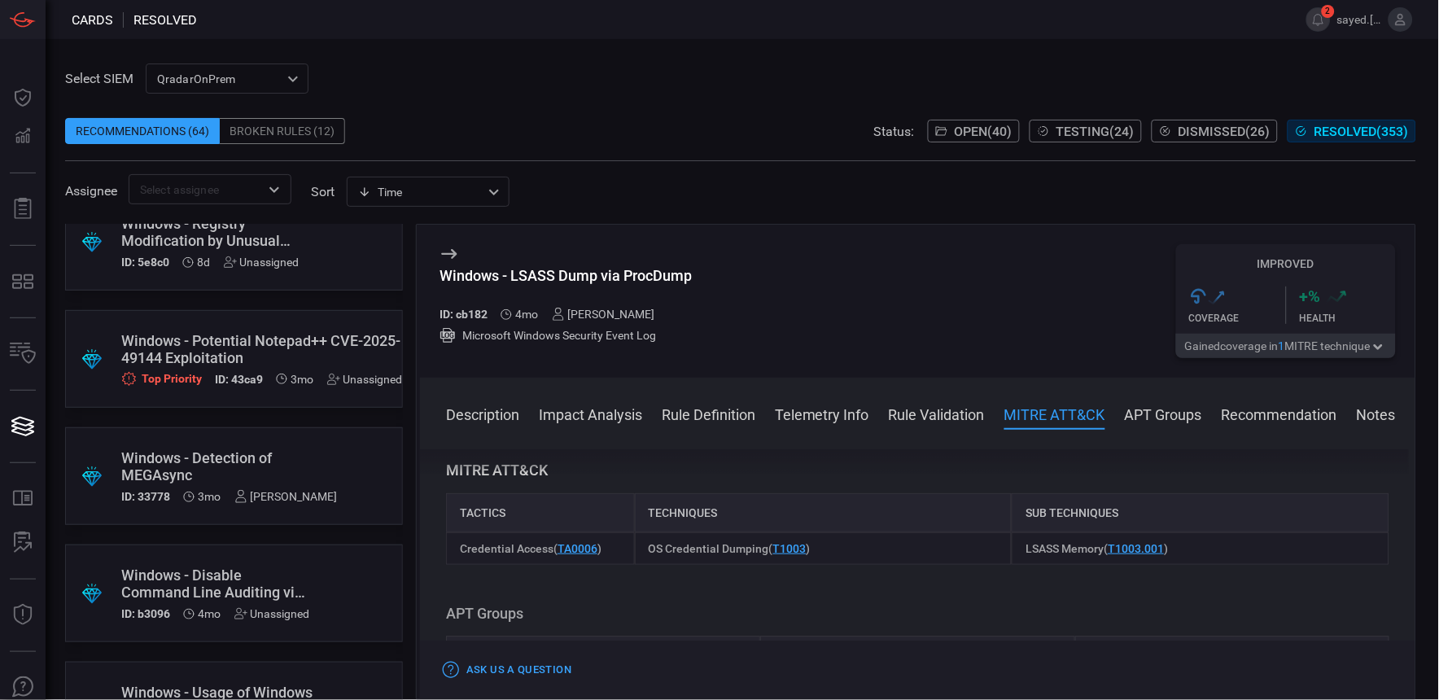
scroll to position [0, 0]
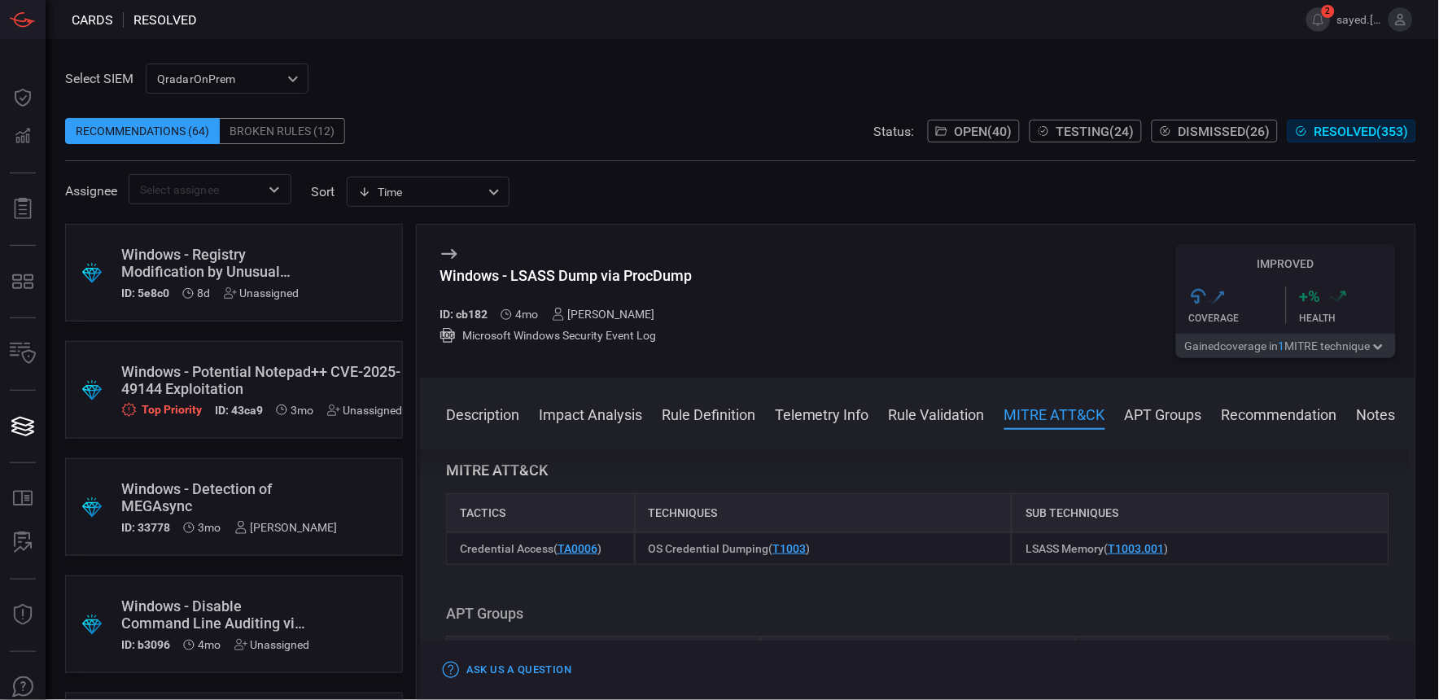
click at [228, 279] on div "Windows - Registry Modification by Unusual Process" at bounding box center [210, 263] width 178 height 34
